Goal: Contribute content: Contribute content

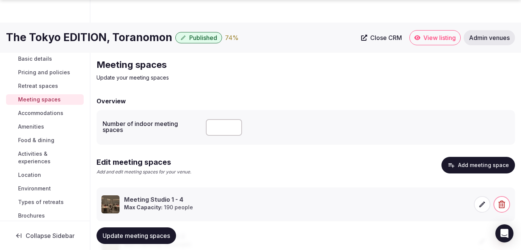
scroll to position [103, 0]
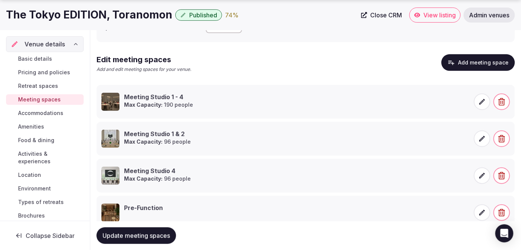
click at [37, 58] on span "Basic details" at bounding box center [35, 59] width 34 height 8
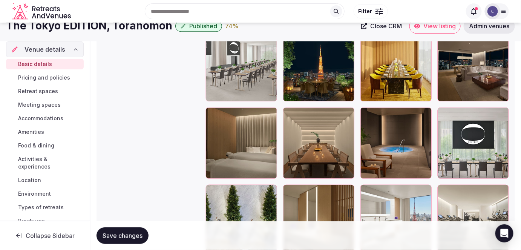
scroll to position [891, 0]
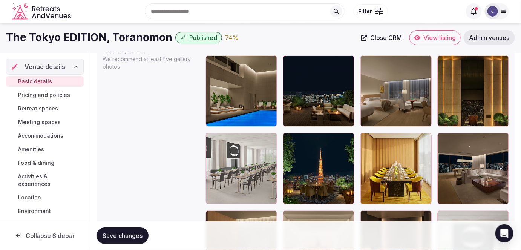
click at [483, 38] on span "Admin venues" at bounding box center [489, 38] width 41 height 8
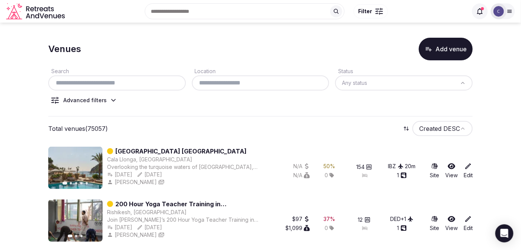
click at [153, 83] on input "text" at bounding box center [117, 82] width 132 height 9
paste input "**********"
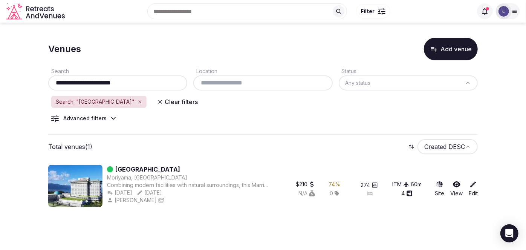
click at [159, 82] on input "**********" at bounding box center [117, 82] width 133 height 9
paste input "text"
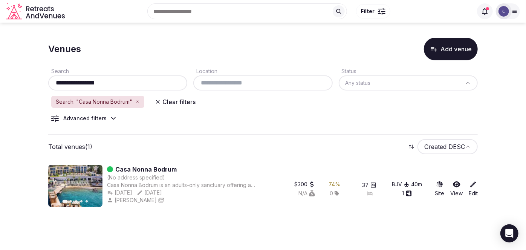
type input "**********"
click at [514, 15] on div at bounding box center [508, 11] width 24 height 16
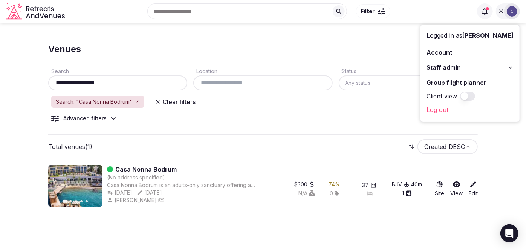
click at [510, 66] on icon at bounding box center [511, 67] width 6 height 6
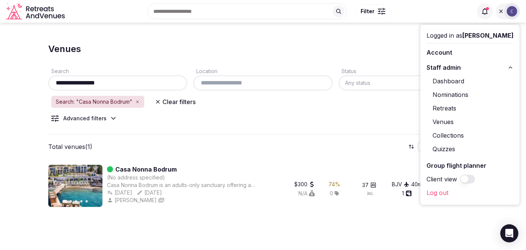
click at [450, 108] on link "Retreats" at bounding box center [470, 108] width 87 height 12
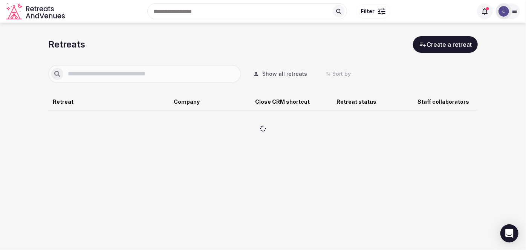
click at [128, 69] on input "text" at bounding box center [150, 73] width 175 height 9
type input "*********"
click at [284, 68] on button "Show all retreats" at bounding box center [280, 74] width 66 height 17
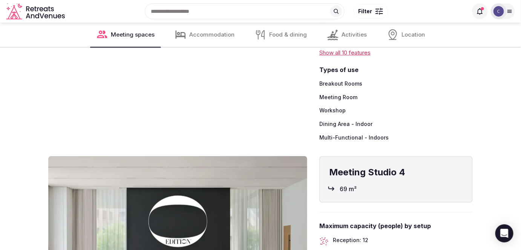
scroll to position [1092, 0]
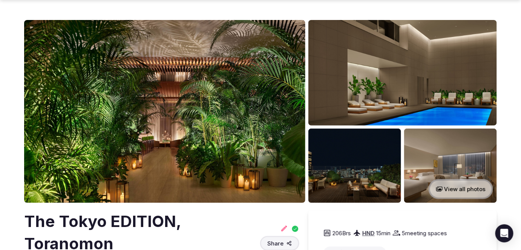
scroll to position [34, 0]
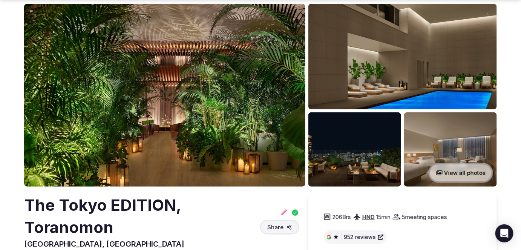
click at [133, 212] on h2 "The Tokyo EDITION, Toranomon" at bounding box center [140, 216] width 233 height 44
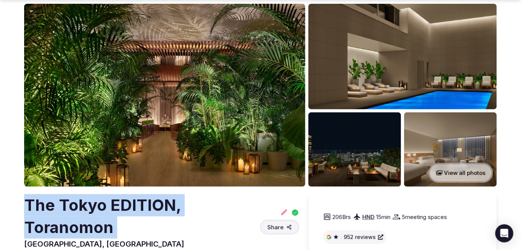
click at [133, 212] on h2 "The Tokyo EDITION, Toranomon" at bounding box center [140, 216] width 233 height 44
copy h2 "The Tokyo EDITION, Toranomon"
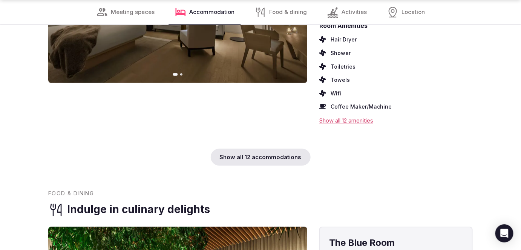
scroll to position [2605, 0]
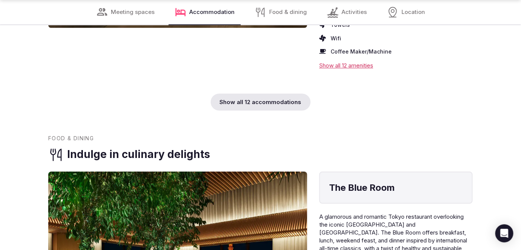
click at [285, 94] on div "Show all 12 accommodations" at bounding box center [261, 102] width 100 height 17
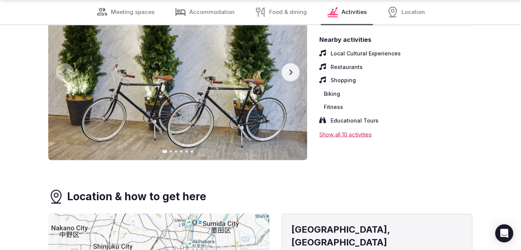
scroll to position [6170, 0]
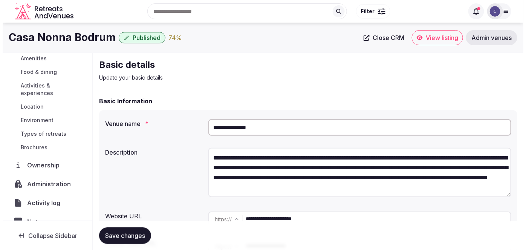
scroll to position [137, 0]
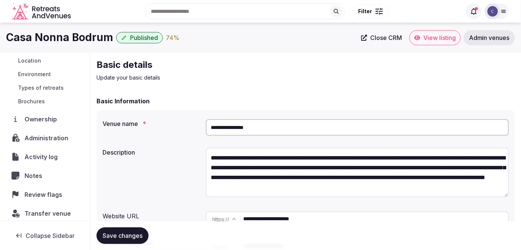
click at [47, 158] on span "Activity log" at bounding box center [43, 156] width 36 height 9
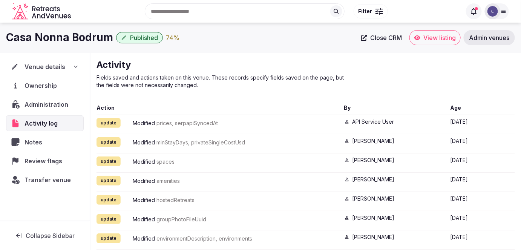
click at [71, 69] on div "Venue details" at bounding box center [45, 66] width 68 height 9
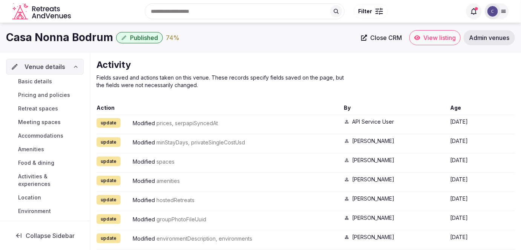
click at [53, 82] on link "Basic details" at bounding box center [45, 81] width 78 height 11
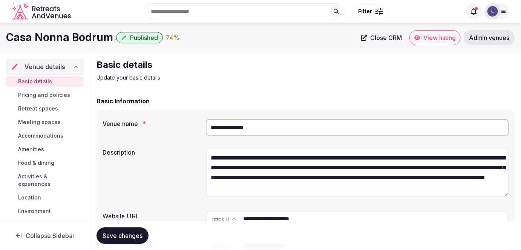
click at [62, 123] on link "Meeting spaces" at bounding box center [45, 122] width 78 height 11
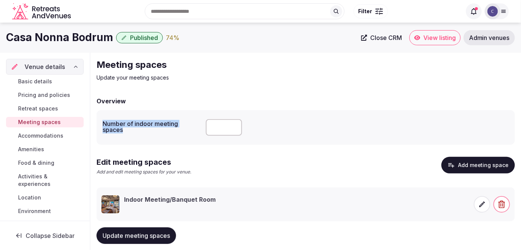
drag, startPoint x: 100, startPoint y: 122, endPoint x: 161, endPoint y: 130, distance: 62.1
click at [161, 130] on div "Number of indoor meeting spaces *" at bounding box center [306, 127] width 419 height 35
copy label "Number of indoor meeting spaces"
click at [39, 161] on span "Food & dining" at bounding box center [36, 163] width 36 height 8
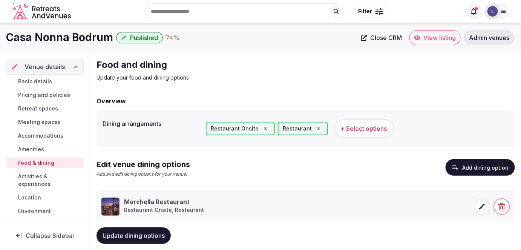
click at [481, 172] on button "Add dining option" at bounding box center [480, 167] width 69 height 17
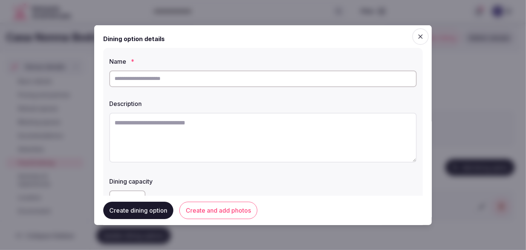
click at [208, 146] on textarea at bounding box center [263, 137] width 308 height 50
paste textarea "**********"
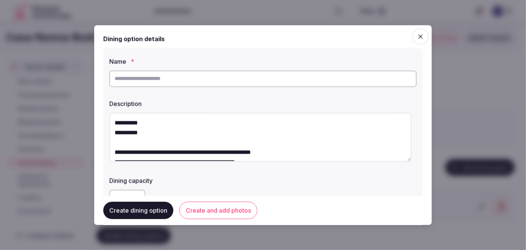
click at [115, 122] on textarea "**********" at bounding box center [260, 136] width 302 height 49
drag, startPoint x: 117, startPoint y: 152, endPoint x: 143, endPoint y: 152, distance: 26.0
click at [143, 152] on textarea "**********" at bounding box center [260, 136] width 302 height 49
click at [137, 147] on textarea "**********" at bounding box center [260, 136] width 302 height 49
drag, startPoint x: 143, startPoint y: 151, endPoint x: 113, endPoint y: 149, distance: 30.2
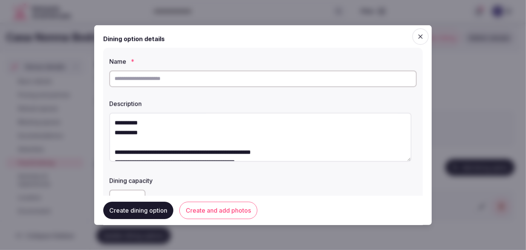
click at [113, 150] on textarea "**********" at bounding box center [260, 136] width 302 height 49
type textarea "**********"
click at [142, 79] on input "text" at bounding box center [263, 78] width 308 height 17
paste input "**********"
type input "**********"
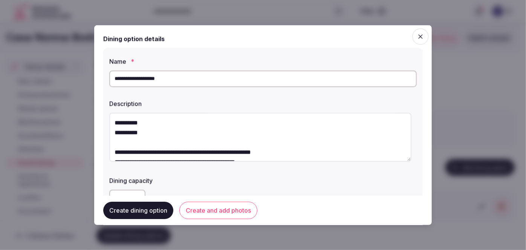
drag, startPoint x: 114, startPoint y: 123, endPoint x: 117, endPoint y: 143, distance: 21.0
click at [121, 147] on textarea "**********" at bounding box center [260, 136] width 302 height 49
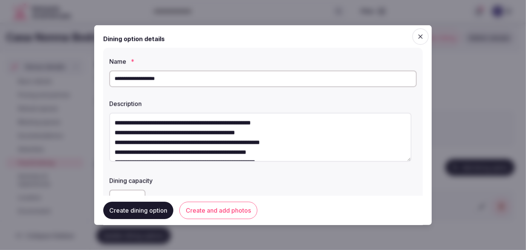
drag, startPoint x: 113, startPoint y: 134, endPoint x: 117, endPoint y: 138, distance: 5.4
click at [113, 134] on textarea "**********" at bounding box center [260, 136] width 302 height 49
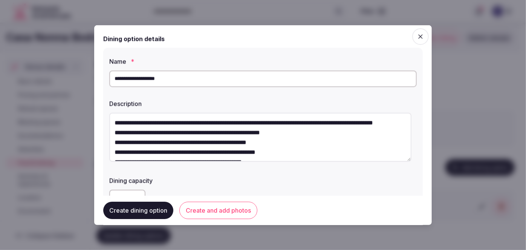
click at [113, 145] on textarea "**********" at bounding box center [260, 136] width 302 height 49
click at [114, 143] on textarea "**********" at bounding box center [260, 136] width 302 height 49
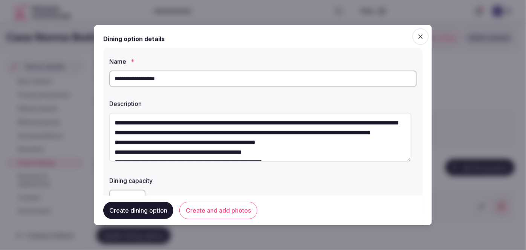
click at [113, 155] on textarea "**********" at bounding box center [260, 136] width 302 height 49
drag, startPoint x: 113, startPoint y: 154, endPoint x: 127, endPoint y: 175, distance: 25.0
click at [114, 154] on textarea "**********" at bounding box center [260, 136] width 302 height 49
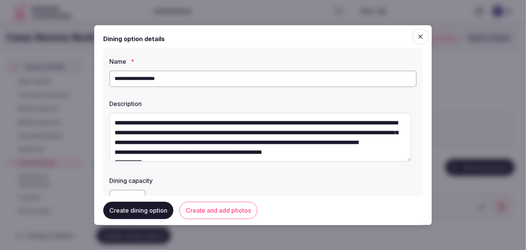
click at [115, 151] on textarea "**********" at bounding box center [260, 136] width 302 height 49
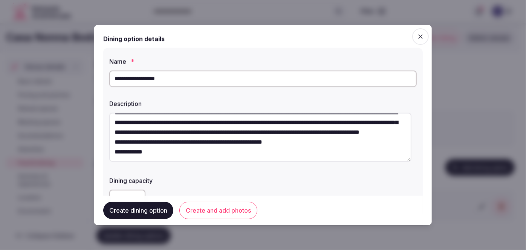
click at [114, 149] on textarea "**********" at bounding box center [260, 136] width 302 height 49
click at [113, 152] on textarea "**********" at bounding box center [260, 136] width 302 height 49
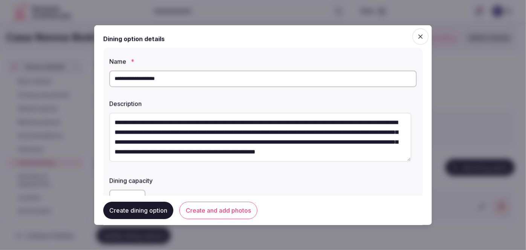
scroll to position [137, 0]
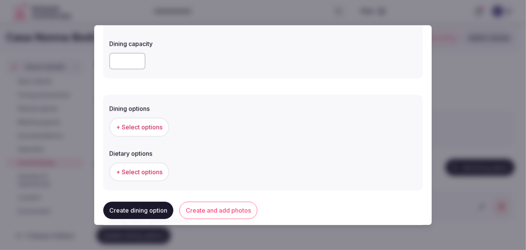
type textarea "**********"
click at [154, 127] on span "+ Select options" at bounding box center [139, 127] width 46 height 8
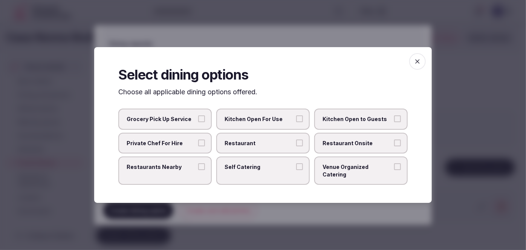
click at [360, 146] on span "Restaurant Onsite" at bounding box center [357, 144] width 69 height 8
click at [394, 146] on button "Restaurant Onsite" at bounding box center [397, 143] width 7 height 7
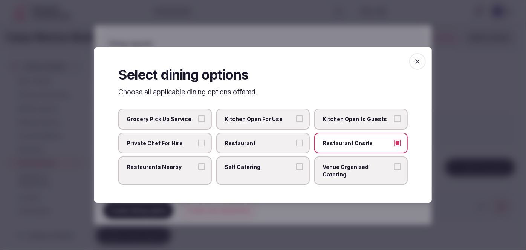
click at [419, 62] on icon "button" at bounding box center [418, 62] width 8 height 8
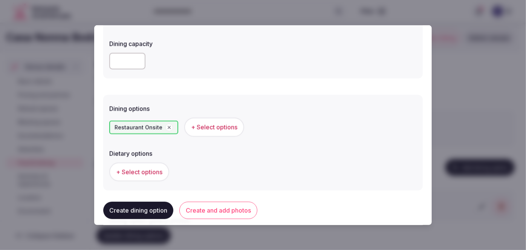
click at [241, 212] on button "Create and add photos" at bounding box center [218, 210] width 78 height 17
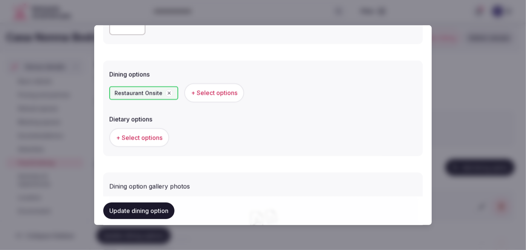
scroll to position [285, 0]
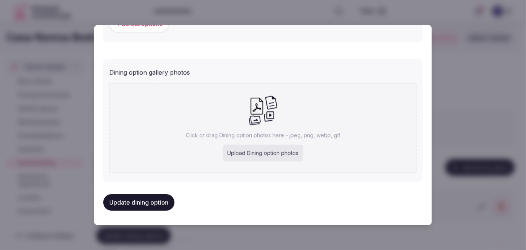
click at [278, 159] on div "Upload Dining option photos" at bounding box center [263, 153] width 80 height 17
type input "**********"
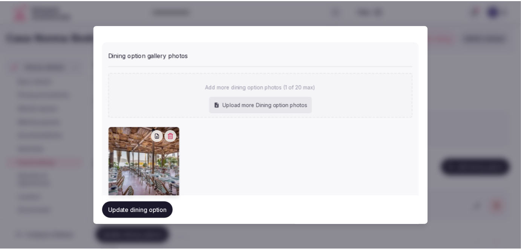
scroll to position [327, 0]
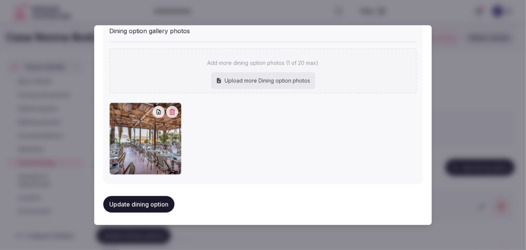
click at [170, 198] on button "Update dining option" at bounding box center [138, 204] width 71 height 17
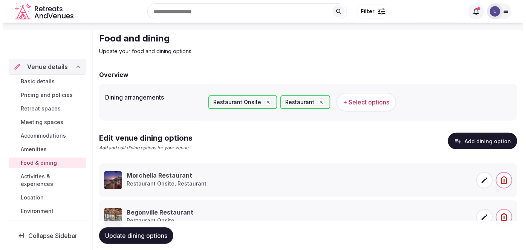
scroll to position [56, 0]
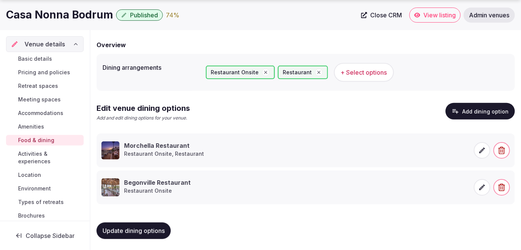
click at [508, 112] on button "Add dining option" at bounding box center [480, 111] width 69 height 17
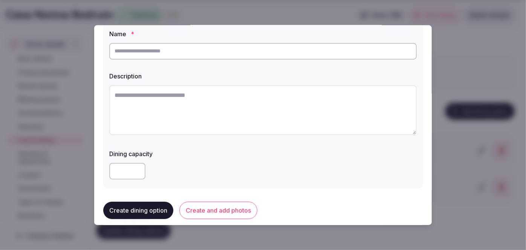
scroll to position [68, 0]
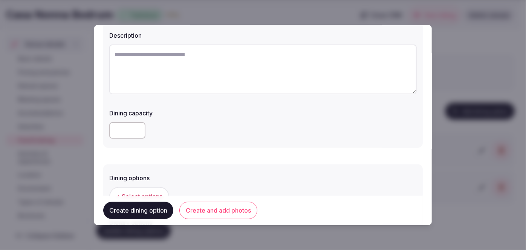
click at [204, 66] on textarea at bounding box center [263, 69] width 308 height 50
paste textarea "**********"
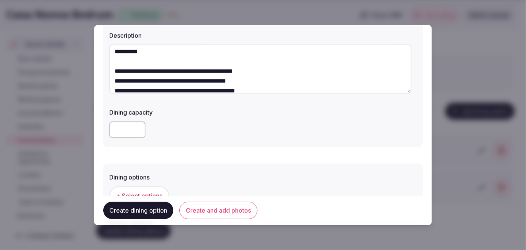
scroll to position [0, 0]
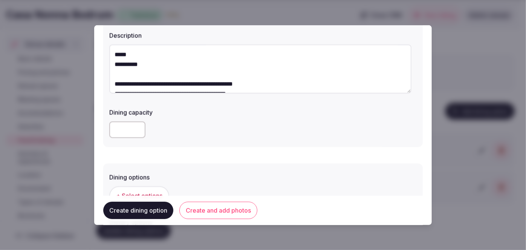
drag, startPoint x: 127, startPoint y: 84, endPoint x: 161, endPoint y: 83, distance: 33.9
click at [161, 83] on textarea "**********" at bounding box center [260, 68] width 302 height 49
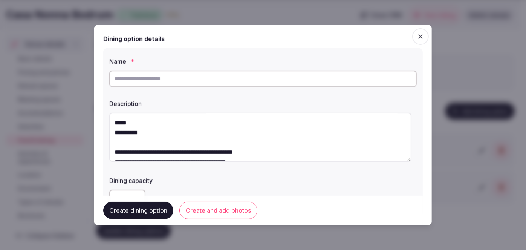
type textarea "**********"
click at [157, 78] on input "text" at bounding box center [263, 78] width 308 height 17
paste input "**********"
type input "**********"
drag, startPoint x: 111, startPoint y: 118, endPoint x: 121, endPoint y: 140, distance: 23.5
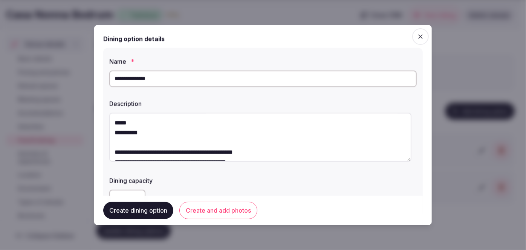
click at [121, 140] on textarea "**********" at bounding box center [260, 136] width 302 height 49
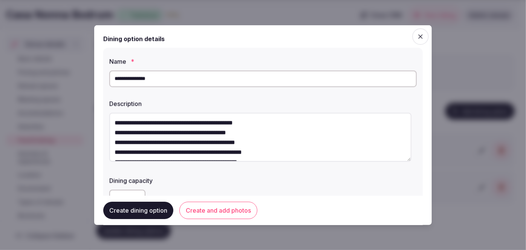
click at [112, 132] on textarea "**********" at bounding box center [260, 136] width 302 height 49
drag, startPoint x: 115, startPoint y: 143, endPoint x: 120, endPoint y: 149, distance: 7.5
click at [115, 143] on textarea "**********" at bounding box center [260, 136] width 302 height 49
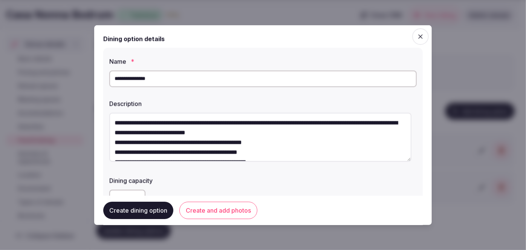
click at [113, 144] on textarea "**********" at bounding box center [260, 136] width 302 height 49
click at [116, 142] on textarea "**********" at bounding box center [260, 136] width 302 height 49
click at [112, 153] on textarea "**********" at bounding box center [260, 136] width 302 height 49
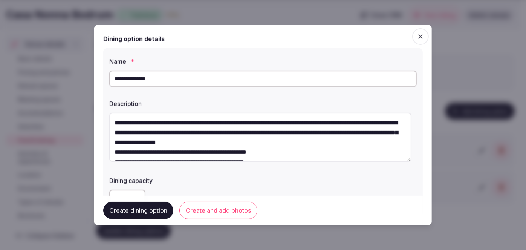
click at [112, 152] on textarea "**********" at bounding box center [260, 136] width 302 height 49
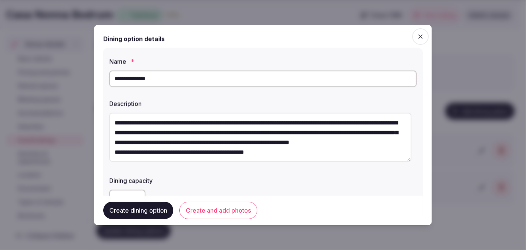
click at [165, 140] on textarea "**********" at bounding box center [260, 136] width 302 height 49
click at [113, 153] on textarea "**********" at bounding box center [260, 136] width 302 height 49
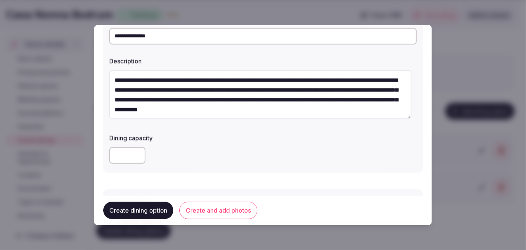
scroll to position [103, 0]
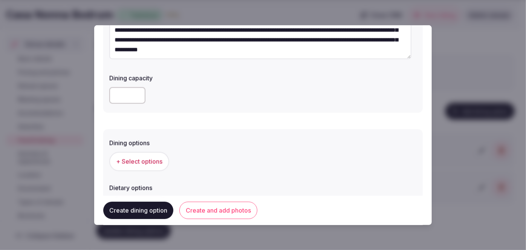
type textarea "**********"
click at [160, 163] on span "+ Select options" at bounding box center [139, 161] width 46 height 8
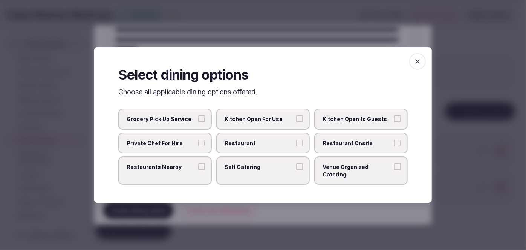
click at [353, 147] on span "Restaurant Onsite" at bounding box center [357, 144] width 69 height 8
click at [394, 146] on button "Restaurant Onsite" at bounding box center [397, 143] width 7 height 7
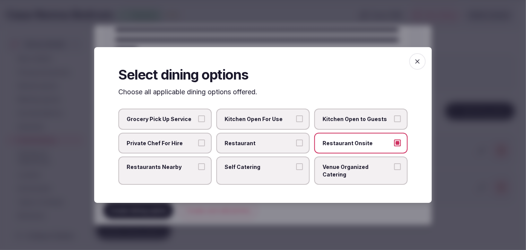
click at [416, 65] on icon "button" at bounding box center [418, 62] width 8 height 8
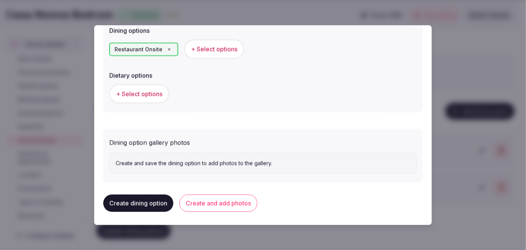
scroll to position [215, 0]
click at [242, 198] on button "Create and add photos" at bounding box center [218, 202] width 78 height 17
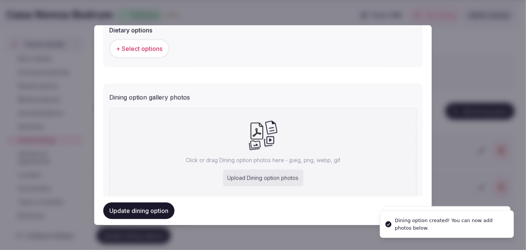
scroll to position [285, 0]
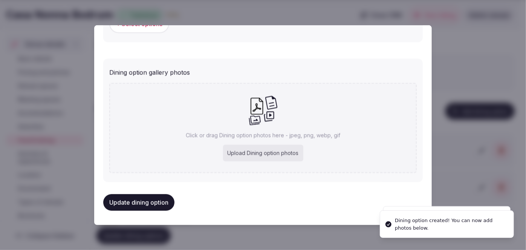
click at [251, 142] on div "Click or drag Dining option photos here - jpeg, png, webp, gif Upload Dining op…" at bounding box center [263, 128] width 308 height 90
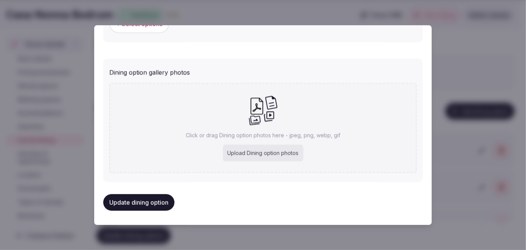
type input "**********"
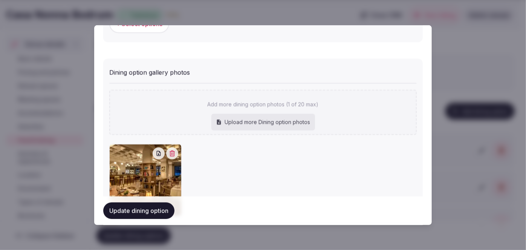
click at [159, 210] on button "Update dining option" at bounding box center [138, 210] width 71 height 17
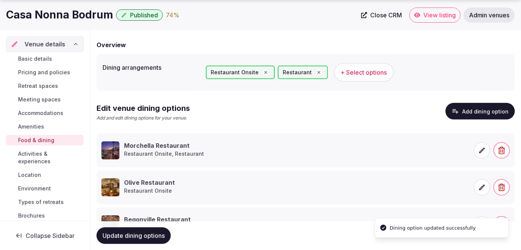
click at [154, 238] on span "Update dining options" at bounding box center [134, 236] width 62 height 8
click at [481, 109] on button "Add dining option" at bounding box center [480, 111] width 69 height 17
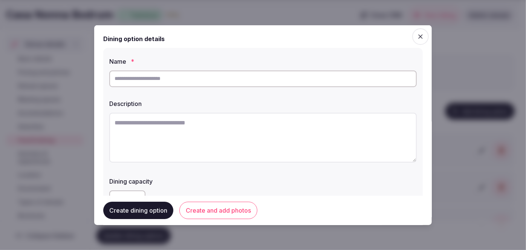
click at [292, 141] on textarea at bounding box center [263, 137] width 308 height 50
paste textarea "**********"
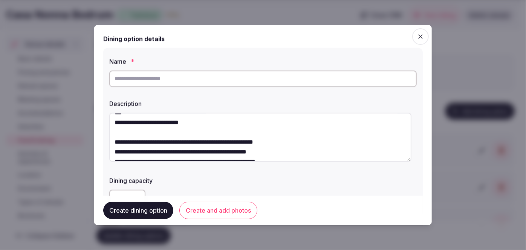
scroll to position [0, 0]
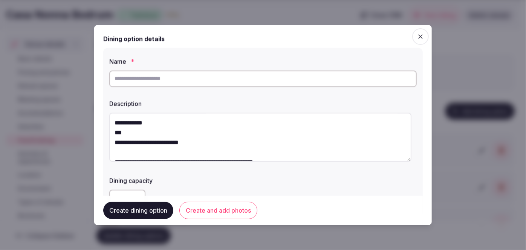
type textarea "**********"
click at [166, 76] on input "text" at bounding box center [263, 78] width 308 height 17
type input "**********"
drag, startPoint x: 115, startPoint y: 121, endPoint x: 526, endPoint y: 128, distance: 411.4
click at [521, 128] on body "Search Popular Destinations Toscana, Italy Riviera Maya, Mexico Indonesia, Bali…" at bounding box center [260, 116] width 521 height 344
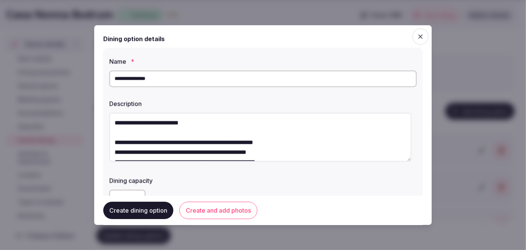
click at [112, 153] on textarea "**********" at bounding box center [260, 136] width 302 height 49
click at [114, 152] on textarea "**********" at bounding box center [260, 136] width 302 height 49
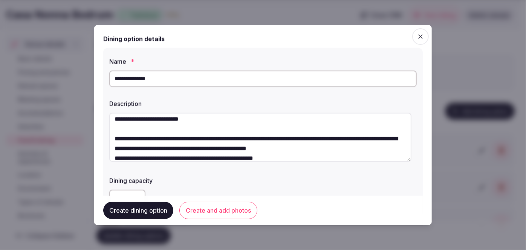
click at [112, 159] on textarea "**********" at bounding box center [260, 136] width 302 height 49
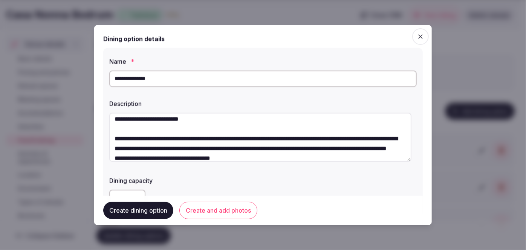
click at [112, 156] on textarea "**********" at bounding box center [260, 136] width 302 height 49
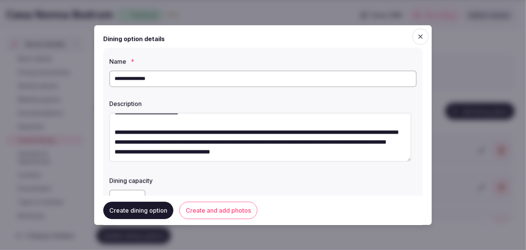
click at [113, 157] on textarea "**********" at bounding box center [260, 136] width 302 height 49
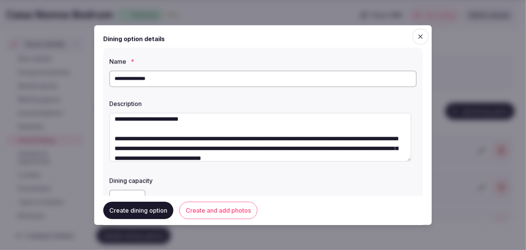
click at [281, 144] on textarea "**********" at bounding box center [260, 136] width 302 height 49
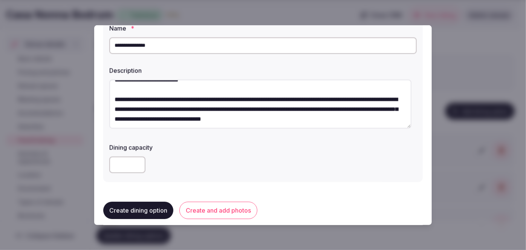
scroll to position [103, 0]
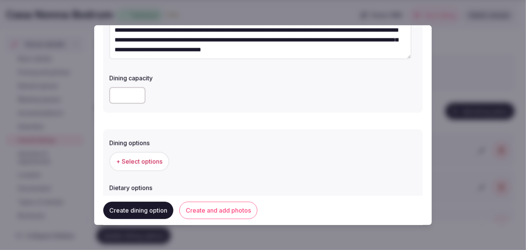
type textarea "**********"
click at [150, 157] on span "+ Select options" at bounding box center [139, 161] width 46 height 8
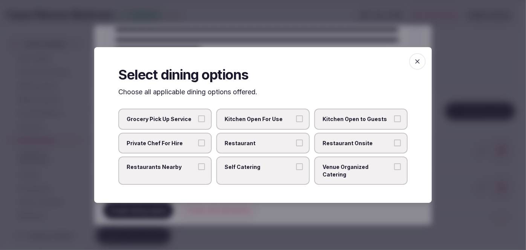
click at [341, 147] on span "Restaurant Onsite" at bounding box center [357, 144] width 69 height 8
click at [394, 146] on button "Restaurant Onsite" at bounding box center [397, 143] width 7 height 7
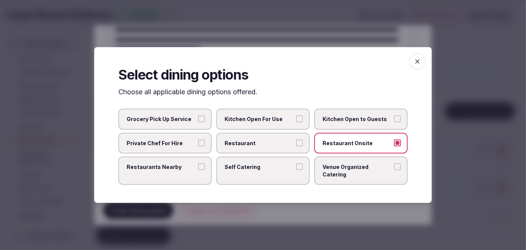
click at [420, 64] on icon "button" at bounding box center [418, 61] width 5 height 5
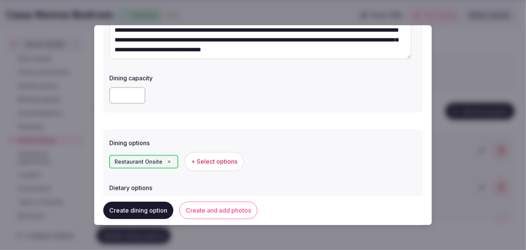
click at [236, 207] on button "Create and add photos" at bounding box center [218, 210] width 78 height 17
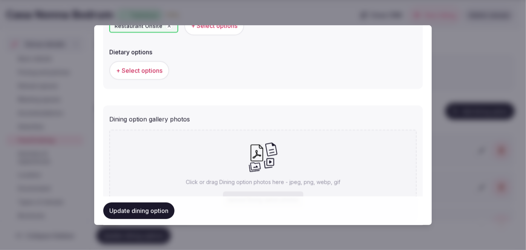
scroll to position [285, 0]
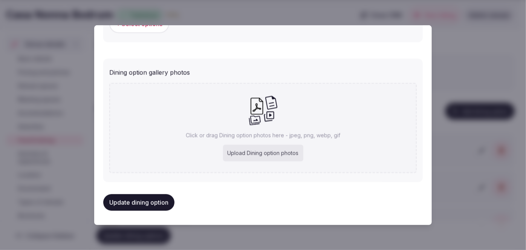
click at [272, 154] on div "Upload Dining option photos" at bounding box center [263, 153] width 80 height 17
type input "**********"
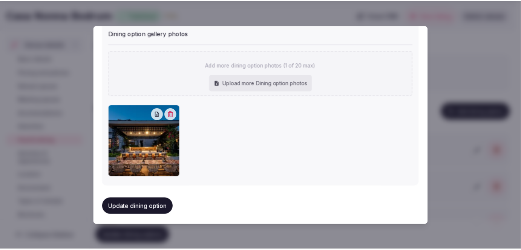
scroll to position [327, 0]
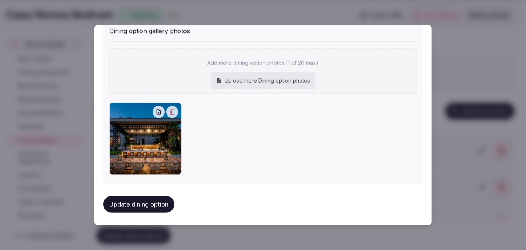
click at [153, 204] on button "Update dining option" at bounding box center [138, 204] width 71 height 17
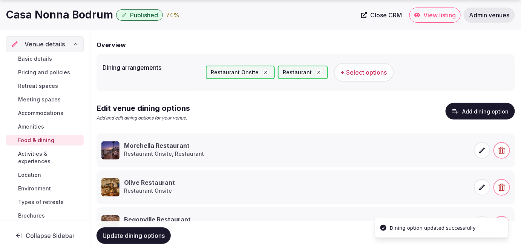
click at [152, 235] on span "Update dining options" at bounding box center [134, 236] width 62 height 8
click at [35, 109] on span "Accommodations" at bounding box center [40, 113] width 45 height 8
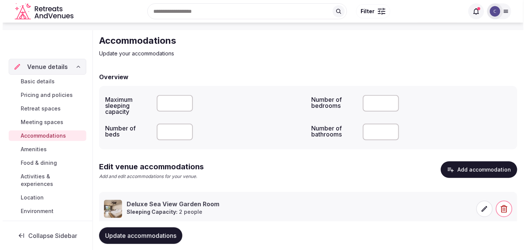
scroll to position [46, 0]
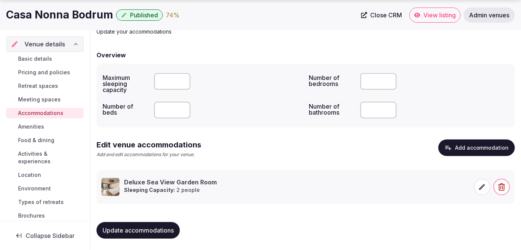
click at [478, 144] on button "Add accommodation" at bounding box center [477, 148] width 77 height 17
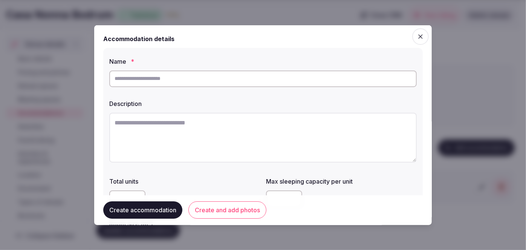
click at [239, 153] on textarea at bounding box center [263, 137] width 308 height 50
paste textarea "**********"
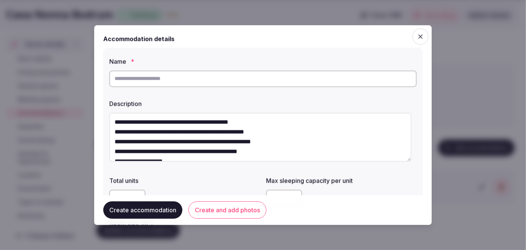
scroll to position [0, 0]
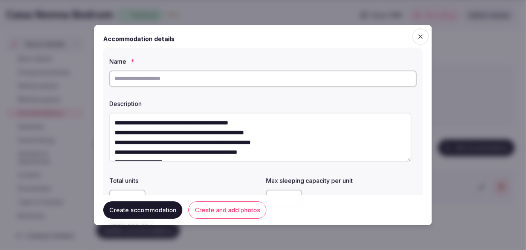
type textarea "**********"
click at [251, 77] on input "text" at bounding box center [263, 78] width 308 height 17
type input "**********"
click at [116, 133] on textarea "**********" at bounding box center [260, 136] width 302 height 49
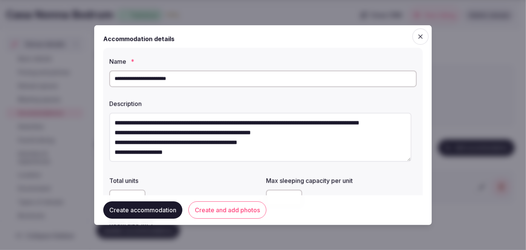
click at [113, 142] on textarea "**********" at bounding box center [260, 136] width 302 height 49
click at [113, 144] on textarea "**********" at bounding box center [260, 136] width 302 height 49
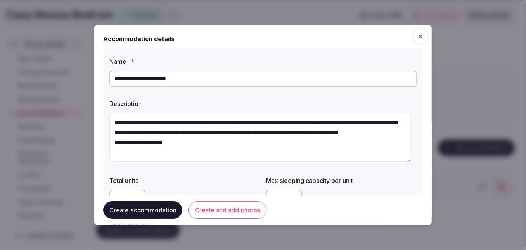
click at [115, 152] on textarea "**********" at bounding box center [260, 136] width 302 height 49
type textarea "**********"
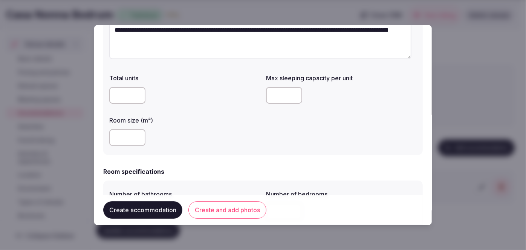
click at [126, 136] on input "number" at bounding box center [127, 137] width 36 height 17
type input "**"
click at [271, 97] on input "number" at bounding box center [284, 95] width 36 height 17
type input "*"
click at [229, 145] on div "**" at bounding box center [184, 137] width 151 height 17
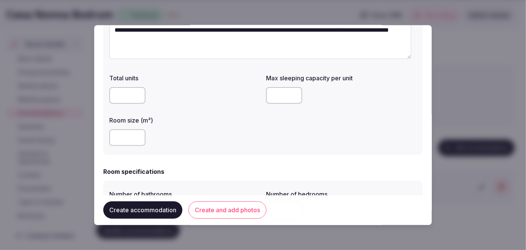
scroll to position [205, 0]
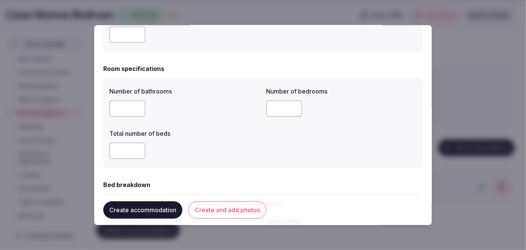
click at [121, 110] on input "number" at bounding box center [127, 108] width 36 height 17
type input "*"
click at [279, 109] on input "number" at bounding box center [284, 108] width 36 height 17
type input "*"
click at [118, 153] on input "number" at bounding box center [127, 151] width 36 height 17
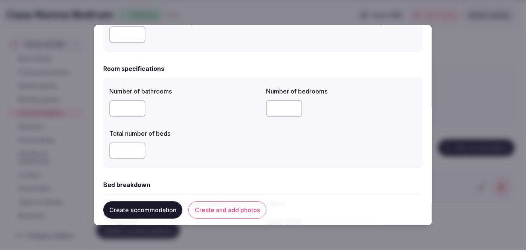
type input "*"
click at [241, 154] on div "*" at bounding box center [184, 151] width 151 height 17
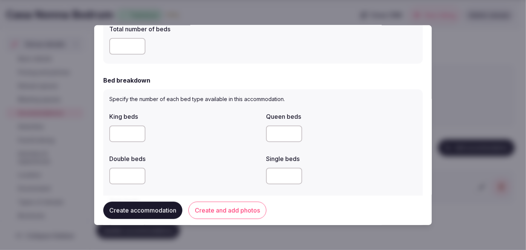
scroll to position [343, 0]
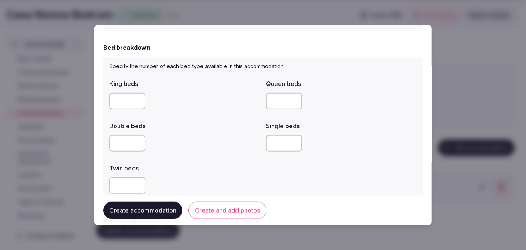
click at [136, 112] on div at bounding box center [184, 101] width 151 height 23
click at [123, 183] on input "number" at bounding box center [127, 185] width 36 height 17
type input "*"
click at [222, 150] on div at bounding box center [184, 143] width 151 height 17
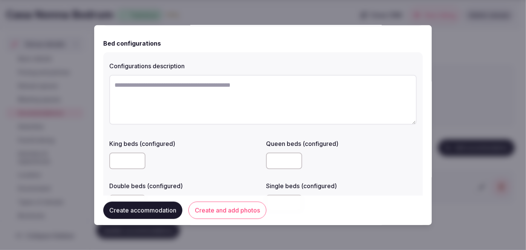
scroll to position [548, 0]
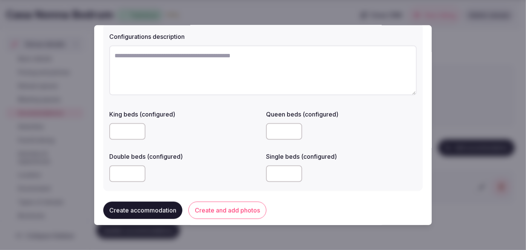
click at [112, 130] on input "number" at bounding box center [127, 131] width 36 height 17
type input "*"
click at [166, 127] on div "*" at bounding box center [184, 131] width 151 height 17
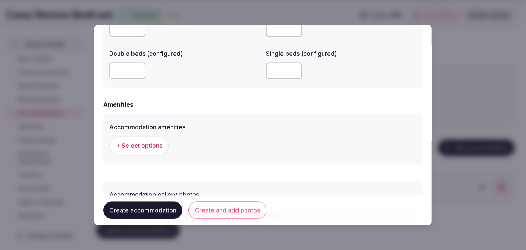
scroll to position [704, 0]
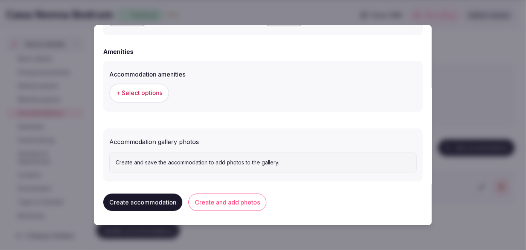
click at [158, 95] on span "+ Select options" at bounding box center [139, 93] width 46 height 8
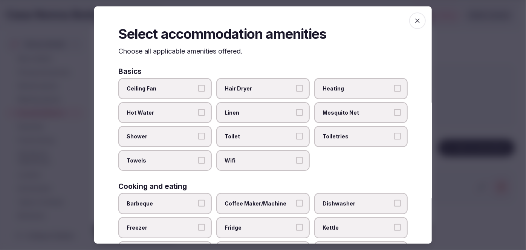
click at [249, 159] on span "Wifi" at bounding box center [259, 161] width 69 height 8
click at [296, 159] on button "Wifi" at bounding box center [299, 160] width 7 height 7
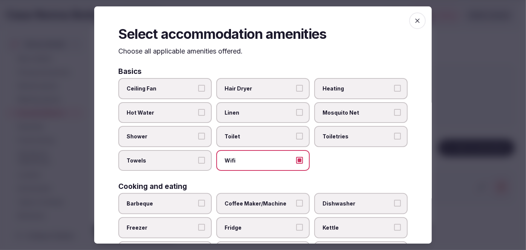
click at [338, 135] on span "Toiletries" at bounding box center [357, 137] width 69 height 8
click at [394, 135] on button "Toiletries" at bounding box center [397, 136] width 7 height 7
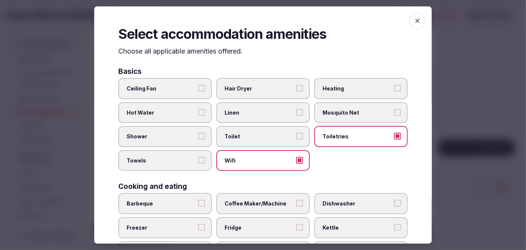
click at [266, 82] on label "Hair Dryer" at bounding box center [263, 88] width 94 height 21
click at [296, 85] on button "Hair Dryer" at bounding box center [299, 88] width 7 height 7
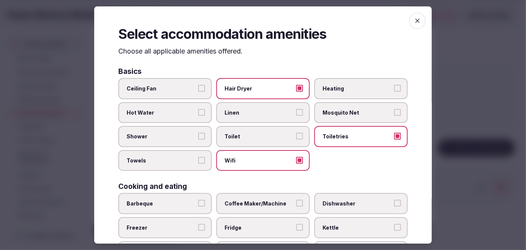
click at [185, 134] on span "Shower" at bounding box center [161, 137] width 69 height 8
click at [198, 134] on button "Shower" at bounding box center [201, 136] width 7 height 7
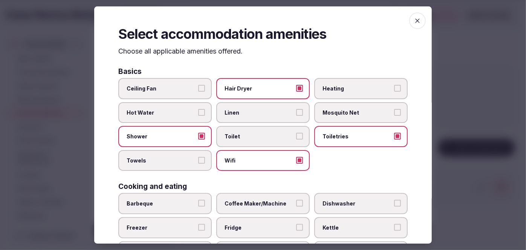
click at [175, 159] on span "Towels" at bounding box center [161, 161] width 69 height 8
click at [198, 159] on button "Towels" at bounding box center [201, 160] width 7 height 7
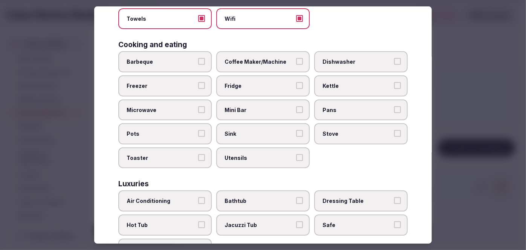
scroll to position [171, 0]
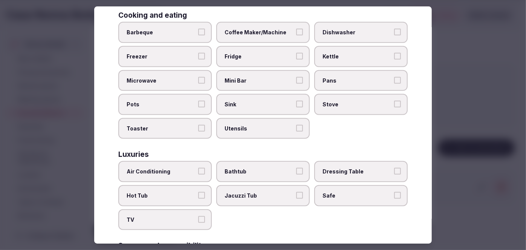
click at [176, 171] on label "Air Conditioning" at bounding box center [165, 171] width 94 height 21
click at [198, 171] on button "Air Conditioning" at bounding box center [201, 171] width 7 height 7
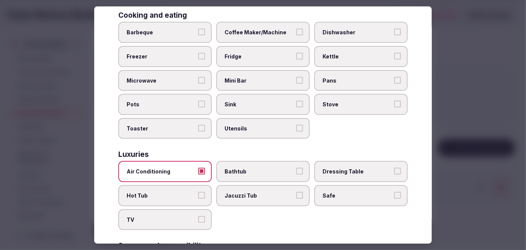
click at [168, 222] on label "TV" at bounding box center [165, 219] width 94 height 21
click at [198, 222] on button "TV" at bounding box center [201, 219] width 7 height 7
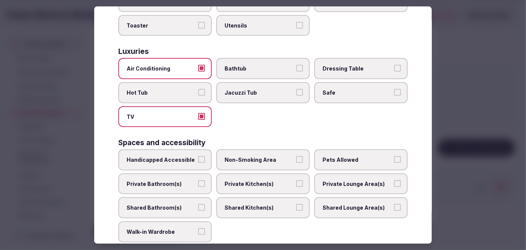
click at [174, 180] on span "Private Bathroom(s)" at bounding box center [161, 184] width 69 height 8
click at [198, 180] on button "Private Bathroom(s)" at bounding box center [201, 183] width 7 height 7
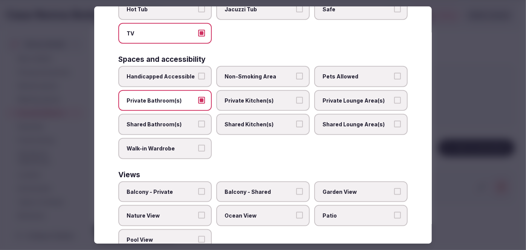
scroll to position [374, 0]
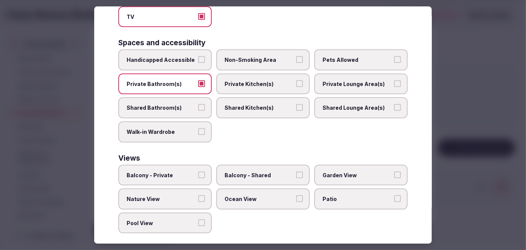
click at [177, 172] on span "Balcony - Private" at bounding box center [161, 176] width 69 height 8
click at [198, 172] on button "Balcony - Private" at bounding box center [201, 175] width 7 height 7
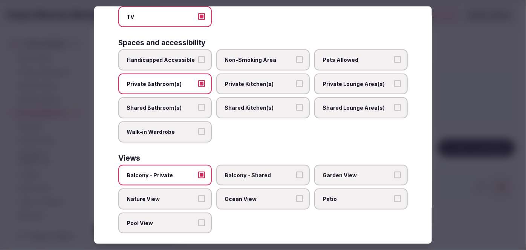
click at [254, 195] on span "Ocean View" at bounding box center [259, 199] width 69 height 8
click at [296, 195] on button "Ocean View" at bounding box center [299, 198] width 7 height 7
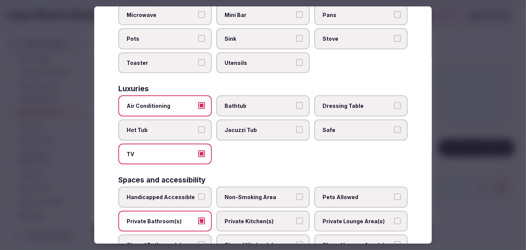
scroll to position [168, 0]
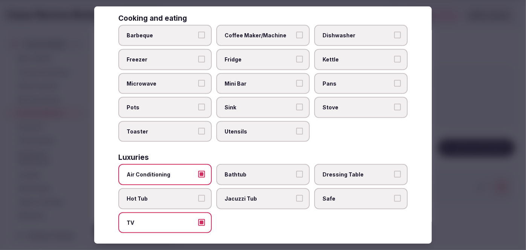
click at [257, 34] on span "Coffee Maker/Machine" at bounding box center [259, 36] width 69 height 8
click at [296, 34] on button "Coffee Maker/Machine" at bounding box center [299, 35] width 7 height 7
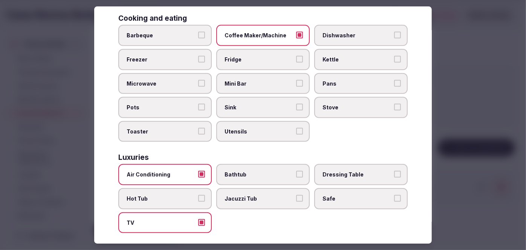
click at [249, 80] on span "Mini Bar" at bounding box center [259, 84] width 69 height 8
click at [296, 80] on button "Mini Bar" at bounding box center [299, 83] width 7 height 7
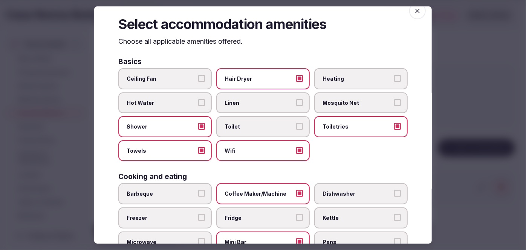
scroll to position [0, 0]
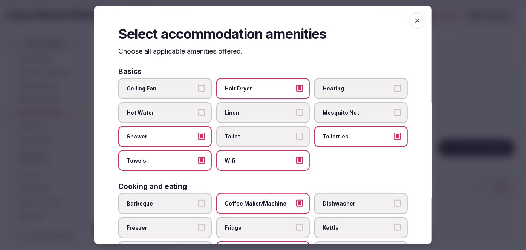
click at [416, 19] on icon "button" at bounding box center [418, 21] width 8 height 8
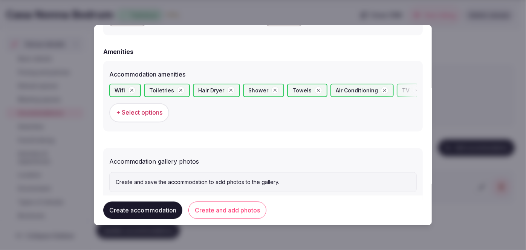
click at [140, 111] on span "+ Select options" at bounding box center [139, 113] width 46 height 8
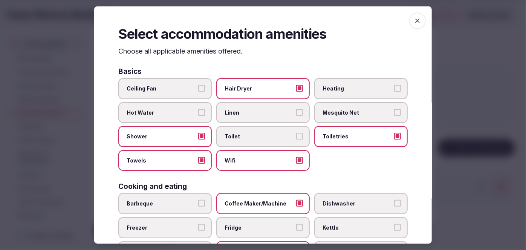
click at [369, 87] on span "Heating" at bounding box center [357, 89] width 69 height 8
click at [394, 87] on button "Heating" at bounding box center [397, 88] width 7 height 7
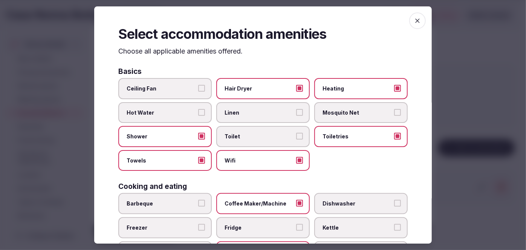
click at [414, 17] on icon "button" at bounding box center [418, 21] width 8 height 8
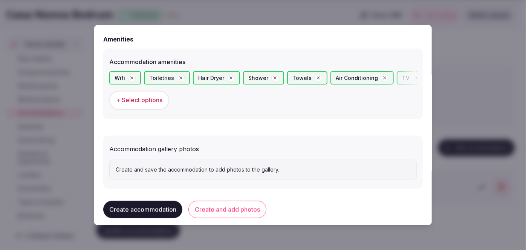
scroll to position [723, 0]
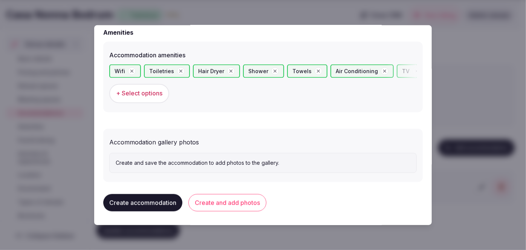
click at [234, 201] on button "Create and add photos" at bounding box center [228, 202] width 78 height 17
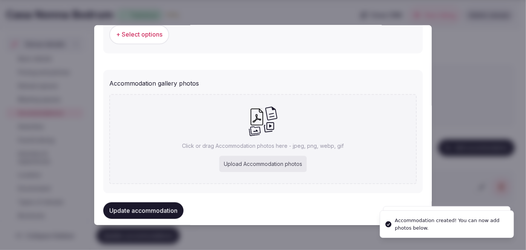
scroll to position [788, 0]
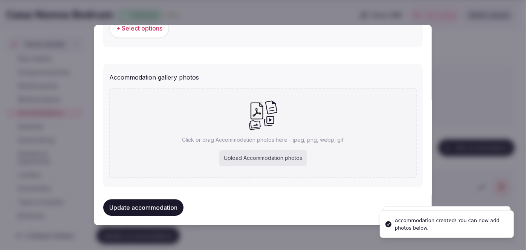
click at [277, 150] on div "Upload Accommodation photos" at bounding box center [262, 158] width 87 height 17
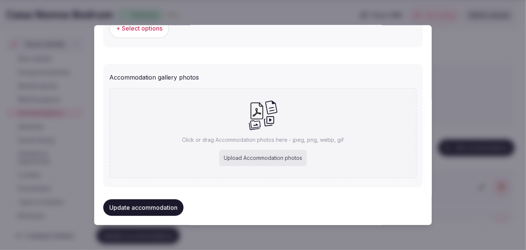
type input "**********"
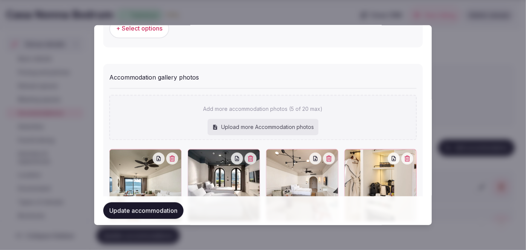
scroll to position [912, 0]
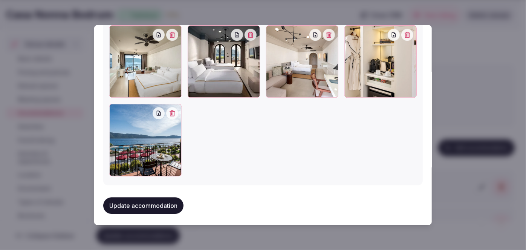
click at [162, 198] on button "Update accommodation" at bounding box center [143, 206] width 80 height 17
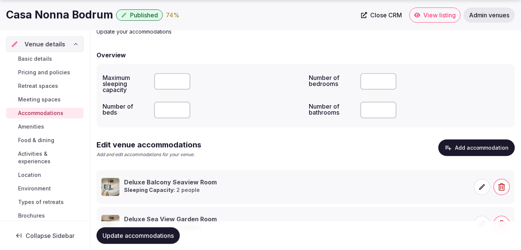
click at [480, 143] on button "Add accommodation" at bounding box center [477, 148] width 77 height 17
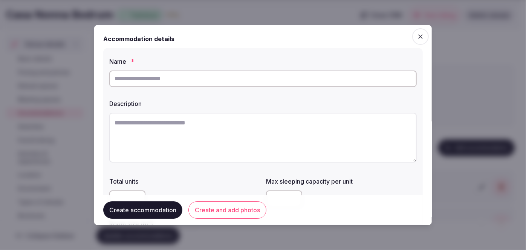
click at [215, 78] on input "text" at bounding box center [263, 78] width 308 height 17
paste input "**********"
type input "**********"
click at [238, 132] on textarea at bounding box center [263, 137] width 308 height 50
paste textarea "**********"
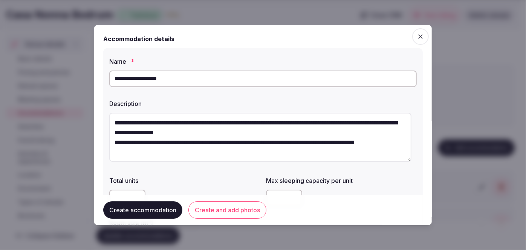
type textarea "**********"
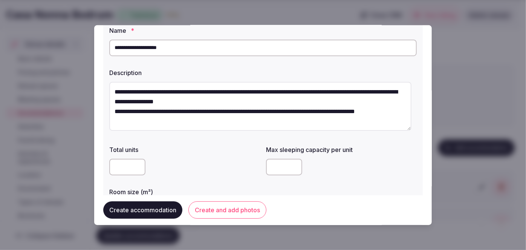
scroll to position [68, 0]
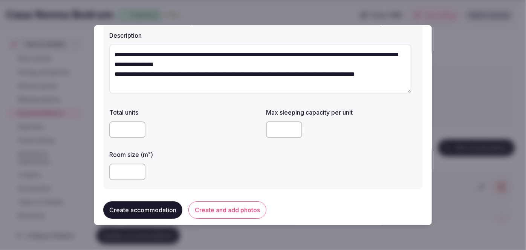
click at [124, 173] on input "number" at bounding box center [127, 172] width 36 height 17
type input "**"
click at [282, 136] on input "number" at bounding box center [284, 129] width 36 height 17
type input "*"
click at [240, 163] on div "**" at bounding box center [184, 172] width 151 height 23
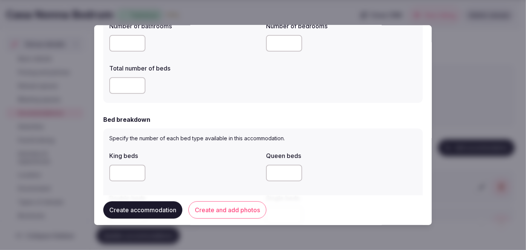
scroll to position [274, 0]
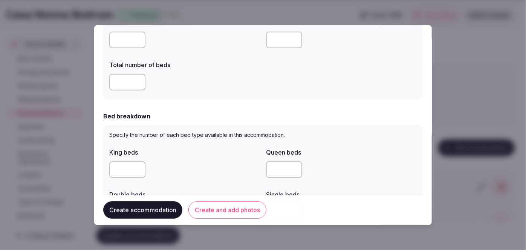
click at [120, 48] on input "number" at bounding box center [127, 40] width 36 height 17
type input "*"
click at [120, 79] on input "number" at bounding box center [127, 82] width 36 height 17
type input "*"
click at [281, 35] on input "number" at bounding box center [284, 40] width 36 height 17
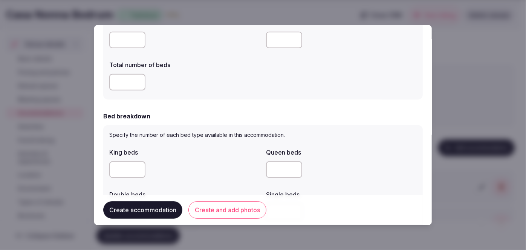
type input "*"
click at [123, 166] on input "number" at bounding box center [127, 169] width 36 height 17
type input "*"
click at [246, 155] on label "King beds" at bounding box center [184, 152] width 151 height 6
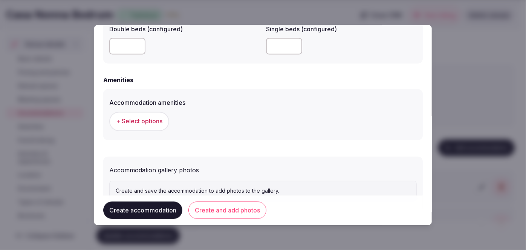
scroll to position [704, 0]
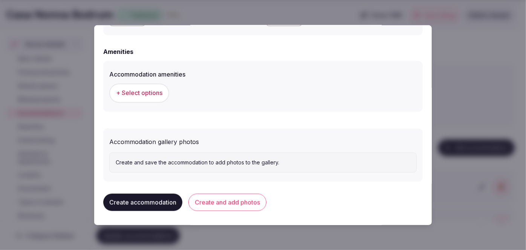
click at [155, 90] on span "+ Select options" at bounding box center [139, 93] width 46 height 8
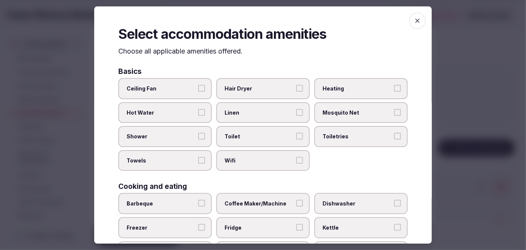
drag, startPoint x: 273, startPoint y: 166, endPoint x: 276, endPoint y: 159, distance: 6.8
click at [273, 166] on label "Wifi" at bounding box center [263, 160] width 94 height 21
click at [296, 164] on button "Wifi" at bounding box center [299, 160] width 7 height 7
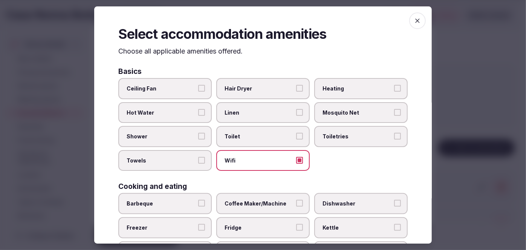
drag, startPoint x: 322, startPoint y: 137, endPoint x: 333, endPoint y: 111, distance: 28.1
click at [323, 133] on span "Toiletries" at bounding box center [357, 137] width 69 height 8
click at [394, 133] on button "Toiletries" at bounding box center [397, 136] width 7 height 7
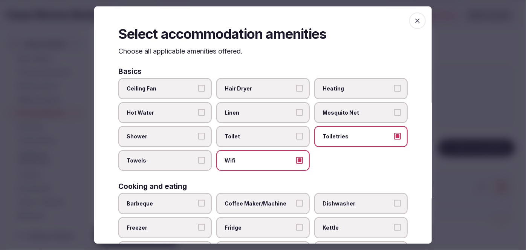
click at [340, 93] on label "Heating" at bounding box center [361, 88] width 94 height 21
click at [394, 92] on button "Heating" at bounding box center [397, 88] width 7 height 7
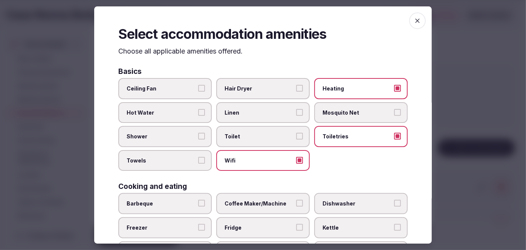
click at [279, 97] on label "Hair Dryer" at bounding box center [263, 88] width 94 height 21
click at [296, 92] on button "Hair Dryer" at bounding box center [299, 88] width 7 height 7
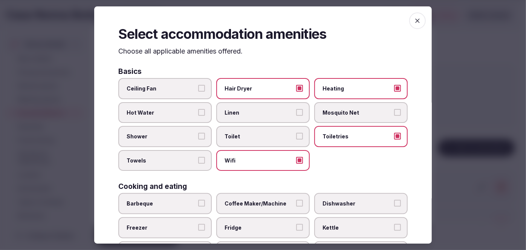
drag, startPoint x: 177, startPoint y: 139, endPoint x: 172, endPoint y: 163, distance: 24.3
click at [177, 139] on label "Shower" at bounding box center [165, 136] width 94 height 21
click at [198, 139] on button "Shower" at bounding box center [201, 136] width 7 height 7
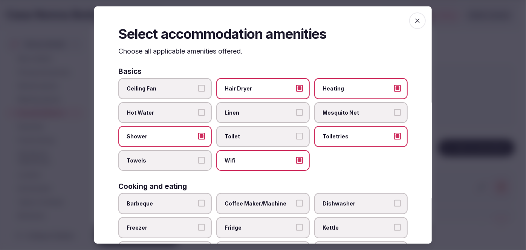
click at [172, 163] on label "Towels" at bounding box center [165, 160] width 94 height 21
click at [198, 163] on button "Towels" at bounding box center [201, 160] width 7 height 7
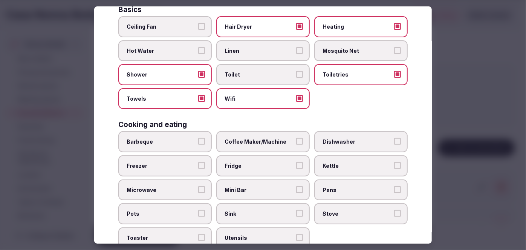
scroll to position [103, 0]
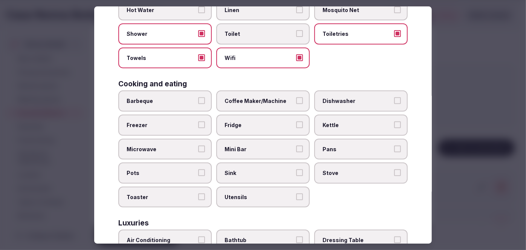
click at [248, 100] on span "Coffee Maker/Machine" at bounding box center [259, 102] width 69 height 8
click at [296, 100] on button "Coffee Maker/Machine" at bounding box center [299, 101] width 7 height 7
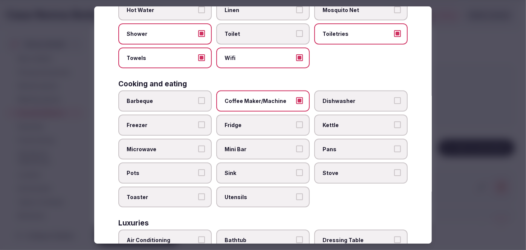
click at [239, 141] on label "Mini Bar" at bounding box center [263, 149] width 94 height 21
click at [296, 146] on button "Mini Bar" at bounding box center [299, 149] width 7 height 7
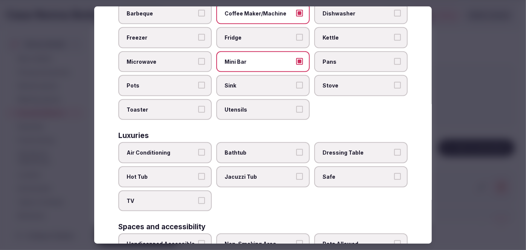
scroll to position [240, 0]
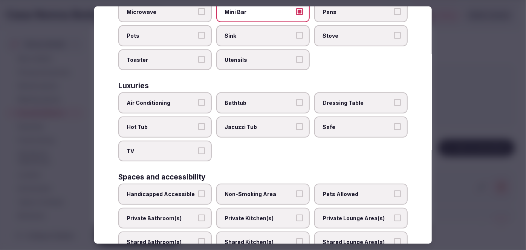
click at [184, 108] on label "Air Conditioning" at bounding box center [165, 103] width 94 height 21
click at [198, 106] on button "Air Conditioning" at bounding box center [201, 103] width 7 height 7
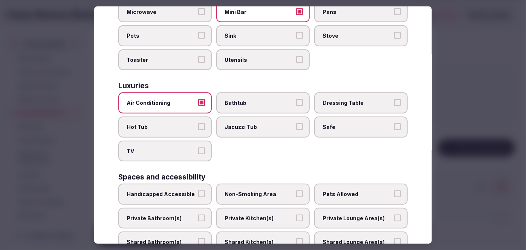
click at [170, 149] on span "TV" at bounding box center [161, 151] width 69 height 8
click at [198, 149] on button "TV" at bounding box center [201, 150] width 7 height 7
click at [323, 123] on span "Safe" at bounding box center [357, 127] width 69 height 8
click at [394, 123] on button "Safe" at bounding box center [397, 126] width 7 height 7
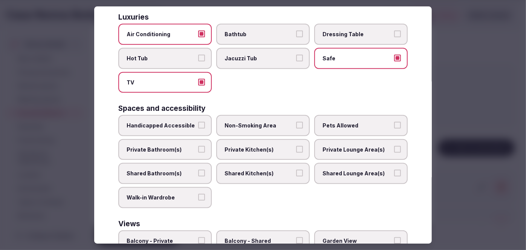
click at [187, 146] on span "Private Bathroom(s)" at bounding box center [161, 150] width 69 height 8
click at [198, 146] on button "Private Bathroom(s)" at bounding box center [201, 149] width 7 height 7
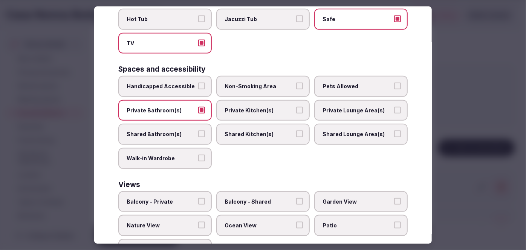
scroll to position [374, 0]
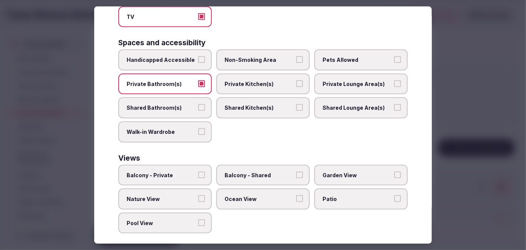
click at [178, 172] on label "Balcony - Private" at bounding box center [165, 175] width 94 height 21
click at [198, 172] on button "Balcony - Private" at bounding box center [201, 175] width 7 height 7
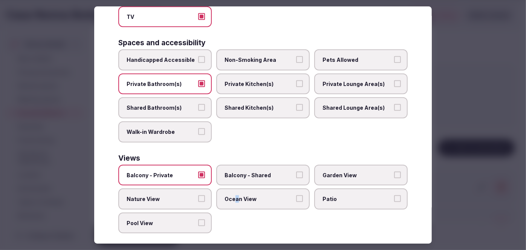
click at [235, 195] on span "Ocean View" at bounding box center [259, 199] width 69 height 8
click at [252, 195] on span "Ocean View" at bounding box center [259, 199] width 69 height 8
click at [296, 195] on button "Ocean View" at bounding box center [299, 198] width 7 height 7
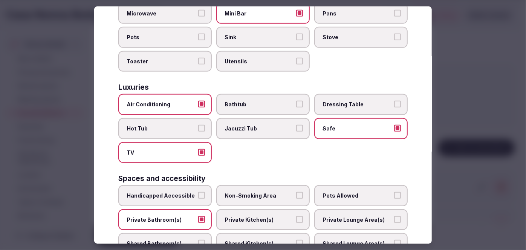
scroll to position [237, 0]
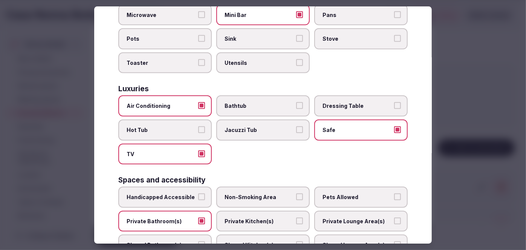
click at [254, 107] on label "Bathtub" at bounding box center [263, 106] width 94 height 21
click at [296, 107] on button "Bathtub" at bounding box center [299, 106] width 7 height 7
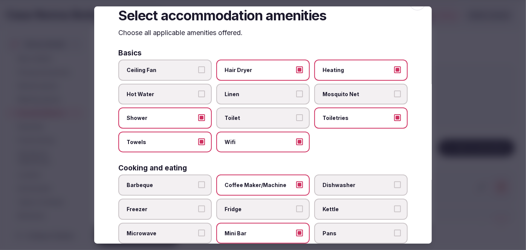
scroll to position [0, 0]
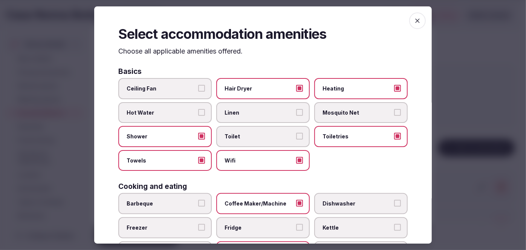
click at [420, 21] on span "button" at bounding box center [417, 20] width 17 height 17
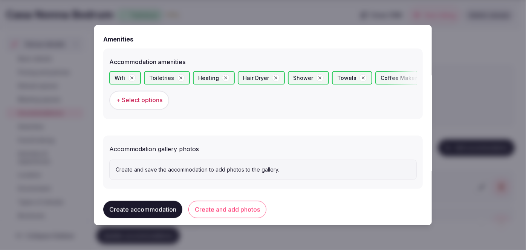
scroll to position [723, 0]
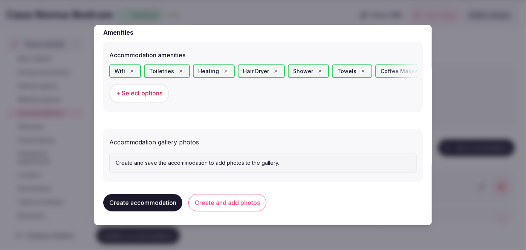
click at [243, 204] on button "Create and add photos" at bounding box center [228, 202] width 78 height 17
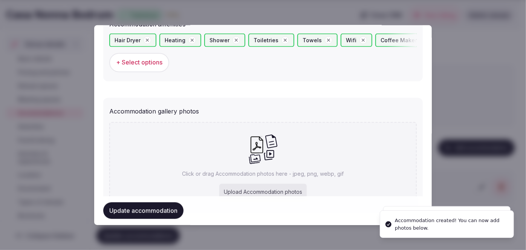
scroll to position [793, 0]
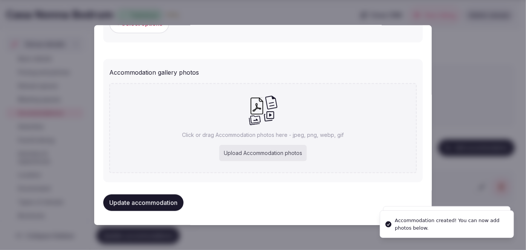
click at [271, 141] on div "Click or drag Accommodation photos here - jpeg, png, webp, gif Upload Accommoda…" at bounding box center [263, 128] width 308 height 90
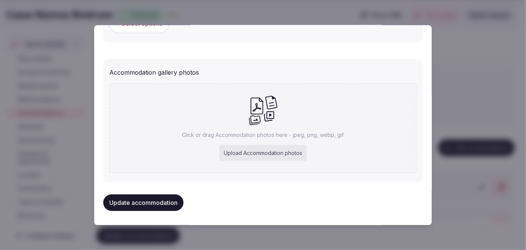
type input "**********"
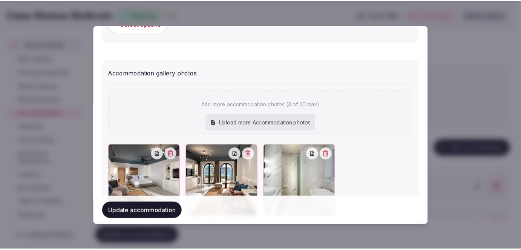
scroll to position [835, 0]
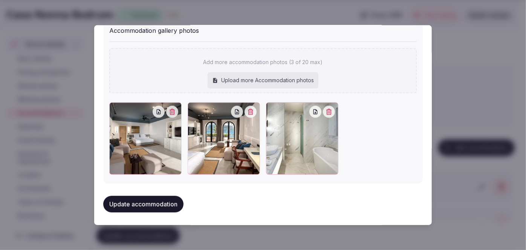
click at [162, 201] on button "Update accommodation" at bounding box center [143, 204] width 80 height 17
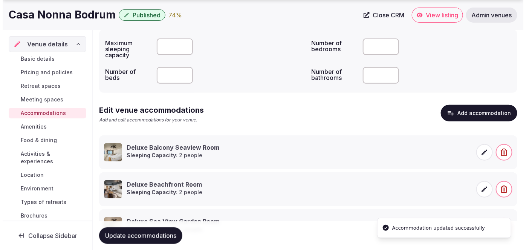
scroll to position [120, 0]
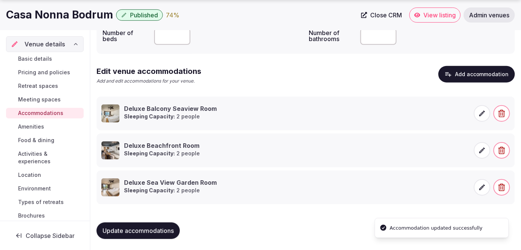
click at [165, 227] on span "Update accommodations" at bounding box center [138, 231] width 71 height 8
click at [489, 74] on button "Add accommodation" at bounding box center [477, 74] width 77 height 17
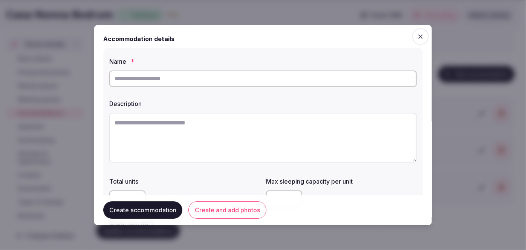
click at [210, 77] on input "text" at bounding box center [263, 78] width 308 height 17
paste input "**********"
type input "**********"
click at [206, 126] on textarea at bounding box center [263, 137] width 308 height 50
paste textarea "**********"
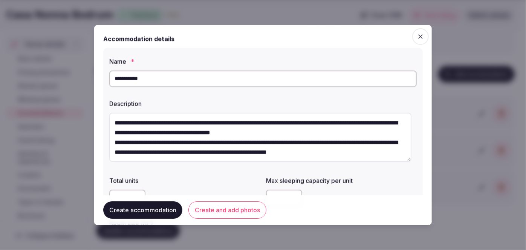
type textarea "**********"
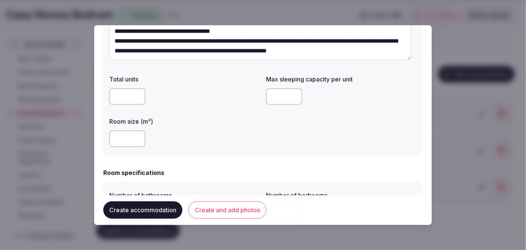
scroll to position [137, 0]
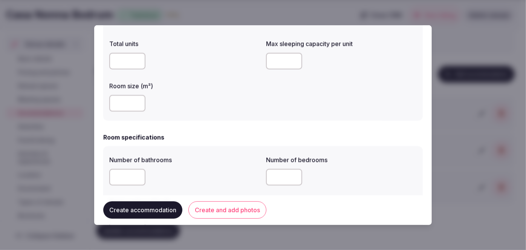
click at [132, 112] on div at bounding box center [184, 103] width 151 height 23
click at [132, 104] on input "number" at bounding box center [127, 103] width 36 height 17
type input "***"
click at [227, 117] on div "**********" at bounding box center [263, 16] width 320 height 210
click at [269, 61] on input "number" at bounding box center [284, 61] width 36 height 17
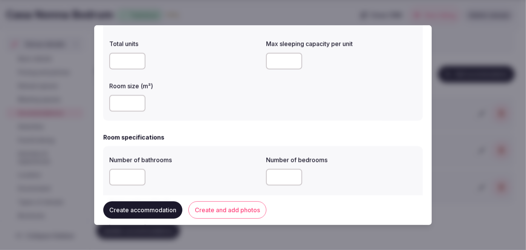
type input "*"
click at [297, 95] on div "Total units Max sleeping capacity per unit * Room size (m²) ***" at bounding box center [263, 75] width 308 height 78
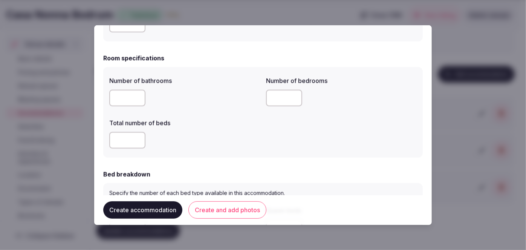
scroll to position [274, 0]
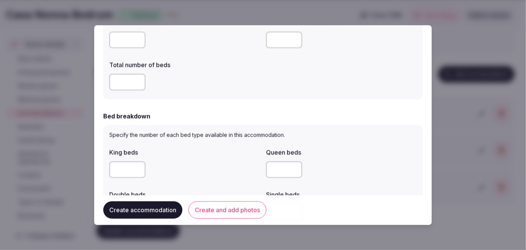
click at [119, 50] on div at bounding box center [184, 40] width 151 height 23
click at [121, 42] on input "number" at bounding box center [127, 40] width 36 height 17
type input "*"
click at [124, 84] on input "number" at bounding box center [127, 82] width 36 height 17
type input "*"
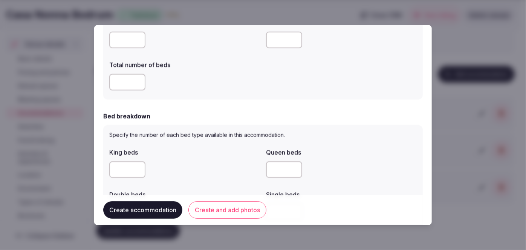
click at [268, 44] on input "number" at bounding box center [284, 40] width 36 height 17
type input "*"
click at [240, 100] on div "Number of bathrooms * Number of bedrooms * Total number of beds *" at bounding box center [263, 54] width 320 height 90
click at [121, 166] on input "number" at bounding box center [127, 169] width 36 height 17
type input "*"
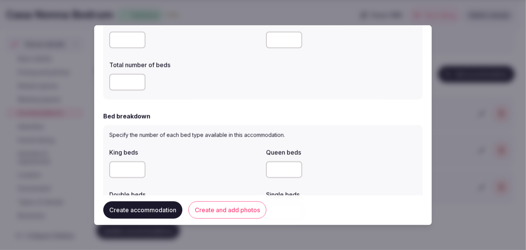
click at [192, 164] on div "*" at bounding box center [184, 169] width 151 height 17
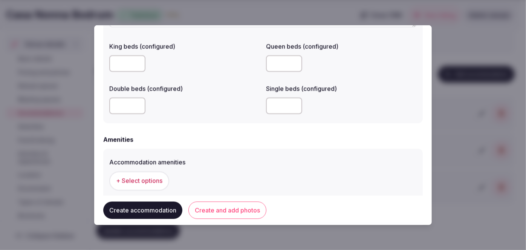
scroll to position [617, 0]
click at [145, 176] on span "+ Select options" at bounding box center [139, 180] width 46 height 8
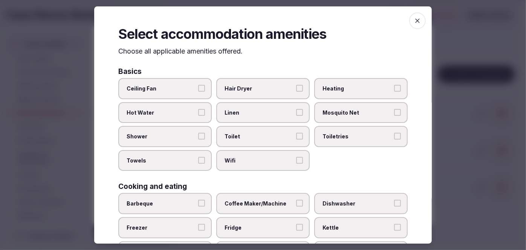
scroll to position [68, 0]
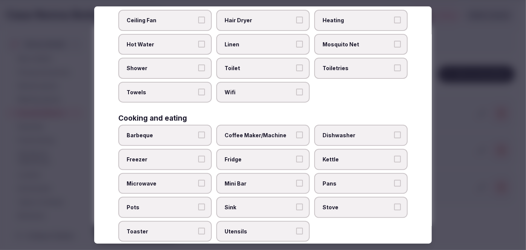
click at [272, 78] on div "Ceiling Fan Hair Dryer Heating Hot Water Linen Mosquito Net Shower Toilet Toile…" at bounding box center [263, 56] width 290 height 93
click at [271, 89] on span "Wifi" at bounding box center [259, 93] width 69 height 8
click at [296, 89] on button "Wifi" at bounding box center [299, 92] width 7 height 7
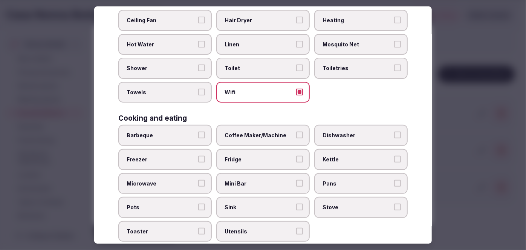
click at [333, 71] on span "Toiletries" at bounding box center [357, 68] width 69 height 8
click at [394, 71] on button "Toiletries" at bounding box center [397, 67] width 7 height 7
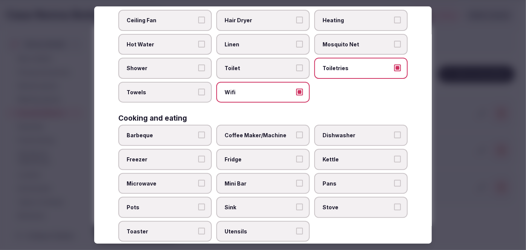
click at [279, 25] on label "Hair Dryer" at bounding box center [263, 20] width 94 height 21
click at [296, 23] on button "Hair Dryer" at bounding box center [299, 20] width 7 height 7
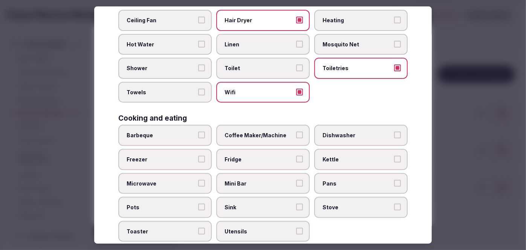
drag, startPoint x: 183, startPoint y: 67, endPoint x: 177, endPoint y: 78, distance: 12.3
click at [183, 68] on span "Shower" at bounding box center [161, 68] width 69 height 8
click at [198, 68] on button "Shower" at bounding box center [201, 67] width 7 height 7
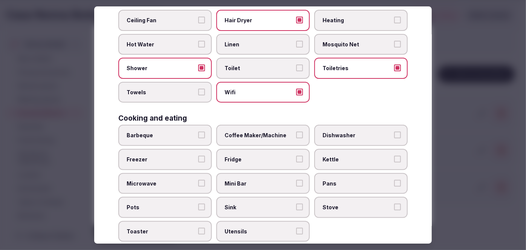
click at [173, 93] on span "Towels" at bounding box center [161, 93] width 69 height 8
click at [198, 93] on button "Towels" at bounding box center [201, 92] width 7 height 7
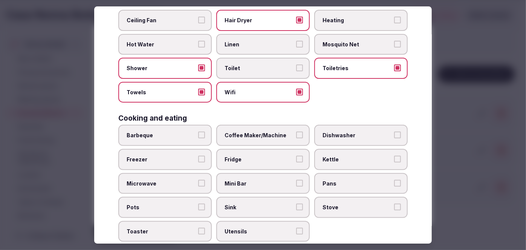
click at [248, 132] on span "Coffee Maker/Machine" at bounding box center [259, 136] width 69 height 8
click at [296, 132] on button "Coffee Maker/Machine" at bounding box center [299, 135] width 7 height 7
click at [245, 180] on span "Mini Bar" at bounding box center [259, 184] width 69 height 8
click at [296, 180] on button "Mini Bar" at bounding box center [299, 183] width 7 height 7
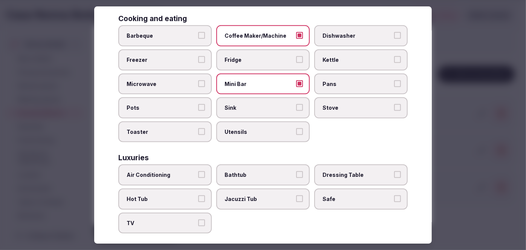
scroll to position [171, 0]
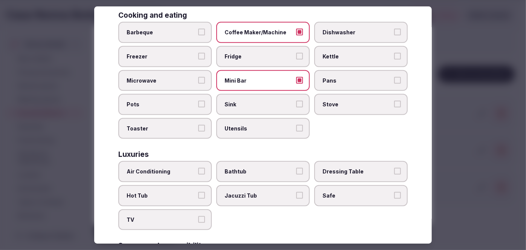
click at [159, 168] on span "Air Conditioning" at bounding box center [161, 172] width 69 height 8
click at [198, 168] on button "Air Conditioning" at bounding box center [201, 171] width 7 height 7
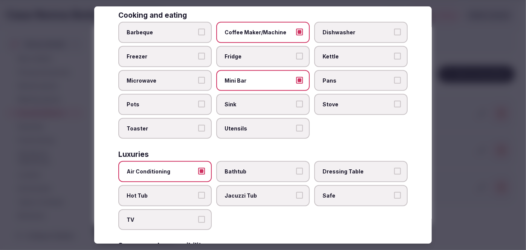
click at [163, 218] on label "TV" at bounding box center [165, 219] width 94 height 21
click at [198, 218] on button "TV" at bounding box center [201, 219] width 7 height 7
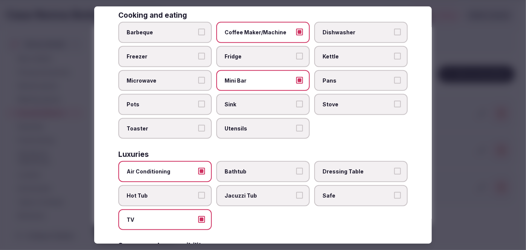
drag, startPoint x: 229, startPoint y: 171, endPoint x: 317, endPoint y: 188, distance: 89.5
click at [230, 171] on label "Bathtub" at bounding box center [263, 171] width 94 height 21
click at [296, 171] on button "Bathtub" at bounding box center [299, 171] width 7 height 7
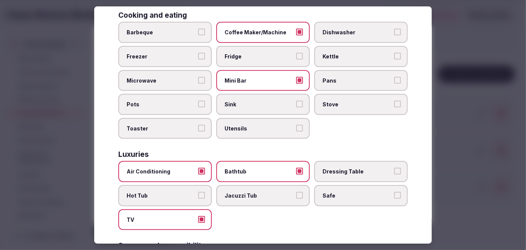
click at [357, 192] on span "Safe" at bounding box center [357, 196] width 69 height 8
click at [394, 192] on button "Safe" at bounding box center [397, 195] width 7 height 7
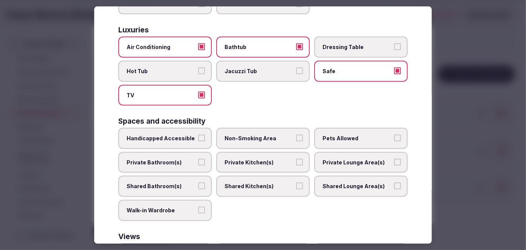
scroll to position [343, 0]
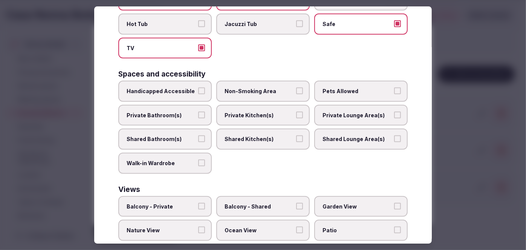
drag, startPoint x: 187, startPoint y: 112, endPoint x: 230, endPoint y: 168, distance: 70.6
click at [187, 113] on span "Private Bathroom(s)" at bounding box center [161, 116] width 69 height 8
click at [198, 113] on button "Private Bathroom(s)" at bounding box center [201, 115] width 7 height 7
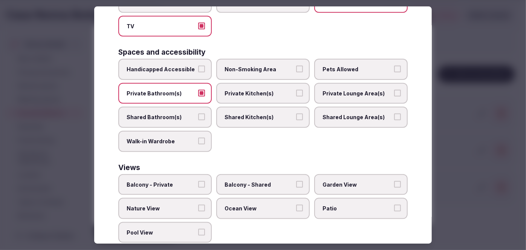
scroll to position [374, 0]
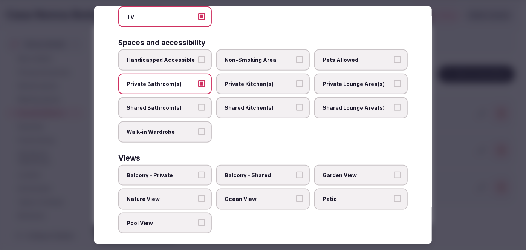
click at [184, 172] on span "Balcony - Private" at bounding box center [161, 176] width 69 height 8
click at [198, 172] on button "Balcony - Private" at bounding box center [201, 175] width 7 height 7
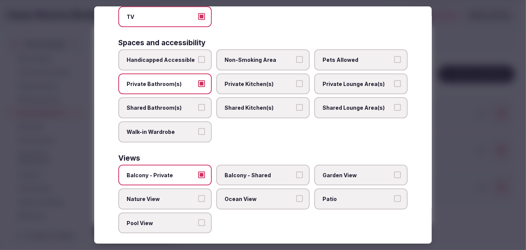
click at [243, 196] on label "Ocean View" at bounding box center [263, 199] width 94 height 21
click at [296, 196] on button "Ocean View" at bounding box center [299, 198] width 7 height 7
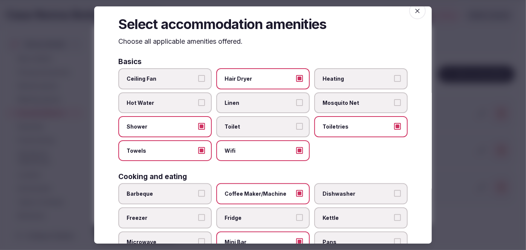
scroll to position [0, 0]
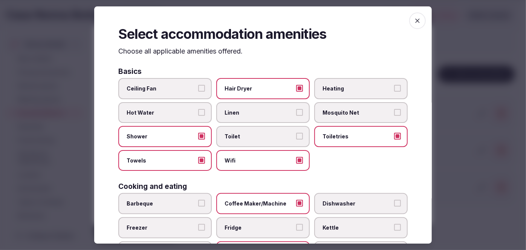
click at [414, 22] on icon "button" at bounding box center [418, 21] width 8 height 8
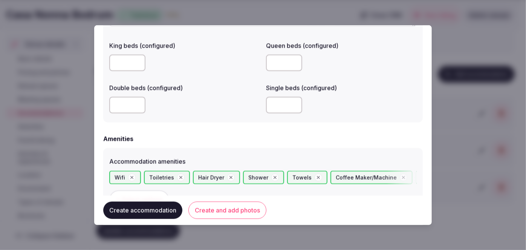
click at [216, 214] on button "Create and add photos" at bounding box center [228, 210] width 78 height 17
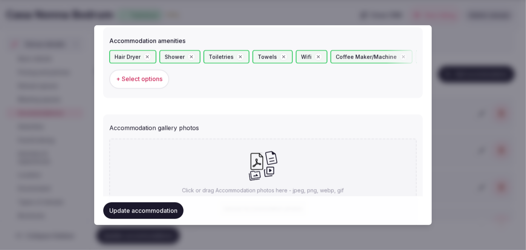
scroll to position [720, 0]
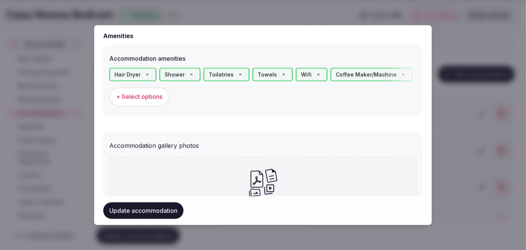
click at [144, 98] on span "+ Select options" at bounding box center [139, 97] width 46 height 8
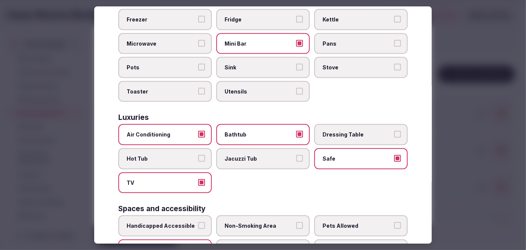
scroll to position [240, 0]
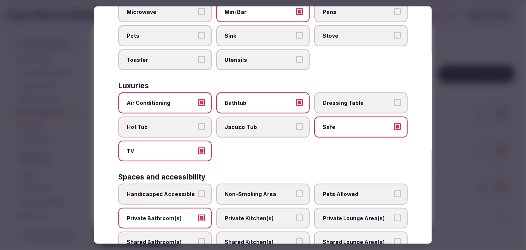
drag, startPoint x: 261, startPoint y: 212, endPoint x: 269, endPoint y: 205, distance: 10.7
click at [261, 215] on span "Private Kitchen(s)" at bounding box center [259, 219] width 69 height 8
click at [296, 215] on button "Private Kitchen(s)" at bounding box center [299, 218] width 7 height 7
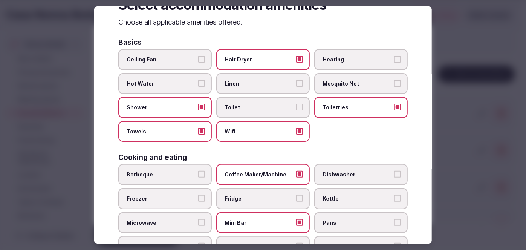
scroll to position [0, 0]
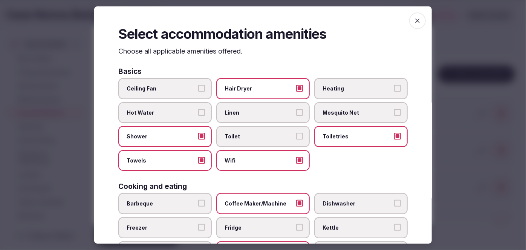
click at [419, 17] on span "button" at bounding box center [417, 20] width 17 height 17
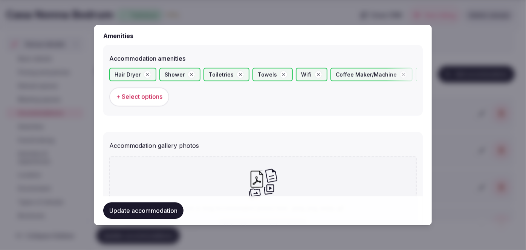
click at [264, 168] on icon at bounding box center [262, 183] width 29 height 31
type input "**********"
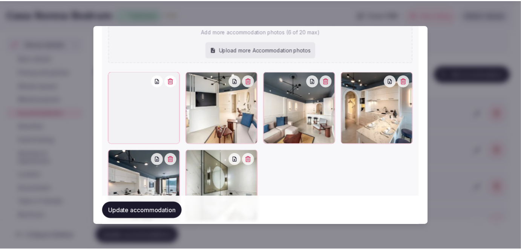
scroll to position [912, 0]
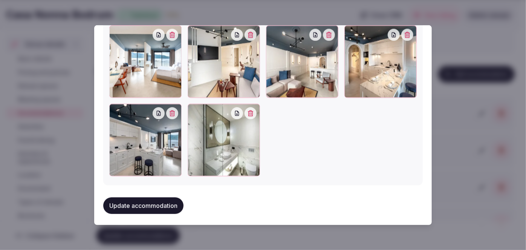
click at [154, 198] on button "Update accommodation" at bounding box center [143, 206] width 80 height 17
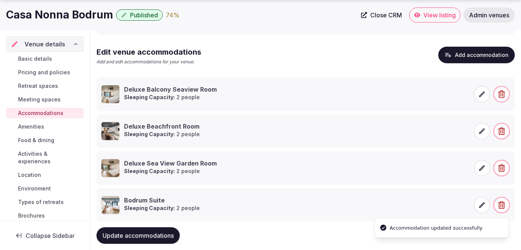
scroll to position [156, 0]
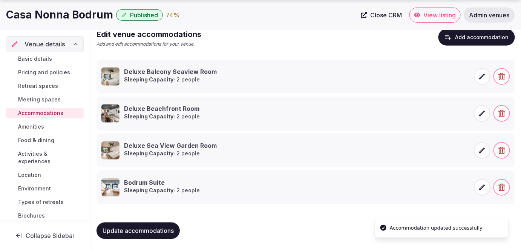
click at [159, 227] on span "Update accommodations" at bounding box center [138, 231] width 71 height 8
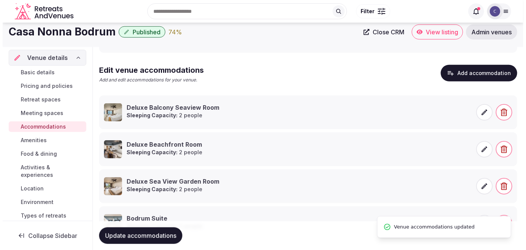
scroll to position [88, 0]
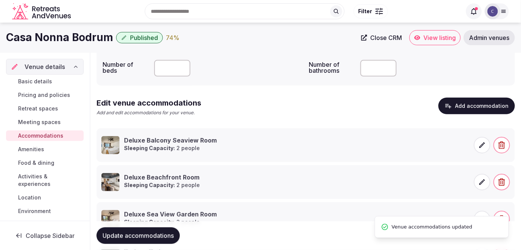
click at [474, 105] on button "Add accommodation" at bounding box center [477, 106] width 77 height 17
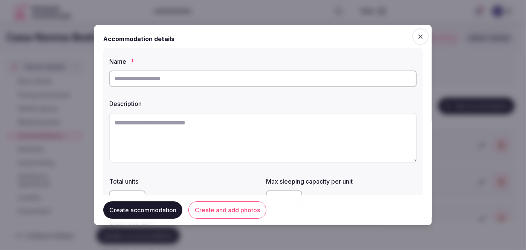
click at [203, 83] on input "text" at bounding box center [263, 78] width 308 height 17
paste input "**********"
type input "**********"
click at [237, 131] on textarea at bounding box center [263, 137] width 308 height 50
paste textarea "**********"
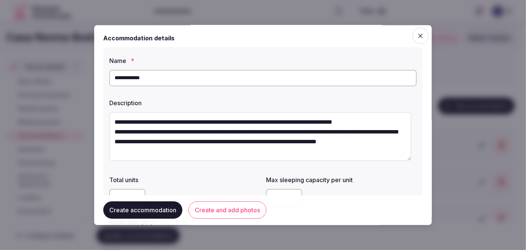
scroll to position [0, 0]
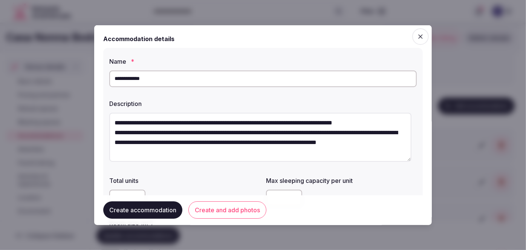
type textarea "**********"
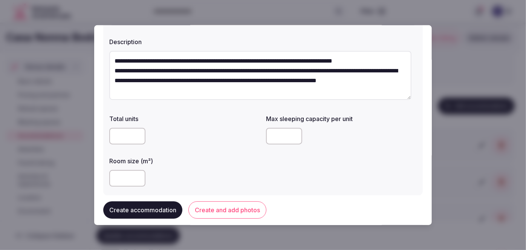
scroll to position [103, 0]
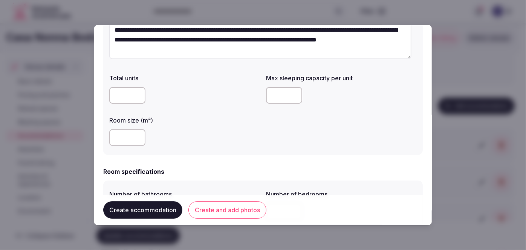
click at [115, 130] on input "number" at bounding box center [127, 137] width 36 height 17
type input "**"
click at [281, 96] on input "number" at bounding box center [284, 95] width 36 height 17
type input "*"
click at [239, 150] on div "**********" at bounding box center [263, 50] width 320 height 210
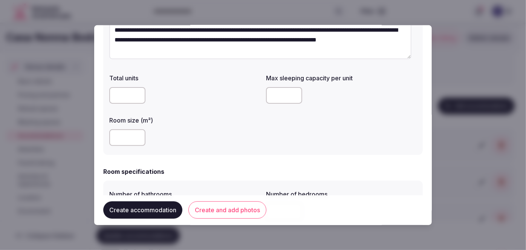
scroll to position [240, 0]
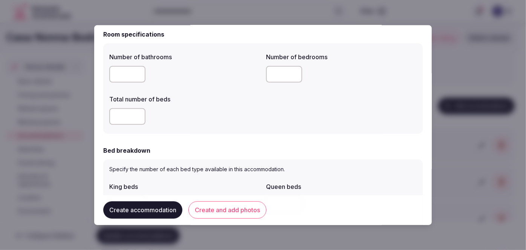
click at [129, 78] on input "number" at bounding box center [127, 74] width 36 height 17
type input "*"
click at [121, 122] on input "number" at bounding box center [127, 116] width 36 height 17
type input "*"
drag, startPoint x: 272, startPoint y: 75, endPoint x: 268, endPoint y: 76, distance: 4.1
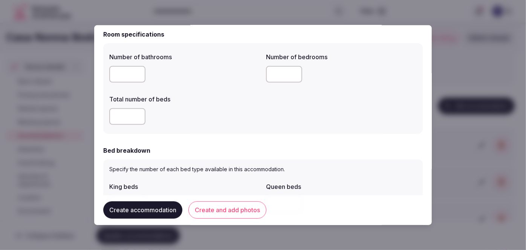
click at [272, 75] on input "number" at bounding box center [284, 74] width 36 height 17
type input "*"
click at [229, 111] on div "*" at bounding box center [184, 116] width 151 height 17
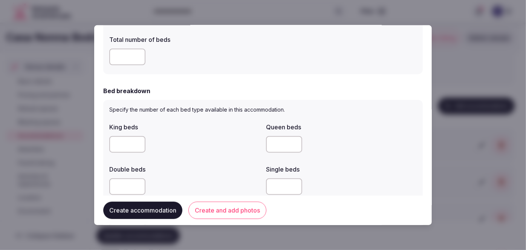
scroll to position [308, 0]
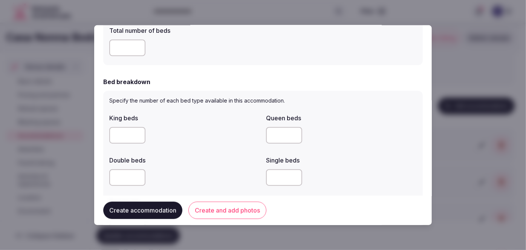
click at [114, 129] on input "number" at bounding box center [127, 135] width 36 height 17
type input "*"
click at [212, 145] on div "*" at bounding box center [184, 135] width 151 height 23
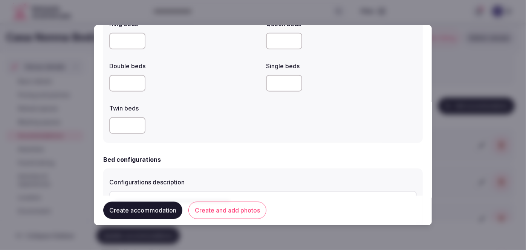
scroll to position [445, 0]
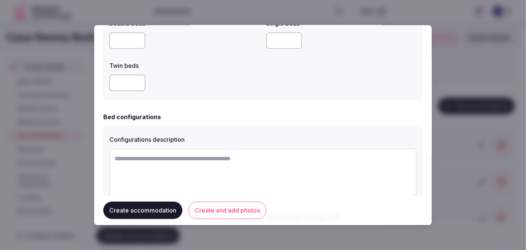
click at [211, 147] on div at bounding box center [263, 175] width 308 height 58
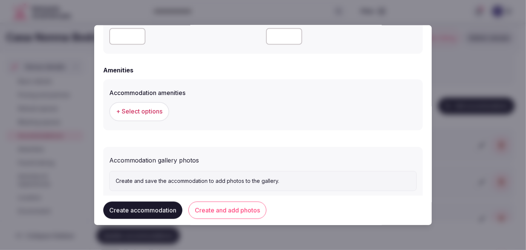
scroll to position [704, 0]
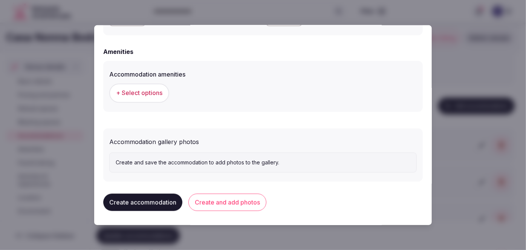
click at [149, 94] on span "+ Select options" at bounding box center [139, 93] width 46 height 8
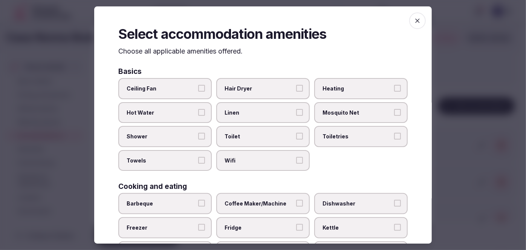
click at [253, 157] on span "Wifi" at bounding box center [259, 161] width 69 height 8
click at [296, 157] on button "Wifi" at bounding box center [299, 160] width 7 height 7
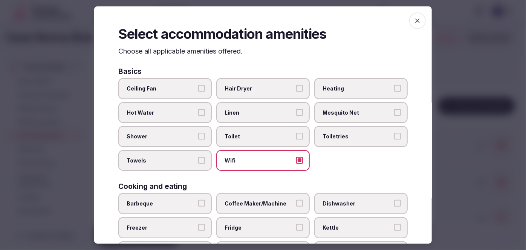
click at [340, 138] on span "Toiletries" at bounding box center [357, 137] width 69 height 8
click at [394, 138] on button "Toiletries" at bounding box center [397, 136] width 7 height 7
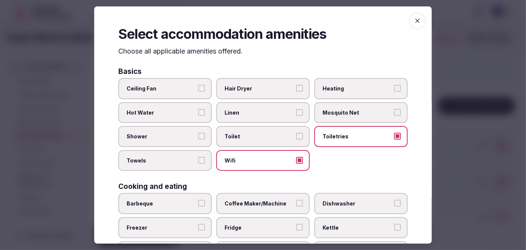
drag, startPoint x: 271, startPoint y: 85, endPoint x: 230, endPoint y: 101, distance: 44.0
click at [269, 86] on span "Hair Dryer" at bounding box center [259, 89] width 69 height 8
click at [296, 86] on button "Hair Dryer" at bounding box center [299, 88] width 7 height 7
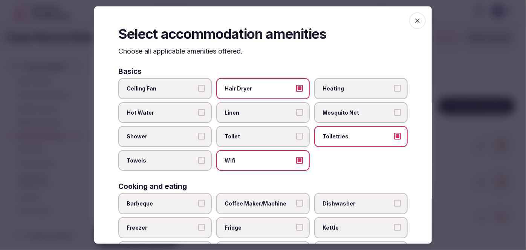
drag, startPoint x: 181, startPoint y: 134, endPoint x: 181, endPoint y: 144, distance: 9.4
click at [181, 135] on span "Shower" at bounding box center [161, 137] width 69 height 8
click at [198, 135] on button "Shower" at bounding box center [201, 136] width 7 height 7
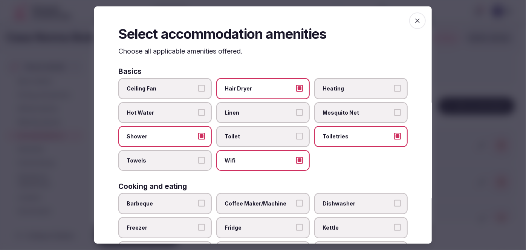
click at [181, 157] on span "Towels" at bounding box center [161, 161] width 69 height 8
click at [198, 157] on button "Towels" at bounding box center [201, 160] width 7 height 7
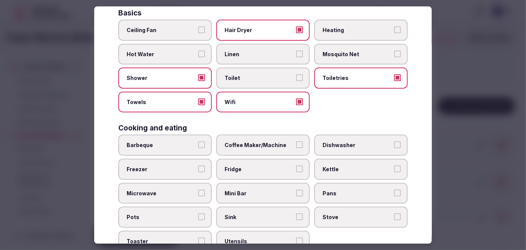
scroll to position [103, 0]
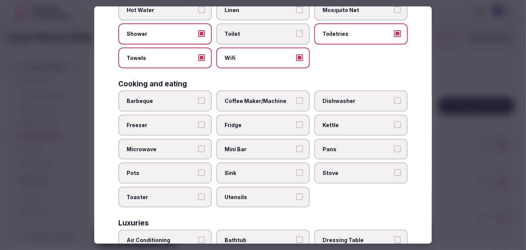
drag, startPoint x: 256, startPoint y: 96, endPoint x: 243, endPoint y: 144, distance: 49.5
click at [256, 98] on span "Coffee Maker/Machine" at bounding box center [259, 102] width 69 height 8
click at [296, 98] on button "Coffee Maker/Machine" at bounding box center [299, 101] width 7 height 7
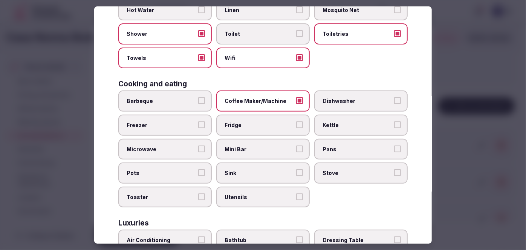
click at [240, 156] on div "Barbeque Coffee Maker/Machine Dishwasher Freezer Fridge Kettle Microwave Mini B…" at bounding box center [263, 149] width 290 height 117
click at [243, 147] on span "Mini Bar" at bounding box center [259, 150] width 69 height 8
click at [296, 147] on button "Mini Bar" at bounding box center [299, 149] width 7 height 7
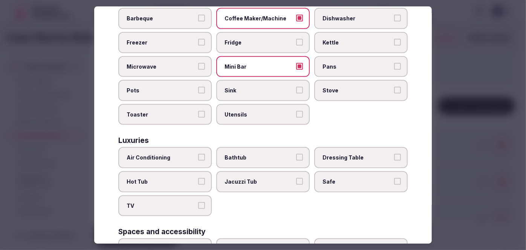
scroll to position [240, 0]
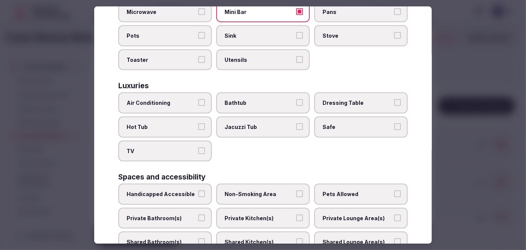
click at [199, 105] on label "Air Conditioning" at bounding box center [165, 103] width 94 height 21
click at [199, 105] on button "Air Conditioning" at bounding box center [201, 103] width 7 height 7
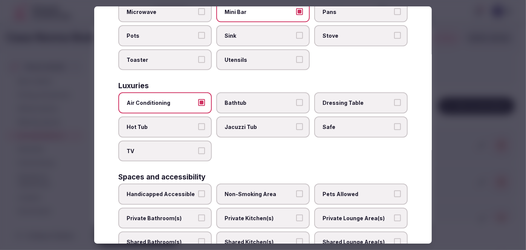
click at [187, 161] on div "Basics Ceiling Fan Hair Dryer Heating Hot Water Linen Mosquito Net Shower Toile…" at bounding box center [263, 98] width 290 height 540
click at [190, 147] on span "TV" at bounding box center [161, 151] width 69 height 8
click at [198, 147] on button "TV" at bounding box center [201, 150] width 7 height 7
click at [241, 100] on span "Bathtub" at bounding box center [259, 104] width 69 height 8
click at [296, 100] on button "Bathtub" at bounding box center [299, 103] width 7 height 7
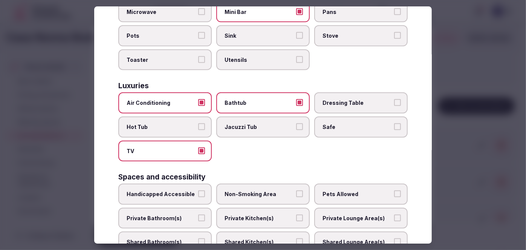
click at [345, 118] on label "Safe" at bounding box center [361, 127] width 94 height 21
click at [394, 123] on button "Safe" at bounding box center [397, 126] width 7 height 7
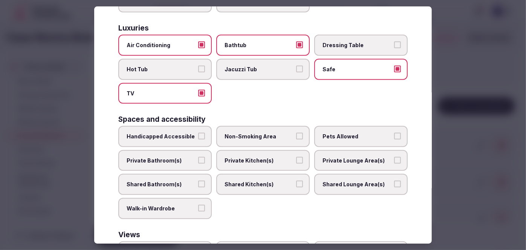
scroll to position [308, 0]
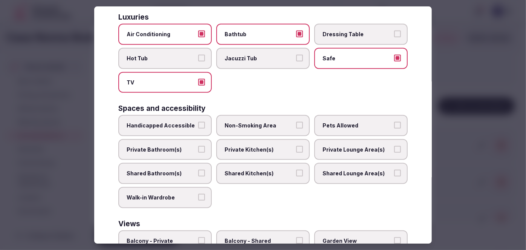
click at [182, 139] on label "Private Bathroom(s)" at bounding box center [165, 149] width 94 height 21
click at [198, 146] on button "Private Bathroom(s)" at bounding box center [201, 149] width 7 height 7
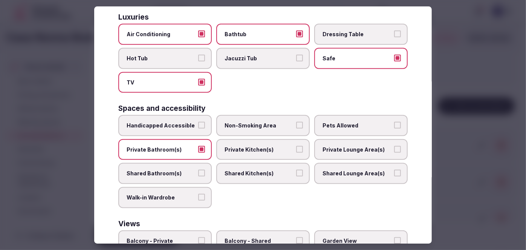
click at [256, 57] on span "Jacuzzi Tub" at bounding box center [259, 59] width 69 height 8
click at [296, 57] on button "Jacuzzi Tub" at bounding box center [299, 58] width 7 height 7
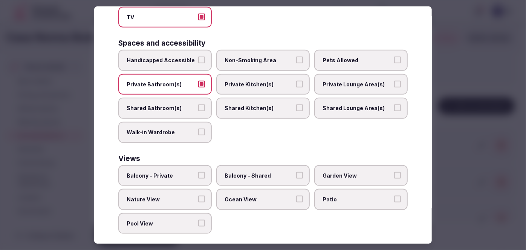
scroll to position [374, 0]
click at [188, 172] on span "Balcony - Private" at bounding box center [161, 176] width 69 height 8
click at [198, 172] on button "Balcony - Private" at bounding box center [201, 175] width 7 height 7
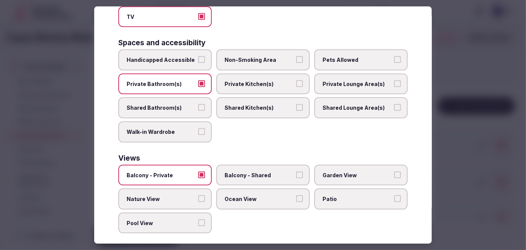
click at [240, 195] on span "Ocean View" at bounding box center [259, 199] width 69 height 8
click at [296, 195] on button "Ocean View" at bounding box center [299, 198] width 7 height 7
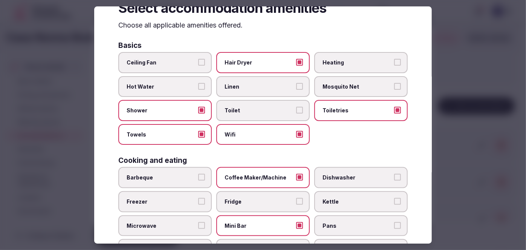
scroll to position [0, 0]
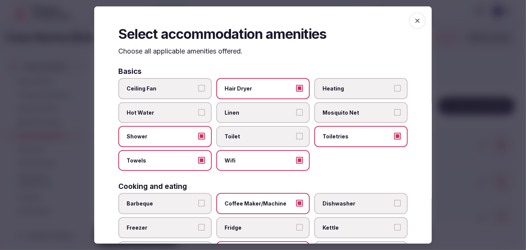
click at [416, 21] on icon "button" at bounding box center [418, 20] width 5 height 5
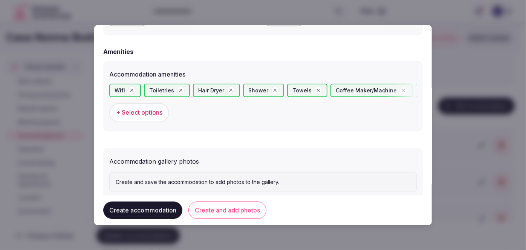
click at [248, 207] on button "Create and add photos" at bounding box center [228, 210] width 78 height 17
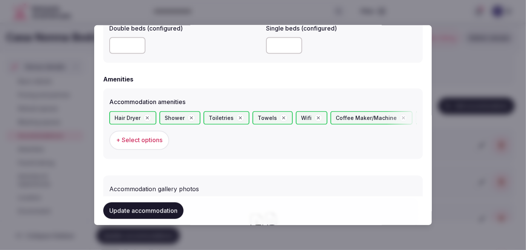
scroll to position [788, 0]
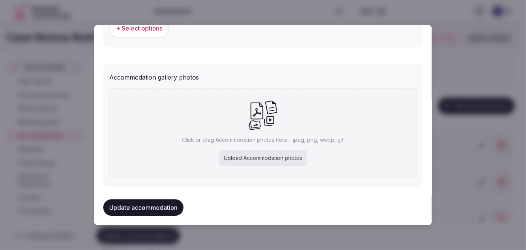
click at [261, 155] on div "Upload Accommodation photos" at bounding box center [262, 158] width 87 height 17
type input "**********"
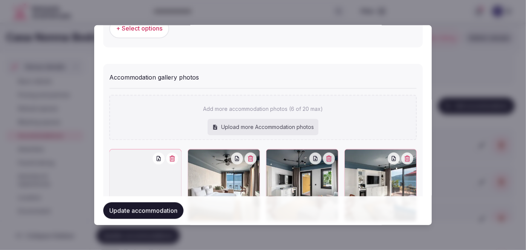
scroll to position [891, 0]
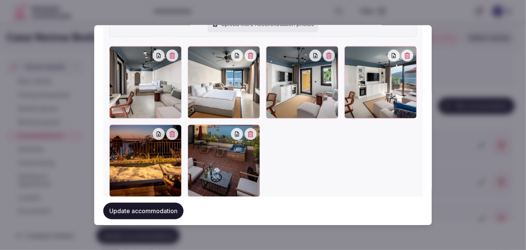
click at [147, 214] on button "Update accommodation" at bounding box center [143, 210] width 80 height 17
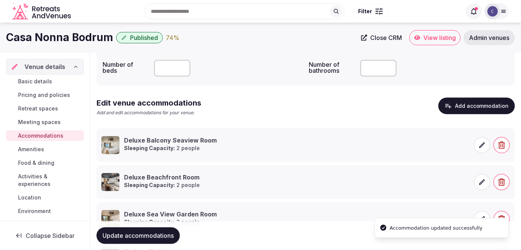
click at [150, 238] on span "Update accommodations" at bounding box center [138, 236] width 71 height 8
click at [466, 106] on button "Add accommodation" at bounding box center [477, 106] width 77 height 17
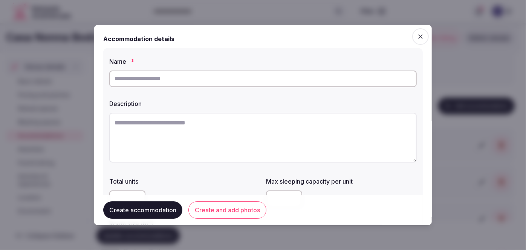
click at [262, 78] on input "text" at bounding box center [263, 78] width 308 height 17
paste input "**********"
type input "**********"
click at [254, 139] on textarea at bounding box center [263, 137] width 308 height 50
paste textarea "**********"
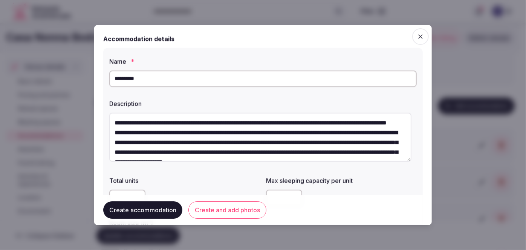
scroll to position [137, 0]
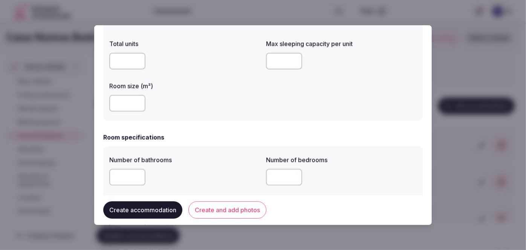
type textarea "**********"
click at [126, 104] on input "number" at bounding box center [127, 103] width 36 height 17
type input "***"
drag, startPoint x: 281, startPoint y: 57, endPoint x: 285, endPoint y: 63, distance: 7.2
click at [281, 57] on input "number" at bounding box center [284, 61] width 36 height 17
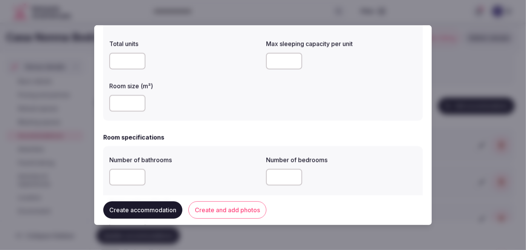
type input "*"
click at [248, 107] on div "***" at bounding box center [184, 103] width 151 height 17
drag, startPoint x: 121, startPoint y: 178, endPoint x: 131, endPoint y: 171, distance: 11.6
click at [122, 178] on input "number" at bounding box center [127, 177] width 36 height 17
type input "*"
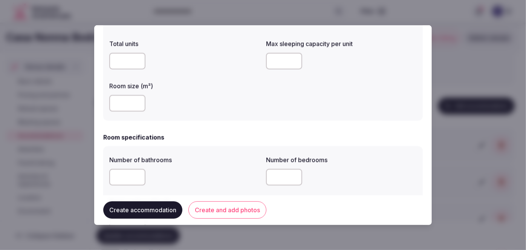
click at [221, 148] on div "Number of bathrooms * Number of bedrooms Total number of beds" at bounding box center [263, 191] width 320 height 90
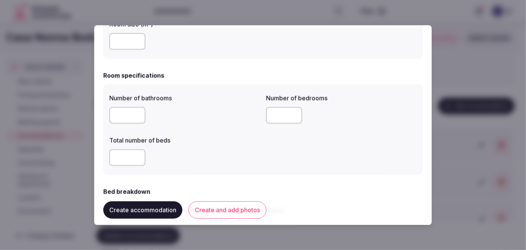
scroll to position [205, 0]
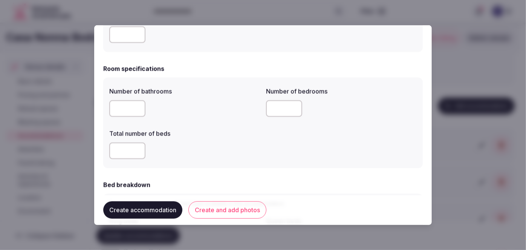
click at [279, 107] on input "number" at bounding box center [284, 108] width 36 height 17
type input "*"
click at [120, 149] on input "number" at bounding box center [127, 151] width 36 height 17
type input "*"
click at [221, 157] on div "*" at bounding box center [184, 151] width 151 height 17
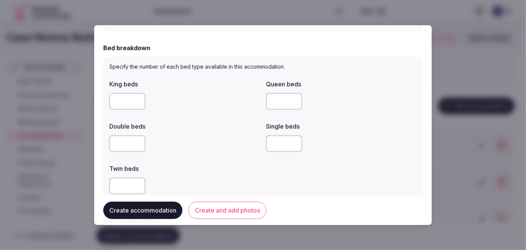
scroll to position [343, 0]
click at [118, 102] on input "number" at bounding box center [127, 101] width 36 height 17
type input "*"
click at [178, 115] on div "King beds * Queen beds Double beds Single beds Twin beds" at bounding box center [263, 136] width 308 height 121
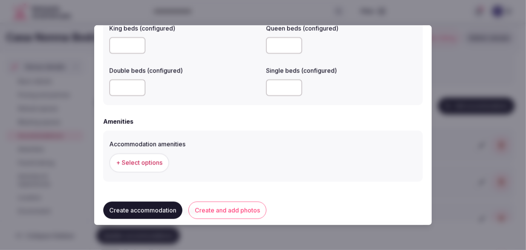
scroll to position [685, 0]
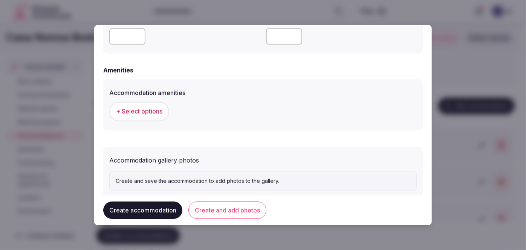
click at [157, 111] on span "+ Select options" at bounding box center [139, 111] width 46 height 8
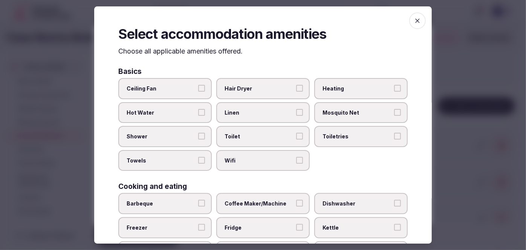
drag, startPoint x: 279, startPoint y: 158, endPoint x: 284, endPoint y: 153, distance: 6.7
click at [279, 158] on span "Wifi" at bounding box center [259, 161] width 69 height 8
click at [296, 158] on button "Wifi" at bounding box center [299, 160] width 7 height 7
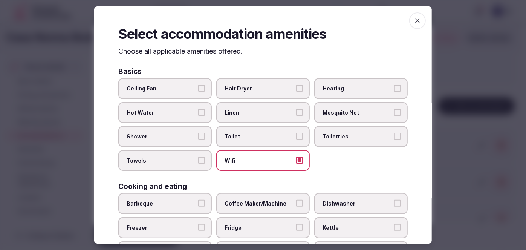
click at [337, 135] on span "Toiletries" at bounding box center [357, 137] width 69 height 8
click at [394, 135] on button "Toiletries" at bounding box center [397, 136] width 7 height 7
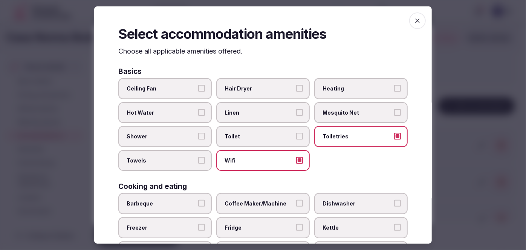
click at [262, 75] on div "Basics Ceiling Fan Hair Dryer Heating Hot Water Linen Mosquito Net Shower Toile…" at bounding box center [263, 119] width 290 height 103
click at [259, 90] on span "Hair Dryer" at bounding box center [259, 89] width 69 height 8
click at [296, 90] on button "Hair Dryer" at bounding box center [299, 88] width 7 height 7
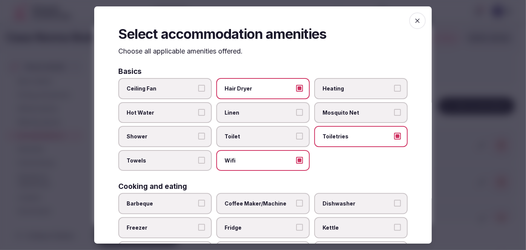
click at [260, 110] on span "Linen" at bounding box center [259, 113] width 69 height 8
click at [296, 110] on button "Linen" at bounding box center [299, 112] width 7 height 7
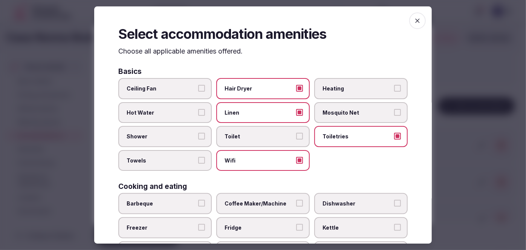
click at [193, 135] on span "Shower" at bounding box center [161, 137] width 69 height 8
click at [198, 135] on button "Shower" at bounding box center [201, 136] width 7 height 7
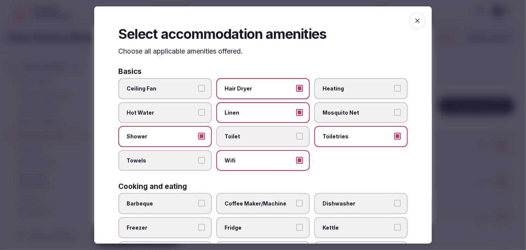
click at [189, 155] on label "Towels" at bounding box center [165, 160] width 94 height 21
click at [198, 157] on button "Towels" at bounding box center [201, 160] width 7 height 7
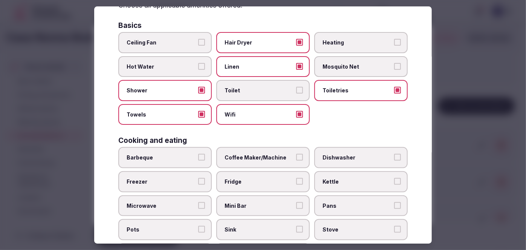
scroll to position [137, 0]
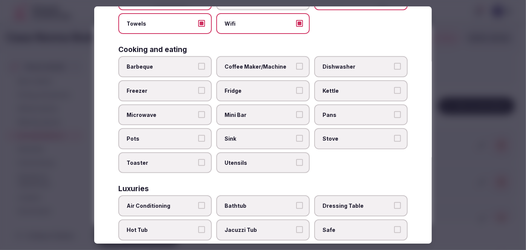
click at [270, 63] on span "Coffee Maker/Machine" at bounding box center [259, 67] width 69 height 8
click at [296, 63] on button "Coffee Maker/Machine" at bounding box center [299, 66] width 7 height 7
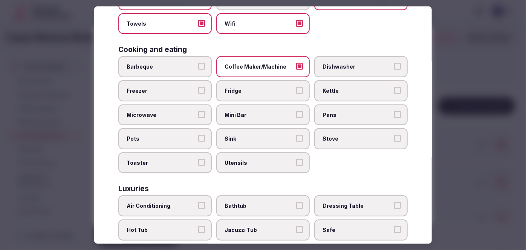
click at [255, 107] on label "Mini Bar" at bounding box center [263, 114] width 94 height 21
click at [296, 111] on button "Mini Bar" at bounding box center [299, 114] width 7 height 7
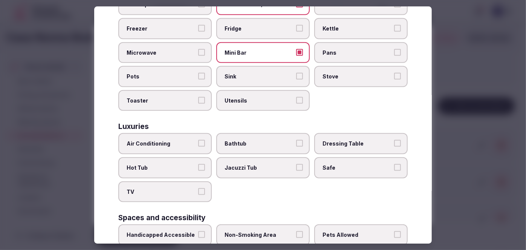
scroll to position [240, 0]
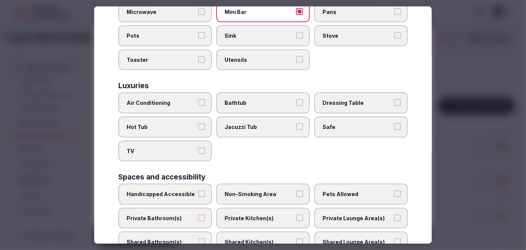
click at [188, 100] on span "Air Conditioning" at bounding box center [161, 104] width 69 height 8
click at [198, 100] on button "Air Conditioning" at bounding box center [201, 103] width 7 height 7
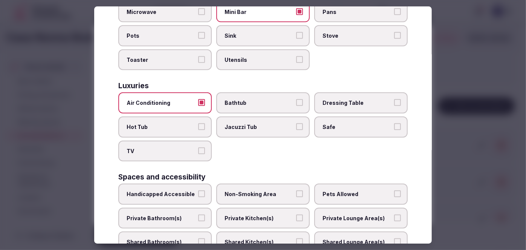
click at [180, 148] on span "TV" at bounding box center [161, 151] width 69 height 8
click at [198, 148] on button "TV" at bounding box center [201, 150] width 7 height 7
drag, startPoint x: 233, startPoint y: 103, endPoint x: 243, endPoint y: 109, distance: 11.9
click at [233, 102] on span "Bathtub" at bounding box center [259, 104] width 69 height 8
click at [296, 102] on button "Bathtub" at bounding box center [299, 103] width 7 height 7
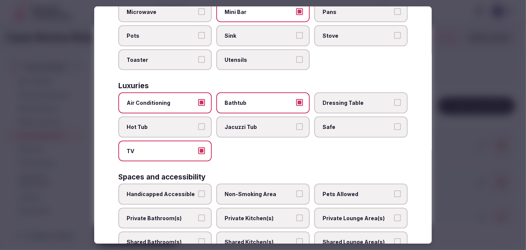
click at [348, 127] on label "Safe" at bounding box center [361, 127] width 94 height 21
click at [394, 127] on button "Safe" at bounding box center [397, 126] width 7 height 7
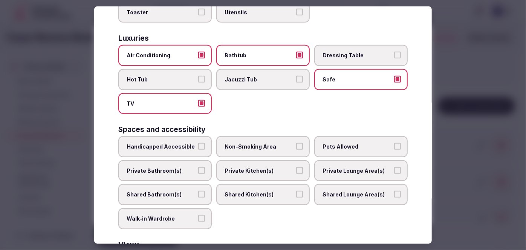
scroll to position [308, 0]
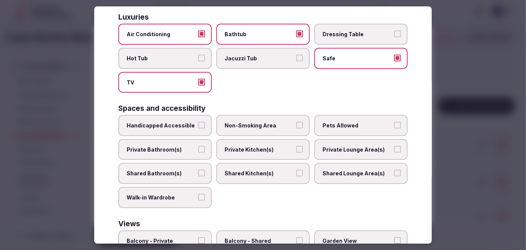
click at [161, 146] on span "Private Bathroom(s)" at bounding box center [161, 150] width 69 height 8
click at [182, 139] on label "Private Bathroom(s)" at bounding box center [165, 149] width 94 height 21
click at [198, 146] on button "Private Bathroom(s)" at bounding box center [201, 149] width 7 height 7
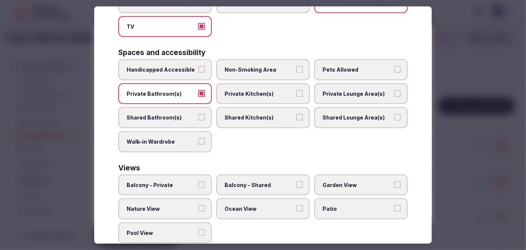
scroll to position [374, 0]
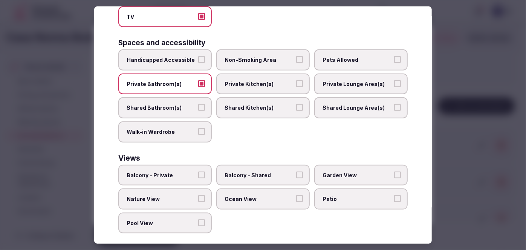
click at [173, 173] on label "Balcony - Private" at bounding box center [165, 175] width 94 height 21
click at [198, 173] on button "Balcony - Private" at bounding box center [201, 175] width 7 height 7
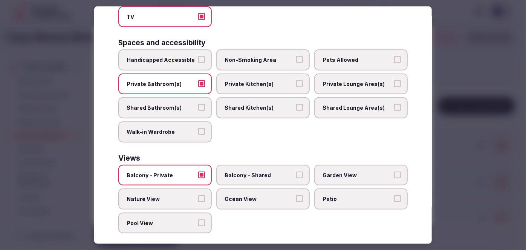
click at [167, 219] on span "Pool View" at bounding box center [161, 223] width 69 height 8
click at [198, 219] on button "Pool View" at bounding box center [201, 222] width 7 height 7
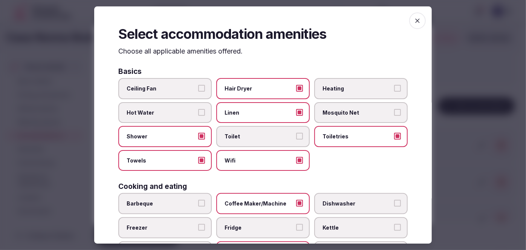
scroll to position [0, 0]
click at [350, 84] on label "Heating" at bounding box center [361, 88] width 94 height 21
click at [394, 85] on button "Heating" at bounding box center [397, 88] width 7 height 7
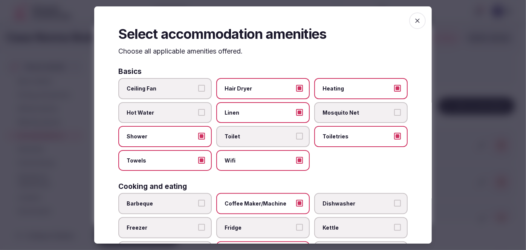
drag, startPoint x: 414, startPoint y: 20, endPoint x: 331, endPoint y: 119, distance: 129.5
click at [414, 20] on icon "button" at bounding box center [418, 21] width 8 height 8
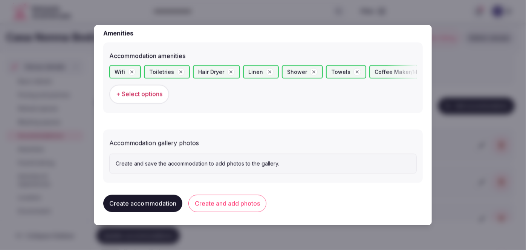
scroll to position [723, 0]
click at [228, 199] on button "Create and add photos" at bounding box center [228, 202] width 78 height 17
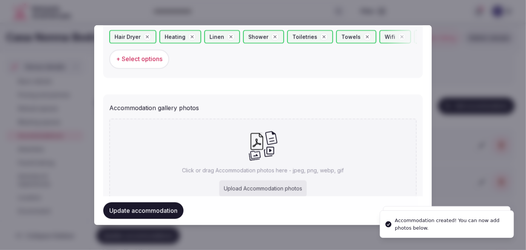
scroll to position [793, 0]
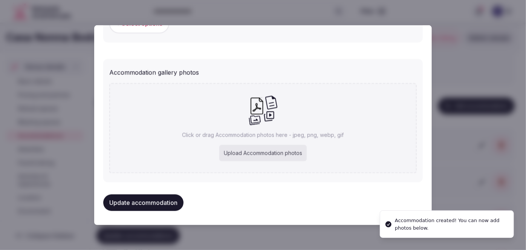
click at [236, 150] on div "Upload Accommodation photos" at bounding box center [262, 153] width 87 height 17
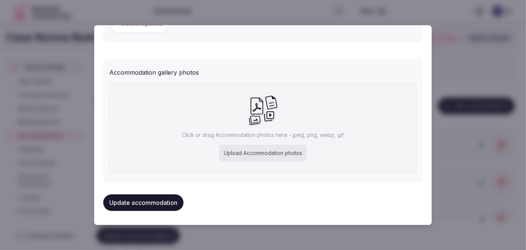
type input "**********"
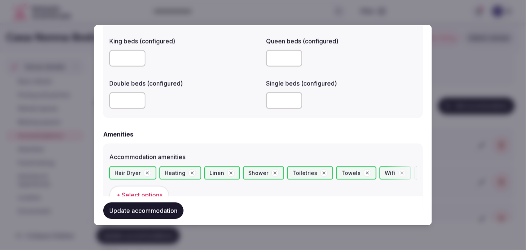
scroll to position [724, 0]
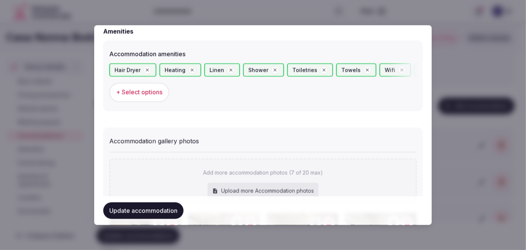
click at [152, 88] on span "+ Select options" at bounding box center [139, 92] width 46 height 8
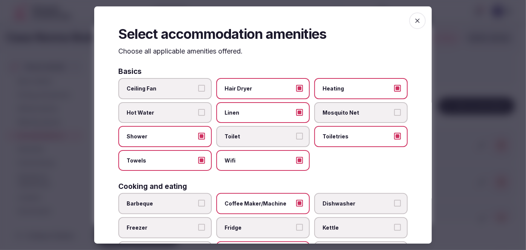
click at [155, 86] on span "Ceiling Fan" at bounding box center [161, 89] width 69 height 8
click at [198, 86] on button "Ceiling Fan" at bounding box center [201, 88] width 7 height 7
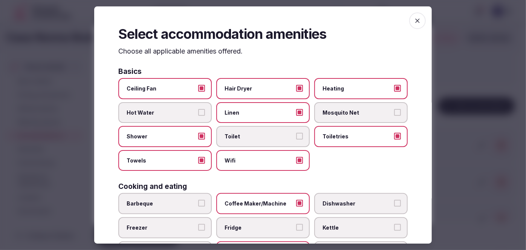
click at [415, 19] on icon "button" at bounding box center [418, 21] width 8 height 8
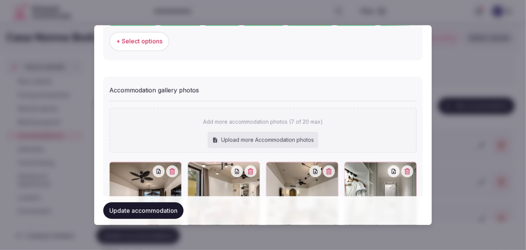
scroll to position [862, 0]
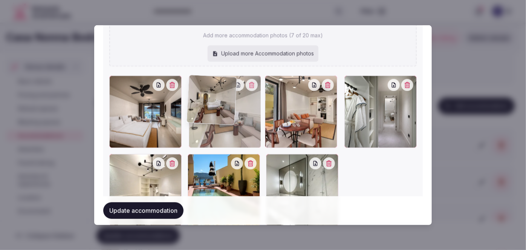
drag, startPoint x: 310, startPoint y: 128, endPoint x: 253, endPoint y: 128, distance: 56.6
click at [253, 128] on div at bounding box center [225, 112] width 72 height 72
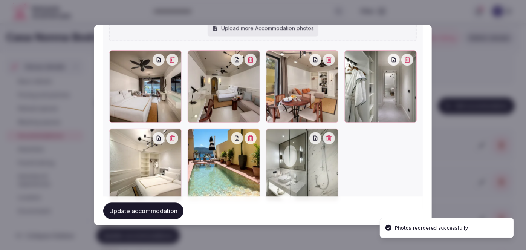
scroll to position [896, 0]
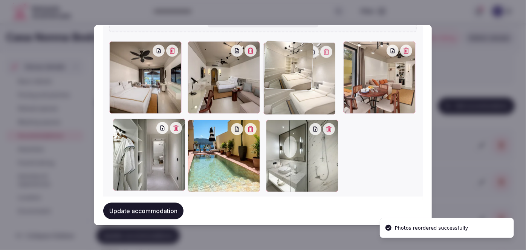
drag, startPoint x: 174, startPoint y: 161, endPoint x: 345, endPoint y: 108, distance: 179.1
click at [345, 108] on div at bounding box center [263, 116] width 308 height 151
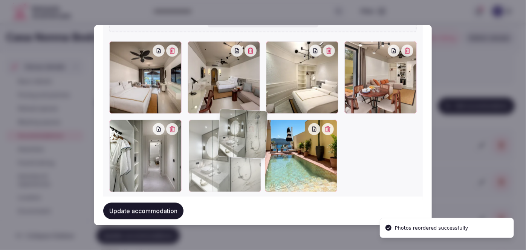
drag, startPoint x: 296, startPoint y: 168, endPoint x: 213, endPoint y: 178, distance: 82.8
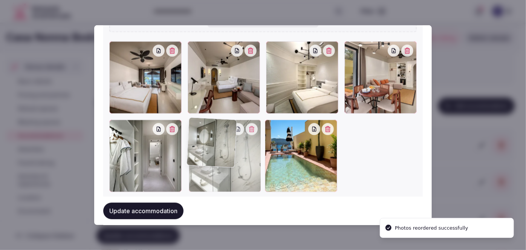
click at [249, 160] on div at bounding box center [225, 156] width 72 height 72
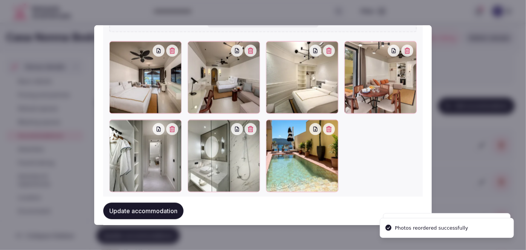
click at [172, 210] on button "Update accommodation" at bounding box center [143, 210] width 80 height 17
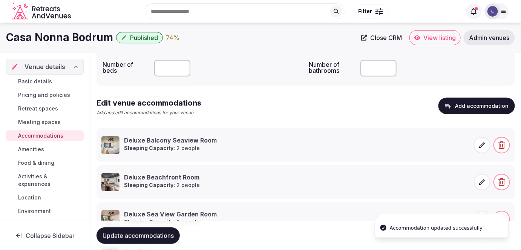
click at [481, 144] on icon at bounding box center [482, 145] width 8 height 8
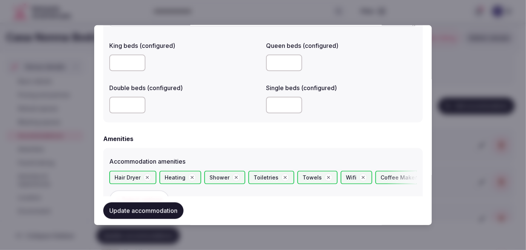
scroll to position [754, 0]
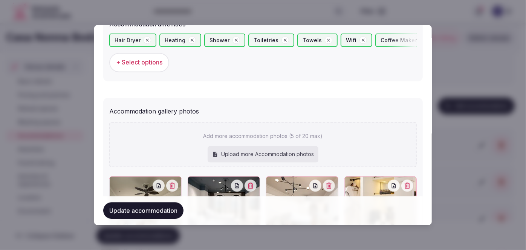
click at [158, 61] on span "+ Select options" at bounding box center [139, 62] width 46 height 8
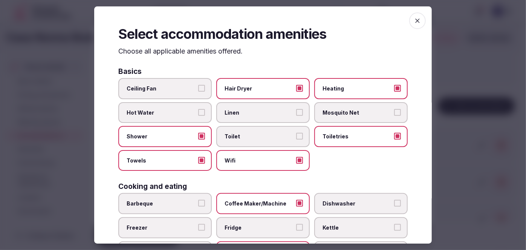
click at [163, 86] on span "Ceiling Fan" at bounding box center [161, 89] width 69 height 8
click at [198, 86] on button "Ceiling Fan" at bounding box center [201, 88] width 7 height 7
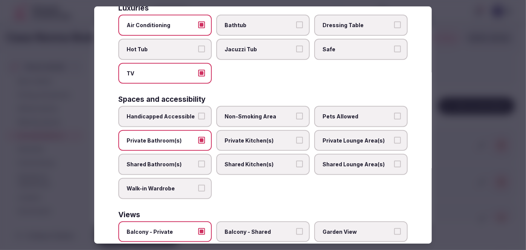
scroll to position [308, 0]
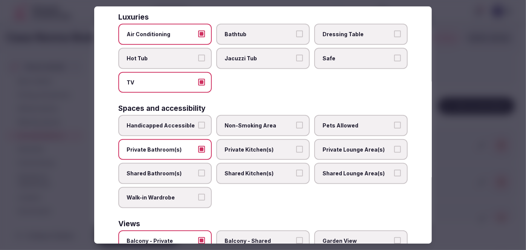
drag, startPoint x: 258, startPoint y: 35, endPoint x: 258, endPoint y: 48, distance: 12.4
click at [258, 35] on label "Bathtub" at bounding box center [263, 34] width 94 height 21
click at [296, 35] on button "Bathtub" at bounding box center [299, 34] width 7 height 7
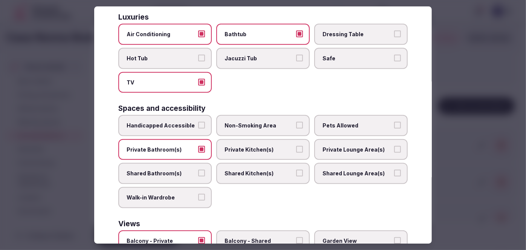
click at [328, 57] on span "Safe" at bounding box center [357, 59] width 69 height 8
click at [394, 57] on button "Safe" at bounding box center [397, 58] width 7 height 7
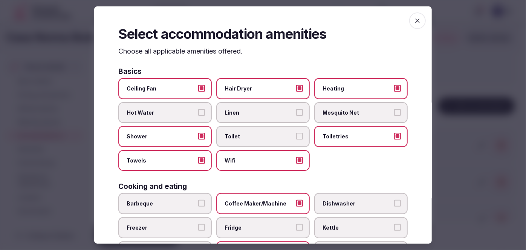
scroll to position [0, 0]
click at [409, 15] on span "button" at bounding box center [417, 20] width 17 height 17
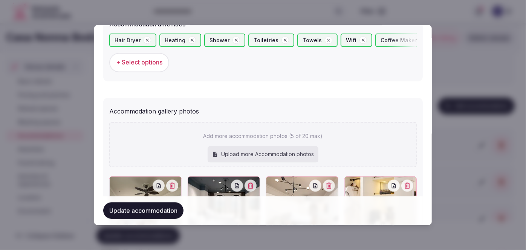
click at [162, 213] on button "Update accommodation" at bounding box center [143, 210] width 80 height 17
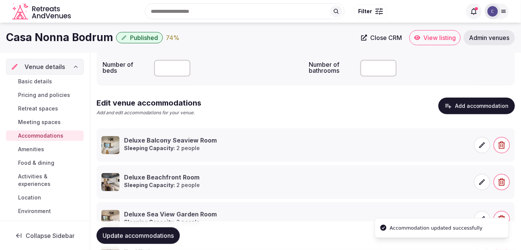
click at [477, 179] on span at bounding box center [482, 182] width 17 height 17
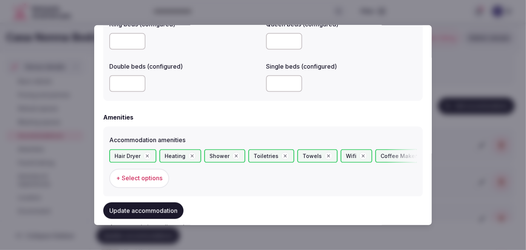
scroll to position [685, 0]
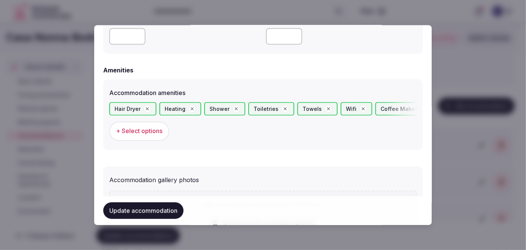
click at [155, 136] on button "+ Select options" at bounding box center [139, 131] width 60 height 19
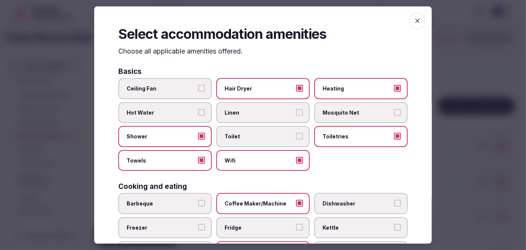
click at [183, 87] on span "Ceiling Fan" at bounding box center [161, 89] width 69 height 8
click at [198, 87] on button "Ceiling Fan" at bounding box center [201, 88] width 7 height 7
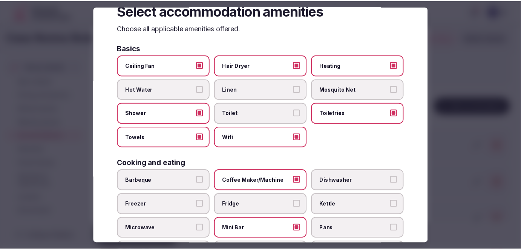
scroll to position [0, 0]
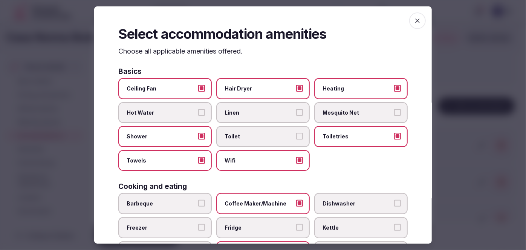
click at [414, 17] on icon "button" at bounding box center [418, 21] width 8 height 8
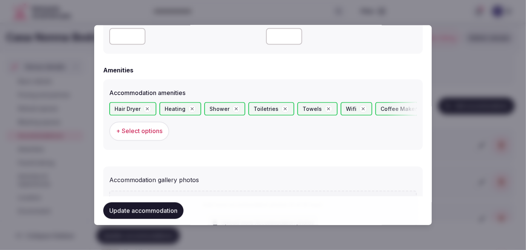
click at [168, 211] on button "Update accommodation" at bounding box center [143, 210] width 80 height 17
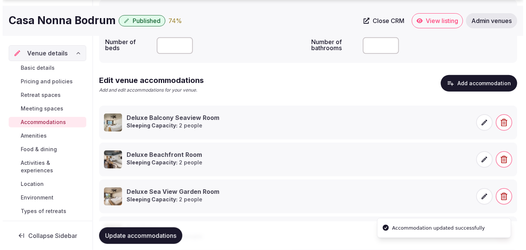
scroll to position [122, 0]
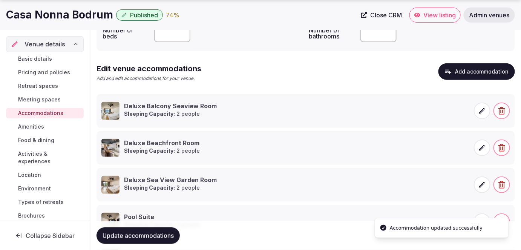
click at [483, 188] on span at bounding box center [482, 184] width 17 height 17
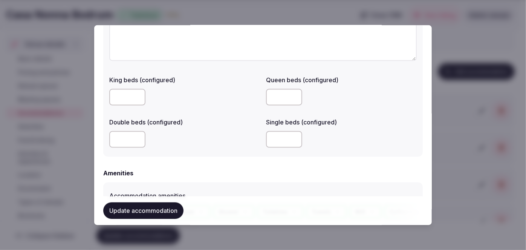
scroll to position [754, 0]
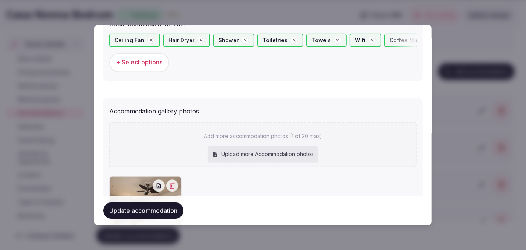
click at [160, 58] on span "+ Select options" at bounding box center [139, 62] width 46 height 8
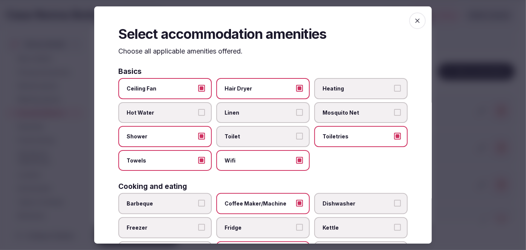
click at [339, 87] on span "Heating" at bounding box center [357, 89] width 69 height 8
click at [394, 87] on button "Heating" at bounding box center [397, 88] width 7 height 7
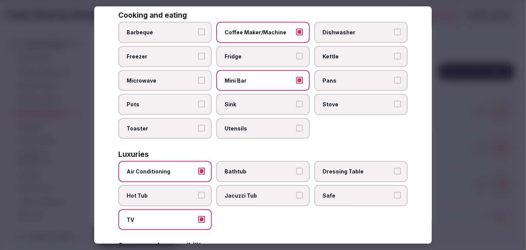
scroll to position [240, 0]
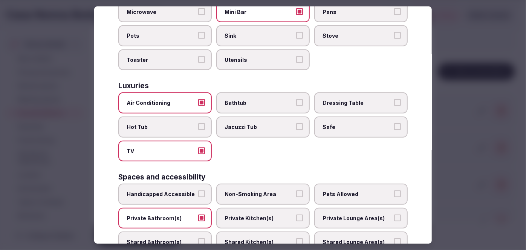
click at [264, 104] on label "Bathtub" at bounding box center [263, 103] width 94 height 21
click at [296, 104] on button "Bathtub" at bounding box center [299, 103] width 7 height 7
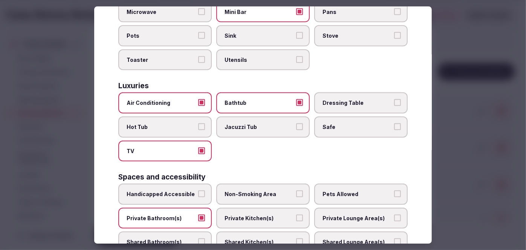
click at [345, 132] on label "Safe" at bounding box center [361, 127] width 94 height 21
click at [394, 130] on button "Safe" at bounding box center [397, 126] width 7 height 7
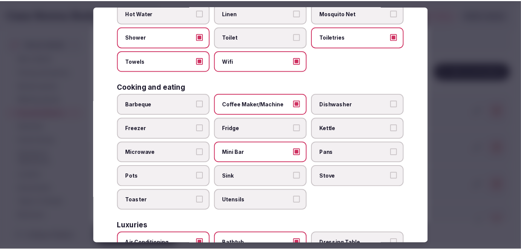
scroll to position [0, 0]
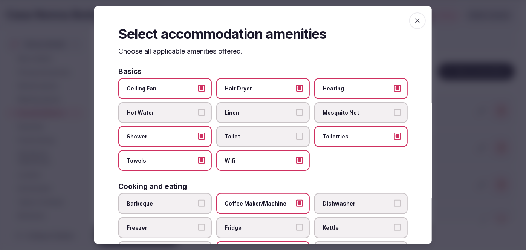
click at [415, 19] on icon "button" at bounding box center [418, 21] width 8 height 8
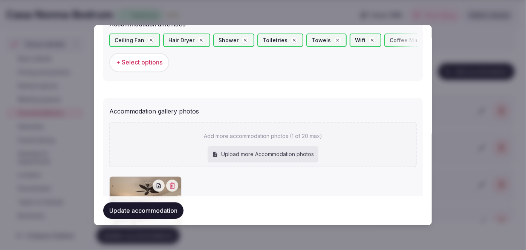
click at [159, 212] on button "Update accommodation" at bounding box center [143, 210] width 80 height 17
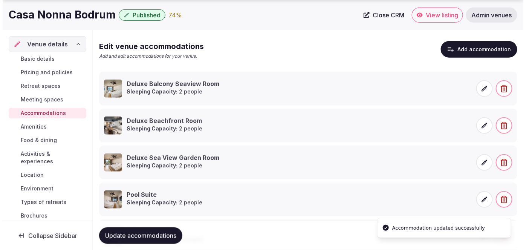
scroll to position [191, 0]
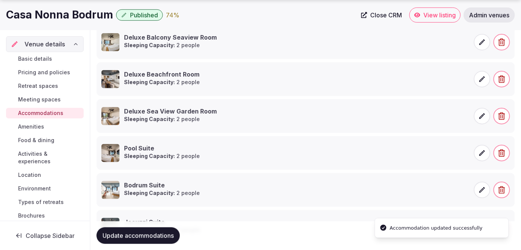
click at [478, 152] on icon at bounding box center [482, 153] width 8 height 8
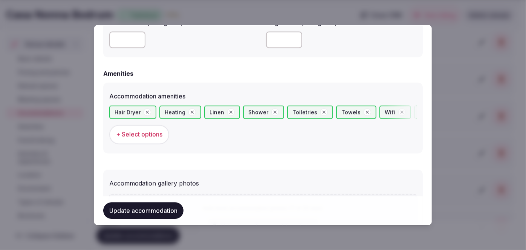
scroll to position [685, 0]
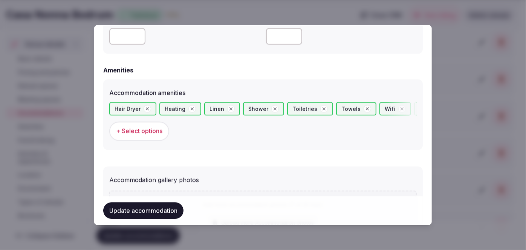
click at [151, 137] on button "+ Select options" at bounding box center [139, 131] width 60 height 19
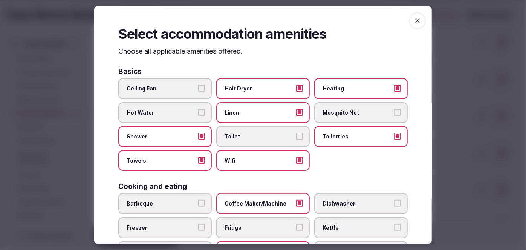
click at [169, 93] on label "Ceiling Fan" at bounding box center [165, 88] width 94 height 21
click at [198, 92] on button "Ceiling Fan" at bounding box center [201, 88] width 7 height 7
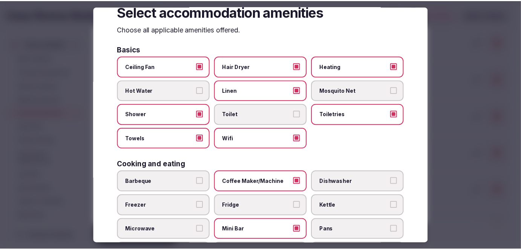
scroll to position [0, 0]
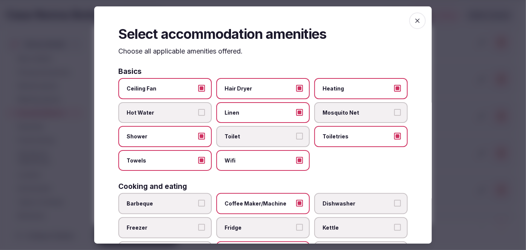
click at [414, 21] on icon "button" at bounding box center [418, 21] width 8 height 8
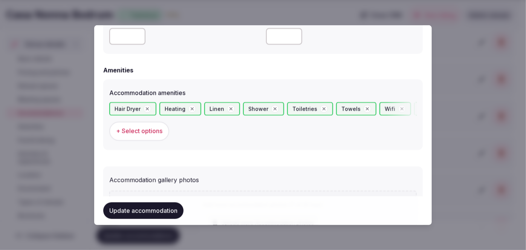
click at [158, 208] on button "Update accommodation" at bounding box center [143, 210] width 80 height 17
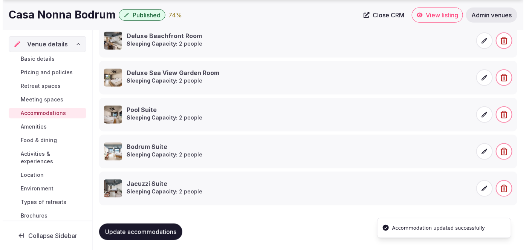
scroll to position [230, 0]
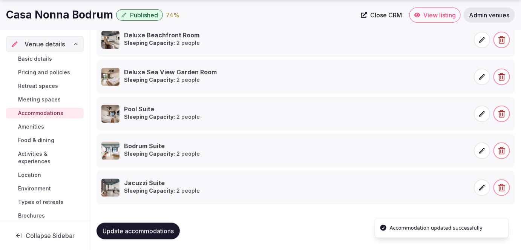
click at [486, 148] on span at bounding box center [482, 151] width 17 height 17
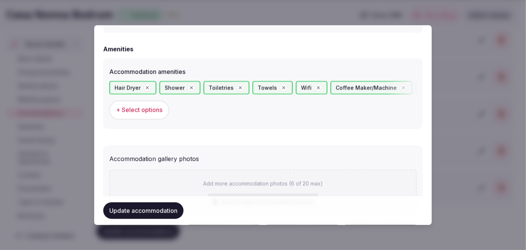
scroll to position [754, 0]
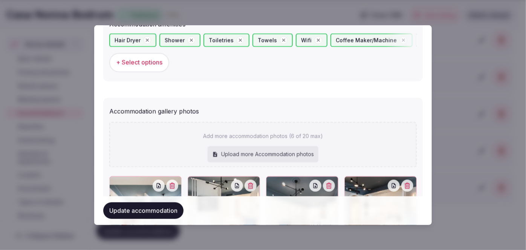
click at [143, 62] on span "+ Select options" at bounding box center [139, 62] width 46 height 8
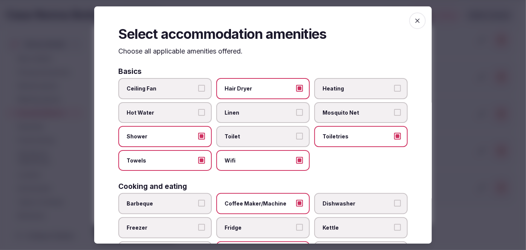
drag, startPoint x: 156, startPoint y: 87, endPoint x: 179, endPoint y: 93, distance: 23.6
click at [156, 87] on span "Ceiling Fan" at bounding box center [161, 89] width 69 height 8
click at [198, 87] on button "Ceiling Fan" at bounding box center [201, 88] width 7 height 7
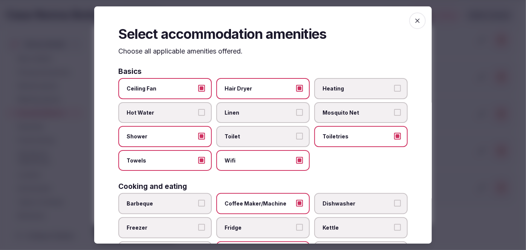
click at [346, 95] on label "Heating" at bounding box center [361, 88] width 94 height 21
click at [394, 92] on button "Heating" at bounding box center [397, 88] width 7 height 7
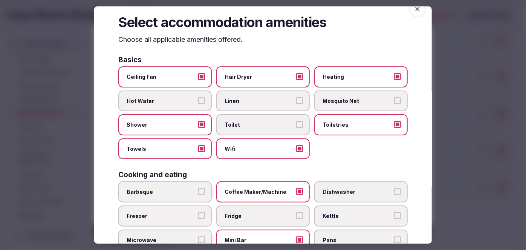
scroll to position [0, 0]
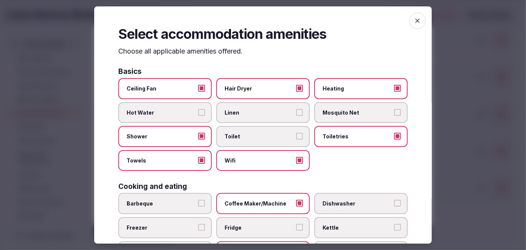
click at [417, 19] on span "button" at bounding box center [417, 20] width 17 height 17
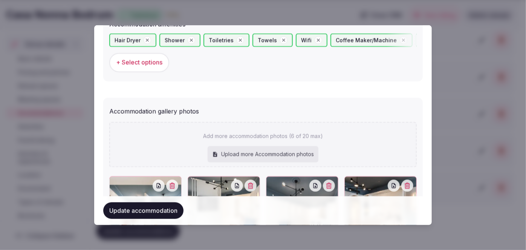
click at [176, 214] on button "Update accommodation" at bounding box center [143, 210] width 80 height 17
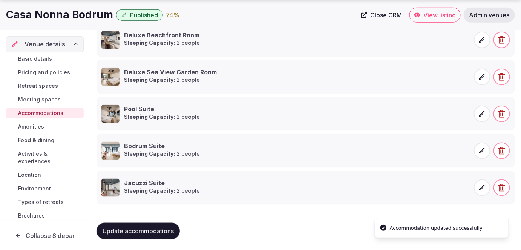
click at [480, 188] on icon at bounding box center [483, 188] width 6 height 6
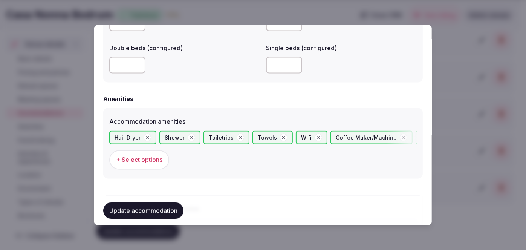
scroll to position [685, 0]
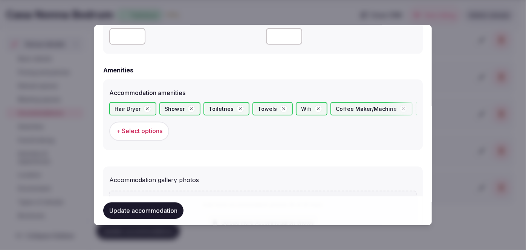
click at [147, 131] on span "+ Select options" at bounding box center [139, 131] width 46 height 8
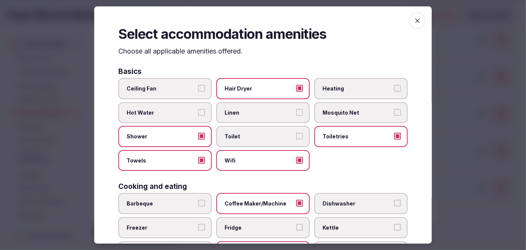
click at [165, 86] on span "Ceiling Fan" at bounding box center [161, 89] width 69 height 8
click at [198, 86] on button "Ceiling Fan" at bounding box center [201, 88] width 7 height 7
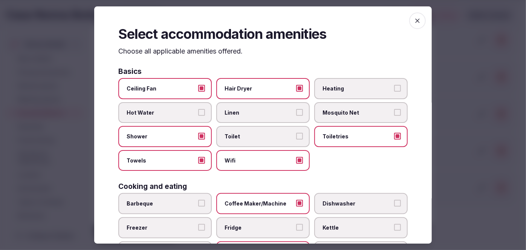
click at [348, 92] on label "Heating" at bounding box center [361, 88] width 94 height 21
click at [394, 92] on button "Heating" at bounding box center [397, 88] width 7 height 7
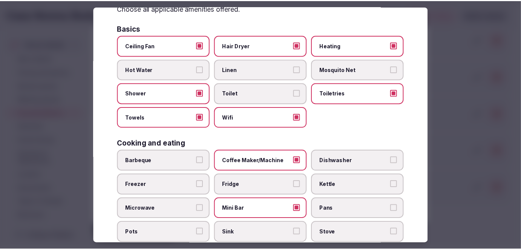
scroll to position [0, 0]
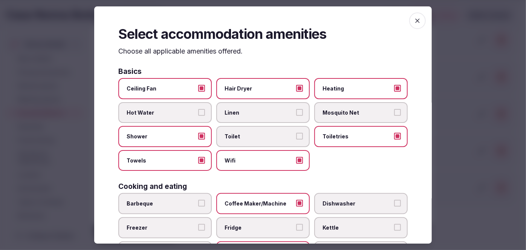
click at [412, 28] on div "Select accommodation amenities Choose all applicable amenities offered. Basics …" at bounding box center [263, 125] width 338 height 238
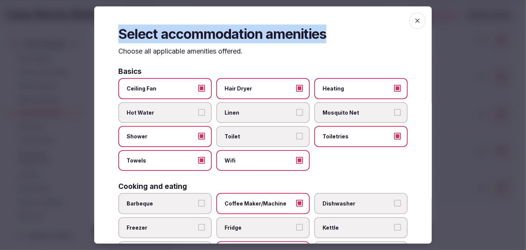
click at [415, 23] on icon "button" at bounding box center [418, 21] width 8 height 8
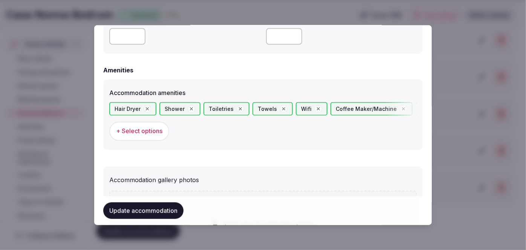
click at [163, 209] on button "Update accommodation" at bounding box center [143, 210] width 80 height 17
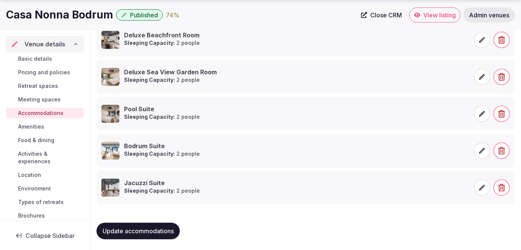
click at [138, 233] on span "Update accommodations" at bounding box center [138, 231] width 71 height 8
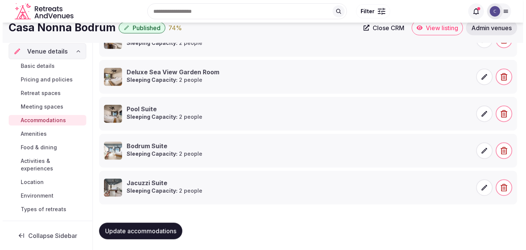
scroll to position [93, 0]
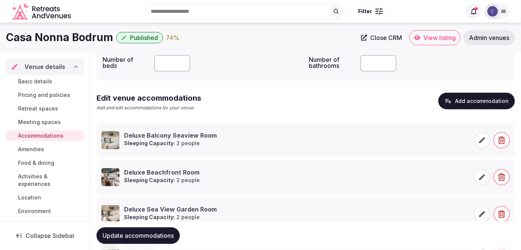
click at [465, 95] on button "Add accommodation" at bounding box center [477, 101] width 77 height 17
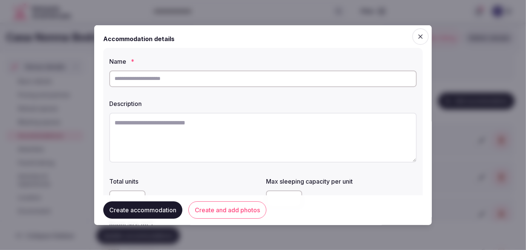
drag, startPoint x: 270, startPoint y: 89, endPoint x: 268, endPoint y: 83, distance: 6.2
click at [270, 88] on div at bounding box center [263, 78] width 308 height 23
click at [268, 80] on input "text" at bounding box center [263, 78] width 308 height 17
paste input "**********"
type input "**********"
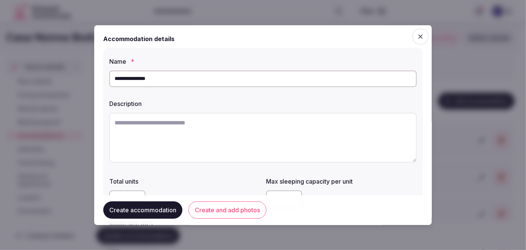
click at [240, 158] on textarea at bounding box center [263, 137] width 308 height 50
paste textarea "**********"
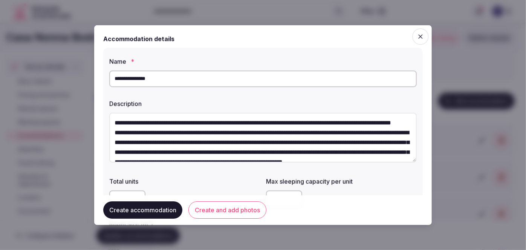
scroll to position [23, 0]
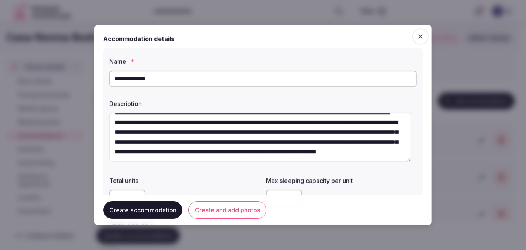
type textarea "**********"
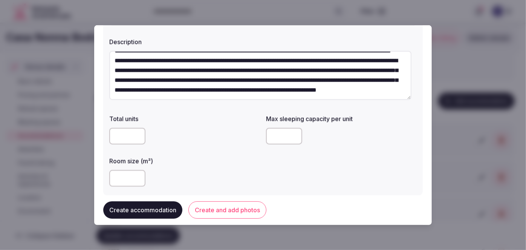
scroll to position [103, 0]
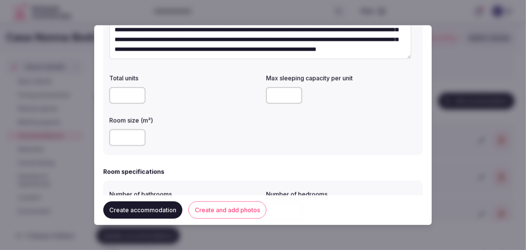
click at [124, 134] on input "number" at bounding box center [127, 137] width 36 height 17
type input "***"
click at [285, 97] on input "number" at bounding box center [284, 95] width 36 height 17
type input "*"
click at [228, 142] on div "***" at bounding box center [184, 137] width 151 height 17
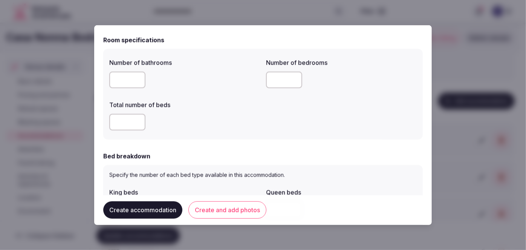
scroll to position [240, 0]
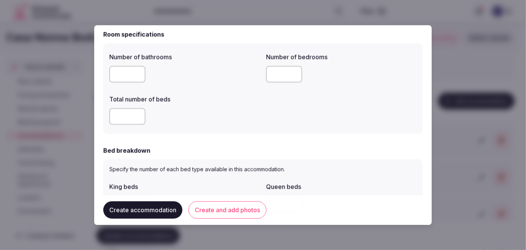
click at [121, 77] on input "number" at bounding box center [127, 74] width 36 height 17
type input "*"
click at [121, 113] on input "number" at bounding box center [127, 116] width 36 height 17
type input "*"
click at [279, 68] on input "number" at bounding box center [284, 74] width 36 height 17
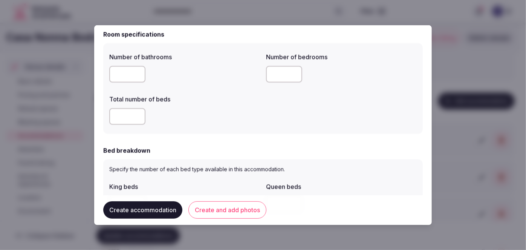
type input "*"
click at [247, 117] on div "*" at bounding box center [184, 116] width 151 height 17
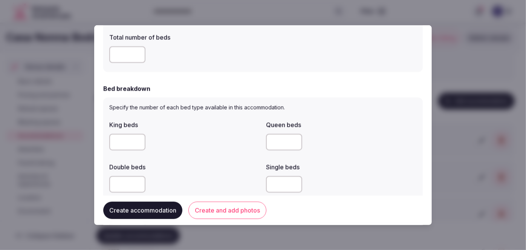
scroll to position [343, 0]
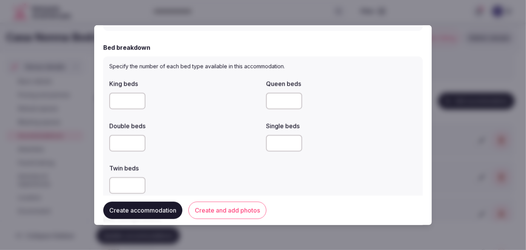
click at [130, 103] on input "number" at bounding box center [127, 101] width 36 height 17
type input "*"
click at [217, 116] on div "King beds * Queen beds Double beds Single beds Twin beds" at bounding box center [263, 136] width 308 height 121
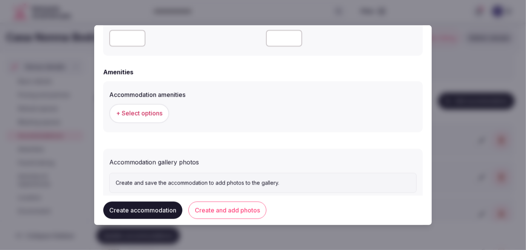
scroll to position [704, 0]
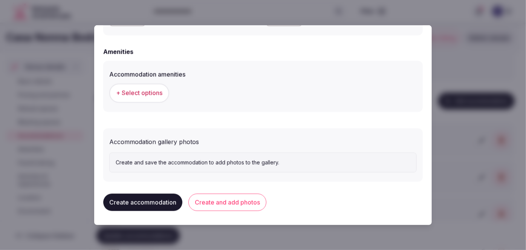
click at [159, 94] on span "+ Select options" at bounding box center [139, 93] width 46 height 8
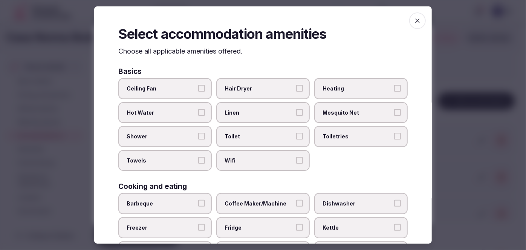
click at [246, 167] on label "Wifi" at bounding box center [263, 160] width 94 height 21
click at [296, 164] on button "Wifi" at bounding box center [299, 160] width 7 height 7
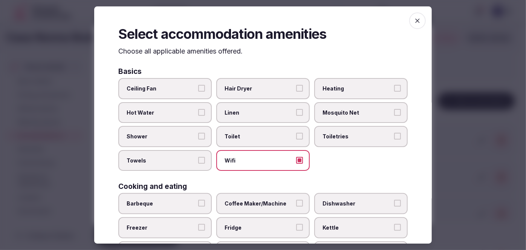
drag, startPoint x: 358, startPoint y: 138, endPoint x: 352, endPoint y: 99, distance: 39.3
click at [358, 137] on span "Toiletries" at bounding box center [357, 137] width 69 height 8
click at [394, 137] on button "Toiletries" at bounding box center [397, 136] width 7 height 7
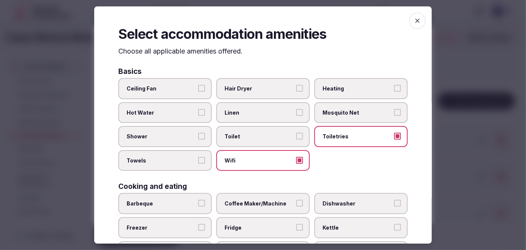
drag, startPoint x: 352, startPoint y: 90, endPoint x: 346, endPoint y: 90, distance: 5.7
click at [351, 90] on span "Heating" at bounding box center [357, 89] width 69 height 8
click at [394, 90] on button "Heating" at bounding box center [397, 88] width 7 height 7
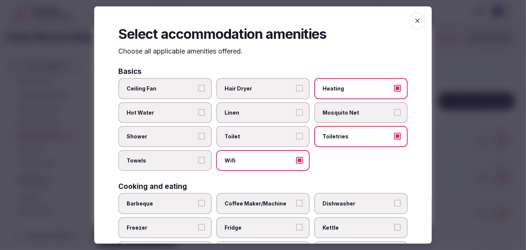
click at [250, 90] on span "Hair Dryer" at bounding box center [259, 89] width 69 height 8
click at [296, 90] on button "Hair Dryer" at bounding box center [299, 88] width 7 height 7
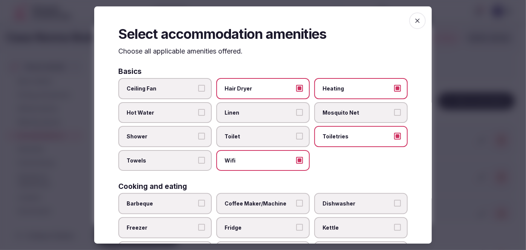
drag, startPoint x: 186, startPoint y: 90, endPoint x: 184, endPoint y: 120, distance: 29.8
click at [185, 90] on span "Ceiling Fan" at bounding box center [161, 89] width 69 height 8
click at [198, 90] on button "Ceiling Fan" at bounding box center [201, 88] width 7 height 7
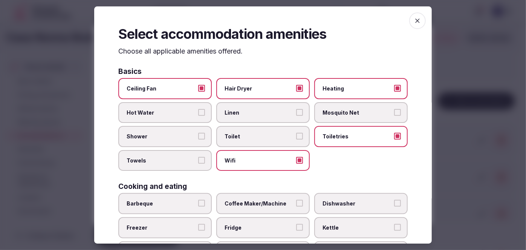
click at [181, 133] on span "Shower" at bounding box center [161, 137] width 69 height 8
click at [198, 133] on button "Shower" at bounding box center [201, 136] width 7 height 7
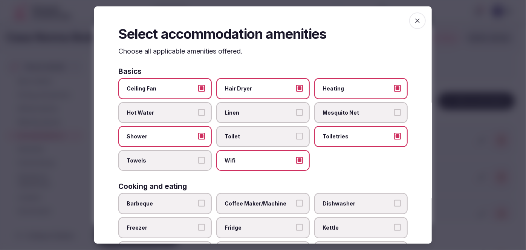
click at [179, 157] on span "Towels" at bounding box center [161, 161] width 69 height 8
click at [198, 157] on button "Towels" at bounding box center [201, 160] width 7 height 7
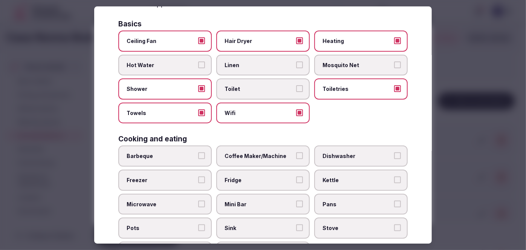
scroll to position [137, 0]
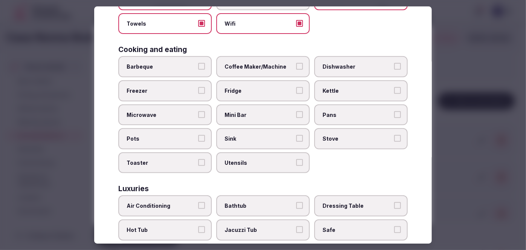
click at [265, 67] on span "Coffee Maker/Machine" at bounding box center [259, 67] width 69 height 8
click at [296, 67] on button "Coffee Maker/Machine" at bounding box center [299, 66] width 7 height 7
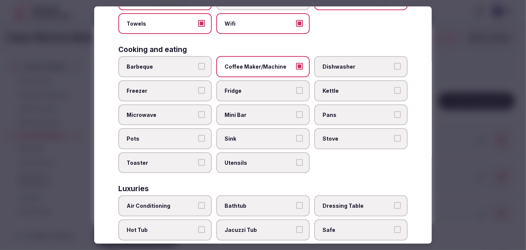
click at [251, 118] on label "Mini Bar" at bounding box center [263, 114] width 94 height 21
click at [296, 118] on button "Mini Bar" at bounding box center [299, 114] width 7 height 7
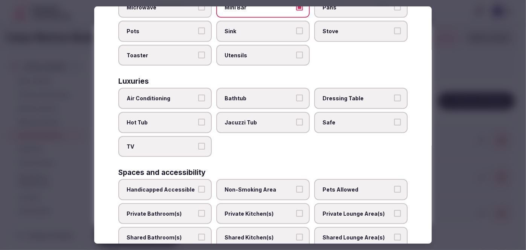
scroll to position [274, 0]
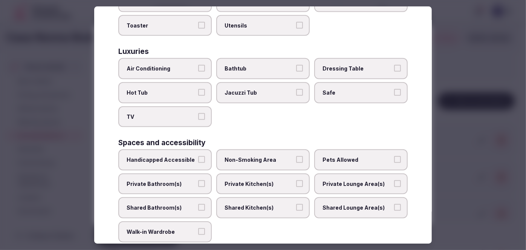
click at [191, 65] on span "Air Conditioning" at bounding box center [161, 69] width 69 height 8
click at [198, 65] on button "Air Conditioning" at bounding box center [201, 68] width 7 height 7
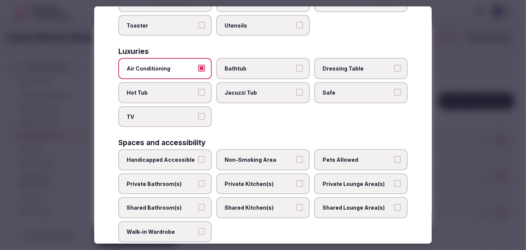
click at [182, 113] on span "TV" at bounding box center [161, 117] width 69 height 8
click at [198, 113] on button "TV" at bounding box center [201, 116] width 7 height 7
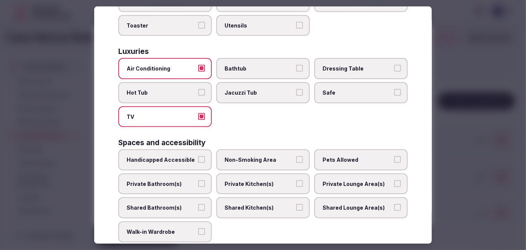
click at [236, 68] on span "Bathtub" at bounding box center [259, 69] width 69 height 8
click at [296, 68] on button "Bathtub" at bounding box center [299, 68] width 7 height 7
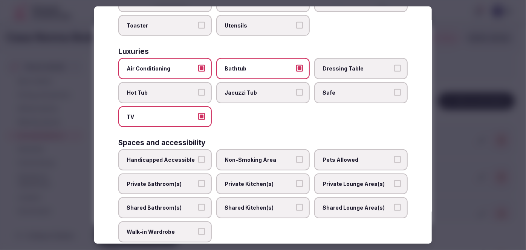
click at [341, 90] on span "Safe" at bounding box center [357, 93] width 69 height 8
click at [394, 90] on button "Safe" at bounding box center [397, 92] width 7 height 7
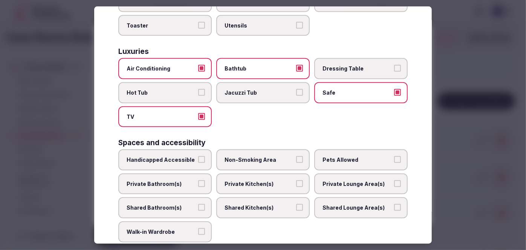
click at [163, 186] on label "Private Bathroom(s)" at bounding box center [165, 183] width 94 height 21
click at [198, 186] on button "Private Bathroom(s)" at bounding box center [201, 183] width 7 height 7
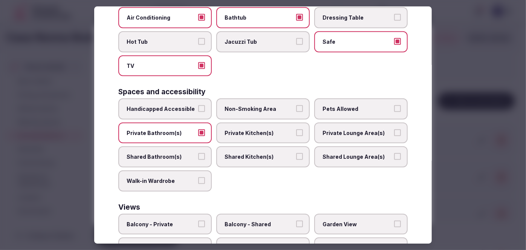
scroll to position [374, 0]
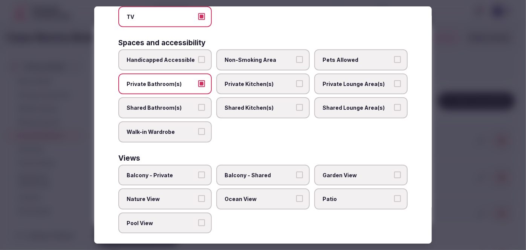
click at [177, 172] on span "Balcony - Private" at bounding box center [161, 176] width 69 height 8
click at [198, 172] on button "Balcony - Private" at bounding box center [201, 175] width 7 height 7
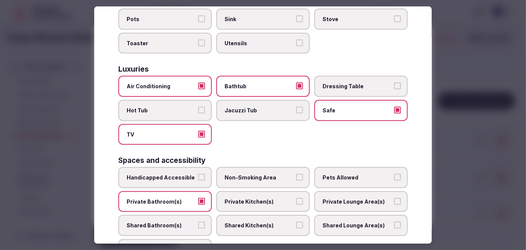
scroll to position [237, 0]
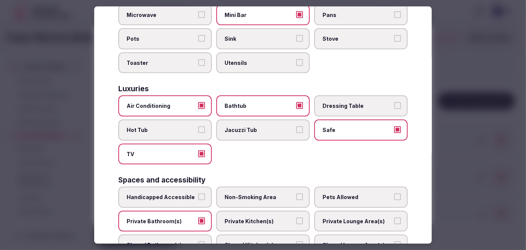
click at [250, 126] on span "Jacuzzi Tub" at bounding box center [259, 130] width 69 height 8
click at [296, 126] on button "Jacuzzi Tub" at bounding box center [299, 129] width 7 height 7
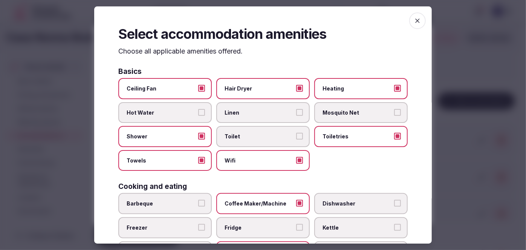
scroll to position [0, 0]
click at [414, 21] on icon "button" at bounding box center [418, 21] width 8 height 8
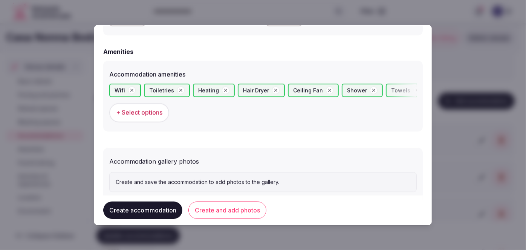
click at [228, 210] on button "Create and add photos" at bounding box center [228, 210] width 78 height 17
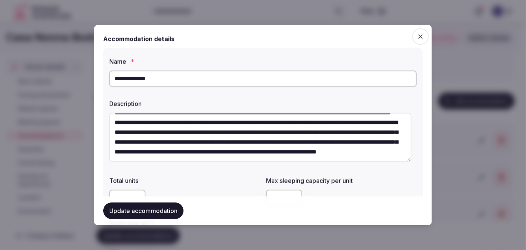
scroll to position [171, 0]
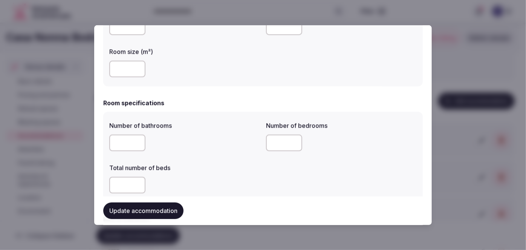
drag, startPoint x: 125, startPoint y: 147, endPoint x: 101, endPoint y: 135, distance: 26.0
click at [103, 138] on div "Number of bathrooms * Number of bedrooms * Total number of beds *" at bounding box center [263, 157] width 320 height 90
type input "*"
click at [202, 141] on div "*" at bounding box center [184, 143] width 151 height 17
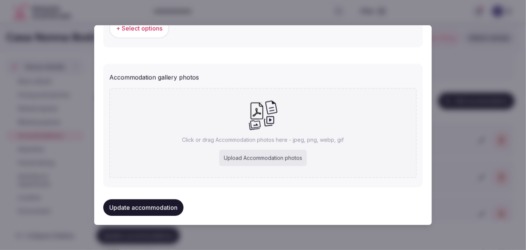
scroll to position [793, 0]
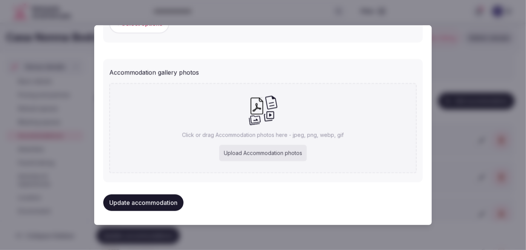
click at [250, 144] on div "Click or drag Accommodation photos here - jpeg, png, webp, gif Upload Accommoda…" at bounding box center [263, 128] width 308 height 90
click at [288, 155] on div "Upload Accommodation photos" at bounding box center [262, 153] width 87 height 17
type input "**********"
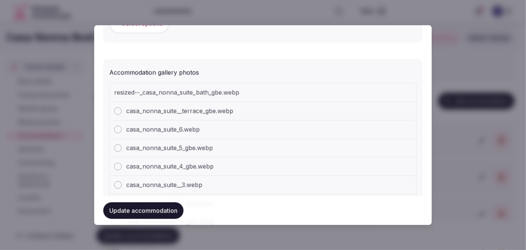
type input "*"
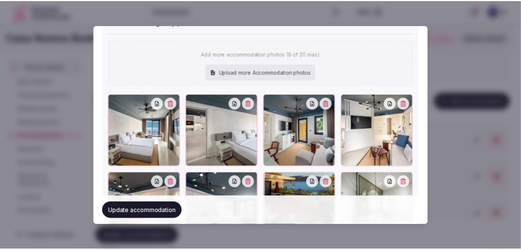
scroll to position [896, 0]
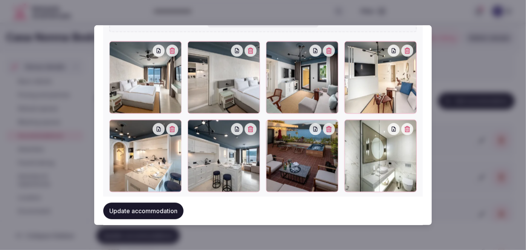
click at [167, 211] on button "Update accommodation" at bounding box center [143, 210] width 80 height 17
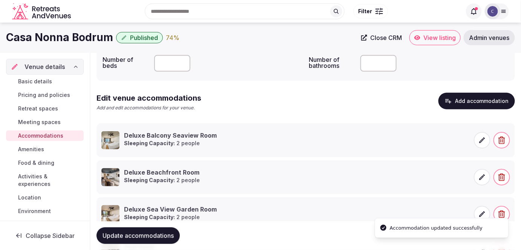
click at [154, 233] on span "Update accommodations" at bounding box center [138, 236] width 71 height 8
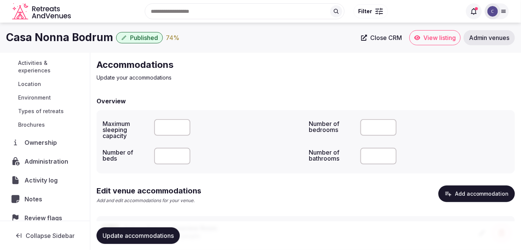
scroll to position [103, 0]
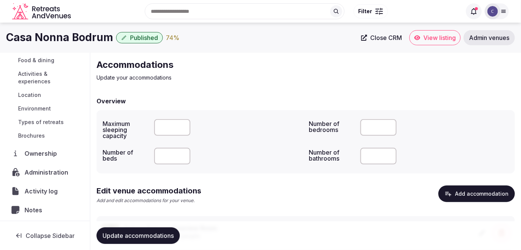
click at [41, 75] on span "Activities & experiences" at bounding box center [49, 77] width 63 height 15
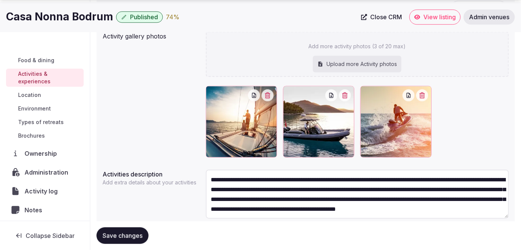
scroll to position [137, 0]
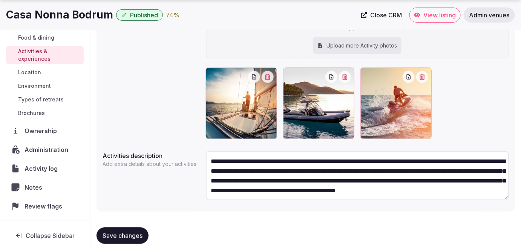
click at [74, 14] on h1 "Casa Nonna Bodrum" at bounding box center [59, 15] width 107 height 15
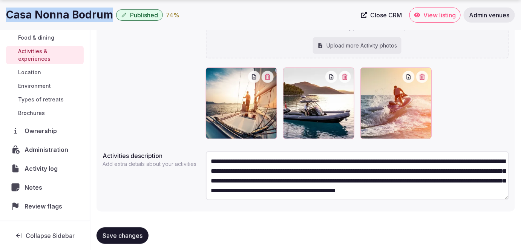
click at [74, 14] on h1 "Casa Nonna Bodrum" at bounding box center [59, 15] width 107 height 15
copy div "Casa Nonna Bodrum"
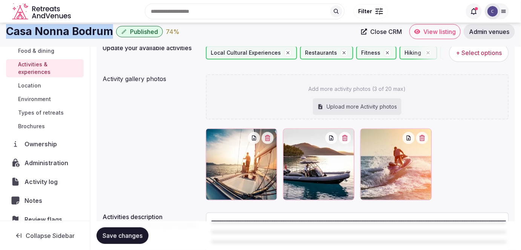
scroll to position [68, 0]
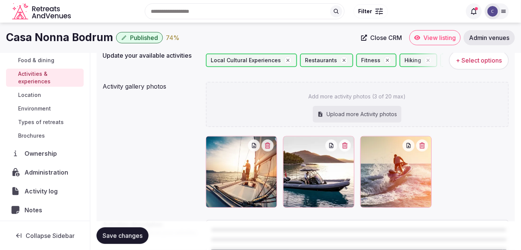
click at [396, 111] on div "Upload more Activity photos" at bounding box center [357, 114] width 89 height 17
type input "**********"
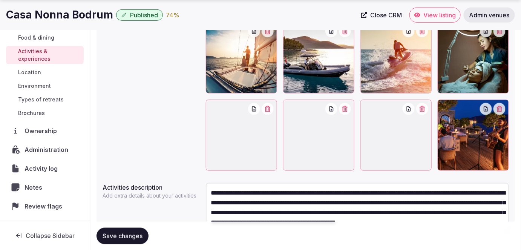
scroll to position [205, 0]
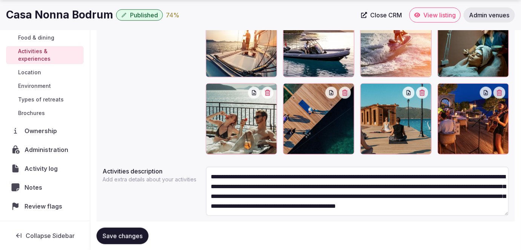
click at [135, 235] on span "Save changes" at bounding box center [123, 236] width 40 height 8
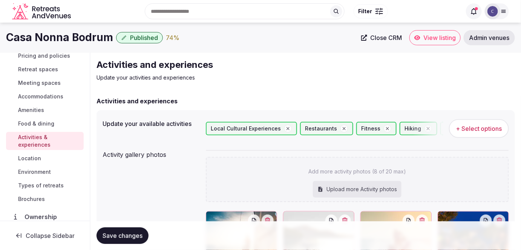
scroll to position [0, 0]
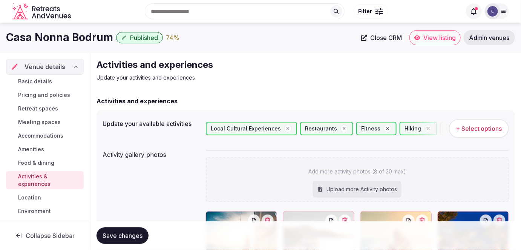
click at [47, 81] on span "Basic details" at bounding box center [35, 82] width 34 height 8
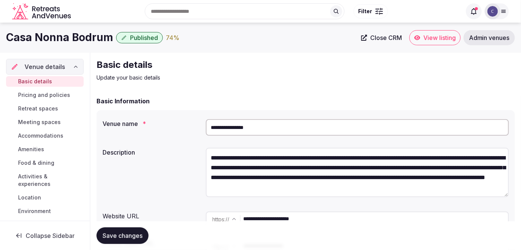
click at [54, 95] on span "Pricing and policies" at bounding box center [44, 95] width 52 height 8
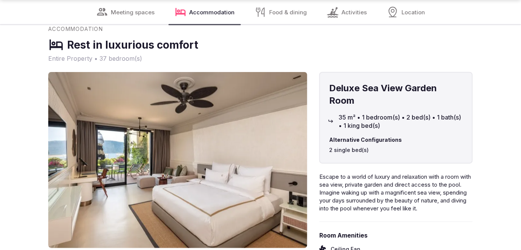
scroll to position [1165, 0]
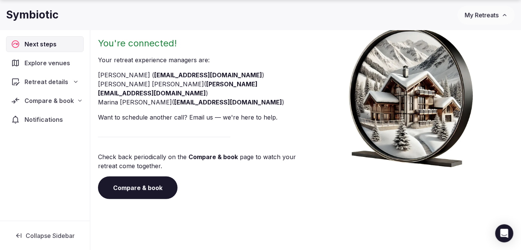
scroll to position [75, 0]
click at [150, 183] on link "Compare & book" at bounding box center [138, 187] width 80 height 23
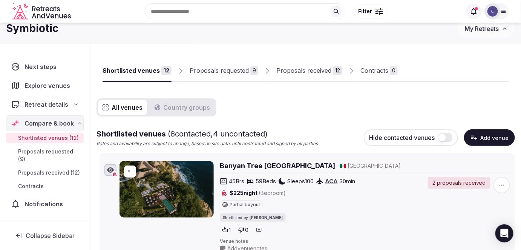
scroll to position [7, 0]
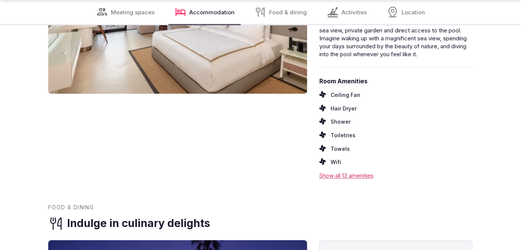
scroll to position [1268, 0]
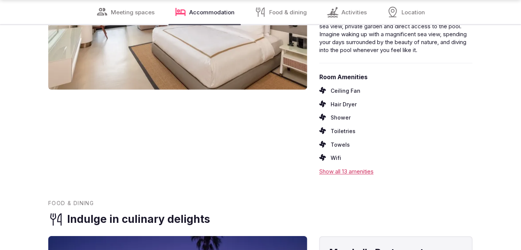
click at [350, 176] on div "Show all 13 amenities" at bounding box center [395, 172] width 153 height 8
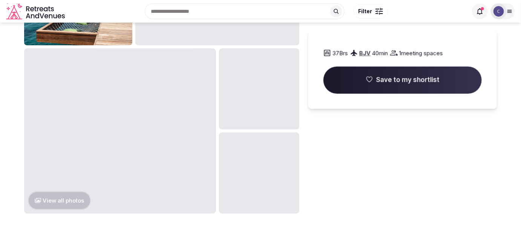
scroll to position [448, 0]
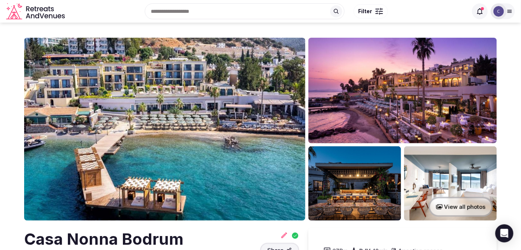
scroll to position [68, 0]
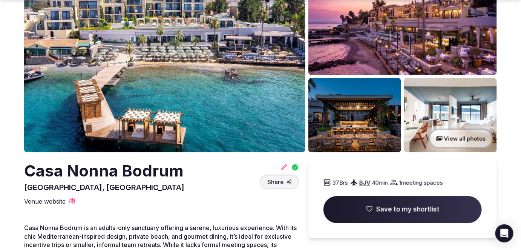
click at [133, 175] on h2 "Casa Nonna Bodrum" at bounding box center [104, 171] width 160 height 22
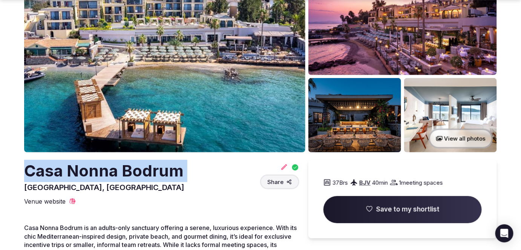
click at [133, 175] on h2 "Casa Nonna Bodrum" at bounding box center [104, 171] width 160 height 22
copy h2 "Casa Nonna Bodrum"
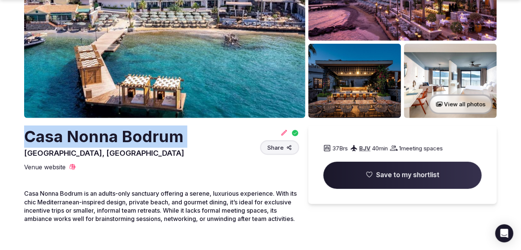
scroll to position [167, 0]
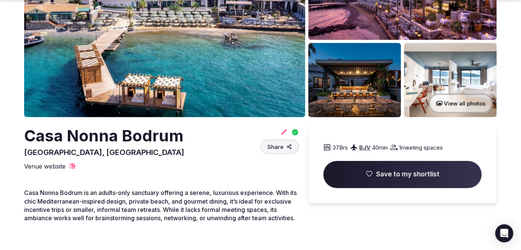
scroll to position [137, 0]
